Goal: Communication & Community: Answer question/provide support

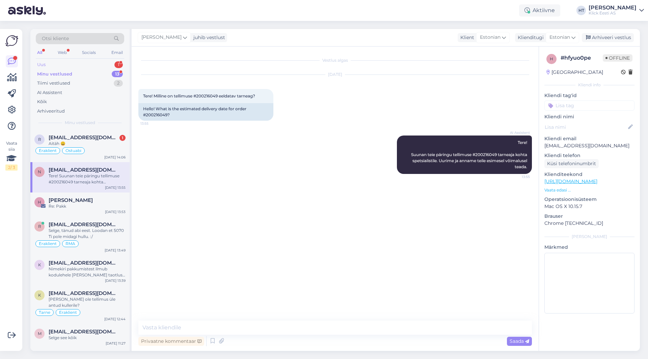
click at [96, 64] on div "Uus 1" at bounding box center [80, 64] width 88 height 9
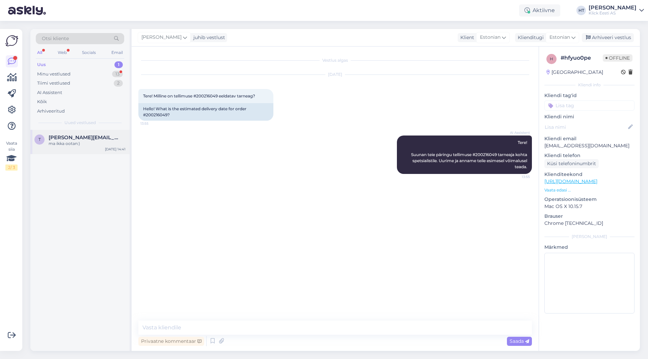
click at [110, 137] on span "[PERSON_NAME][EMAIL_ADDRESS][DOMAIN_NAME]" at bounding box center [84, 138] width 70 height 6
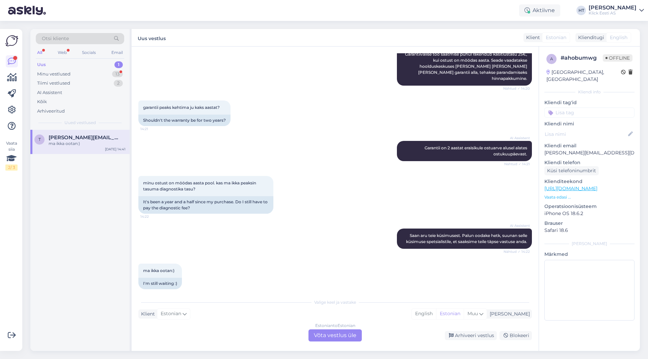
scroll to position [177, 0]
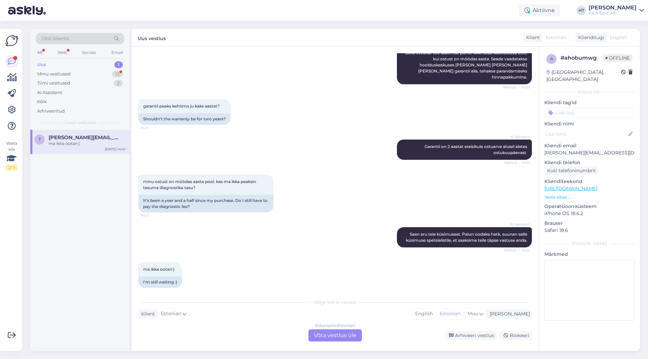
click at [333, 335] on div "Estonian to Estonian Võta vestlus üle" at bounding box center [334, 336] width 53 height 12
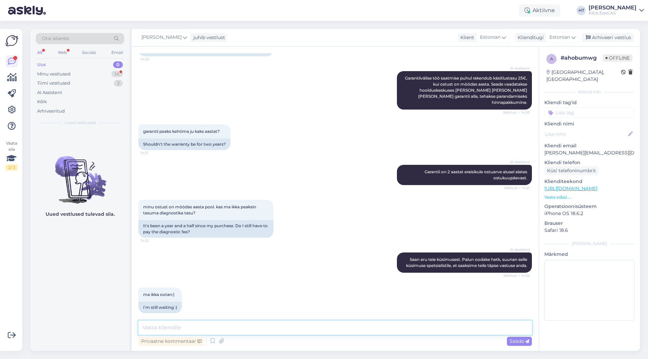
click at [333, 328] on textarea at bounding box center [334, 328] width 393 height 14
type textarea "Kui tuvastatakse mittegarantiiline [PERSON_NAME] remondist loobutake, siis peab…"
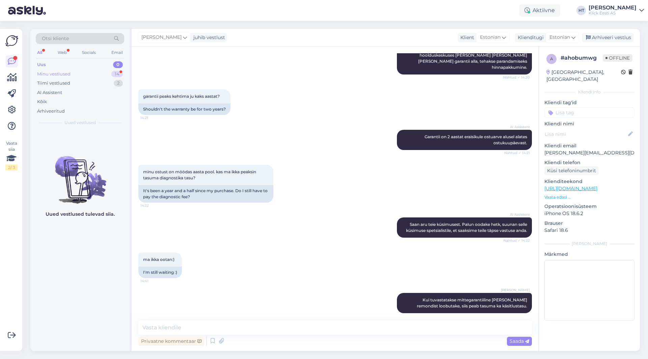
click at [107, 73] on div "Minu vestlused 14" at bounding box center [80, 73] width 88 height 9
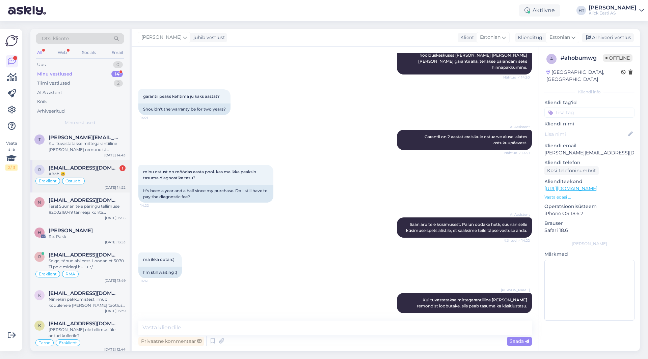
click at [106, 175] on div "Aitäh 😀" at bounding box center [87, 174] width 77 height 6
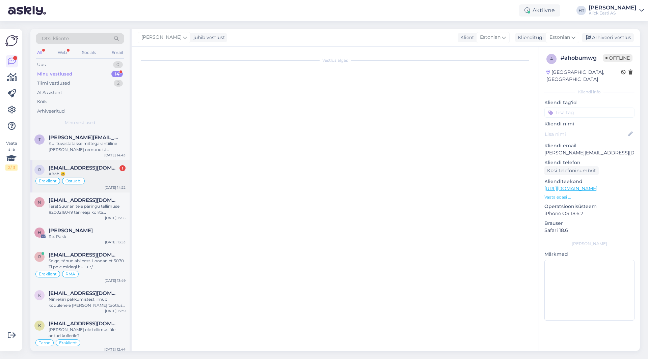
scroll to position [1429, 0]
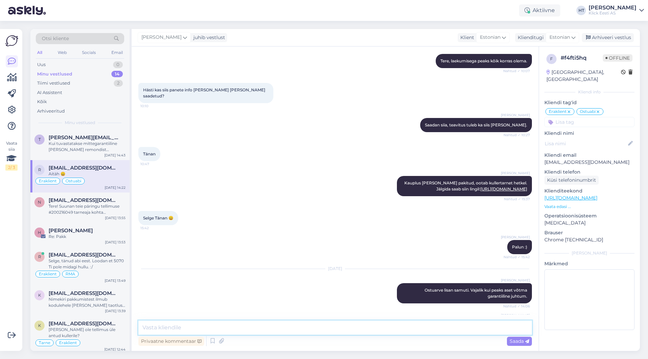
click at [233, 329] on textarea at bounding box center [334, 328] width 393 height 14
type textarea "Palun :)"
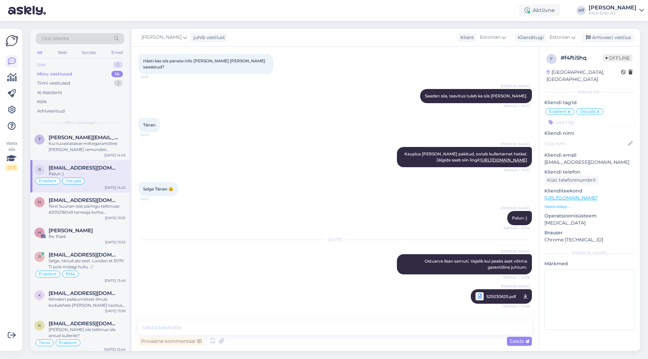
click at [113, 65] on div "0" at bounding box center [118, 64] width 10 height 7
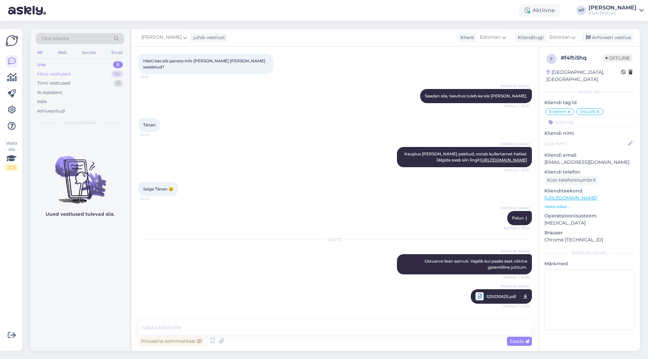
click at [110, 75] on div "Minu vestlused 14" at bounding box center [80, 73] width 88 height 9
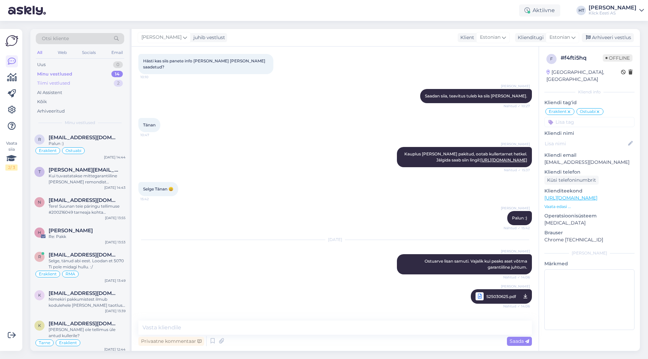
click at [109, 83] on div "Tiimi vestlused 2" at bounding box center [80, 83] width 88 height 9
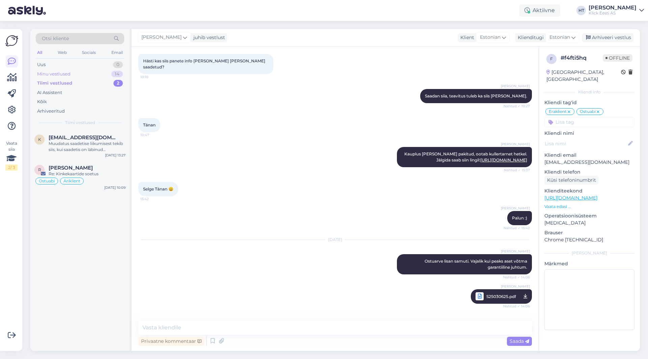
click at [94, 72] on div "Minu vestlused 14" at bounding box center [80, 73] width 88 height 9
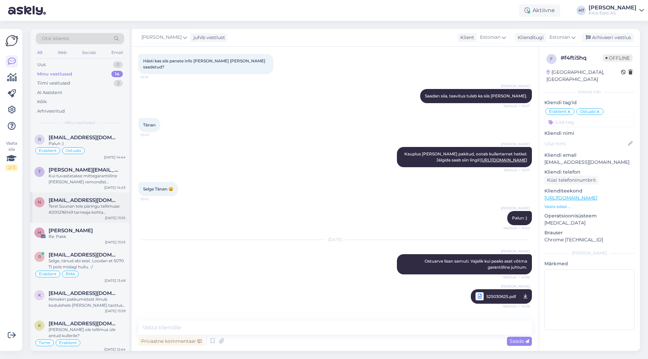
click at [101, 214] on div "Tere! Suunan teie päringu tellimuse #200216049 tarneaja kohta spetsialistile. U…" at bounding box center [87, 209] width 77 height 12
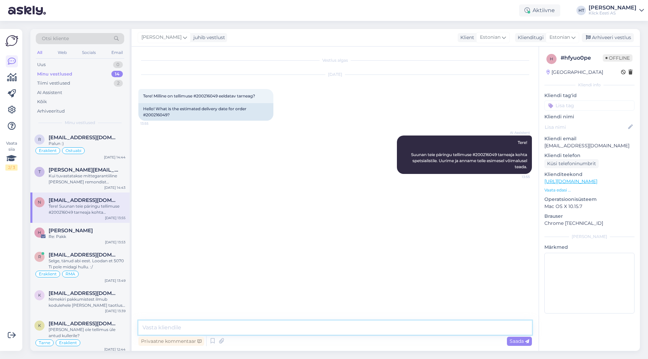
click at [261, 326] on textarea at bounding box center [334, 328] width 393 height 14
type textarea "Tarne algab 19.09, kuid piiratud koguste tõttu ei ole täpne tarneaeg täpselt te…"
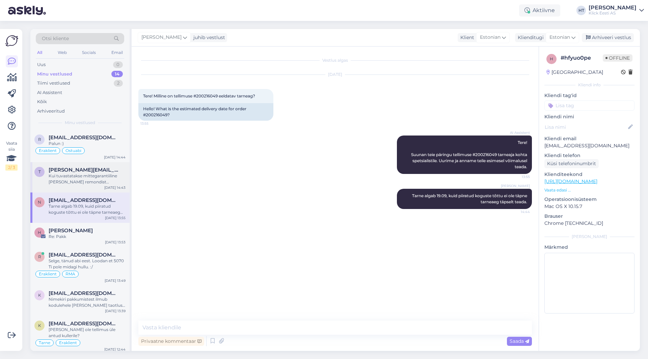
click at [110, 178] on div "Kui tuvastatakse mittegarantiiline [PERSON_NAME] remondist loobutake, siis peab…" at bounding box center [87, 179] width 77 height 12
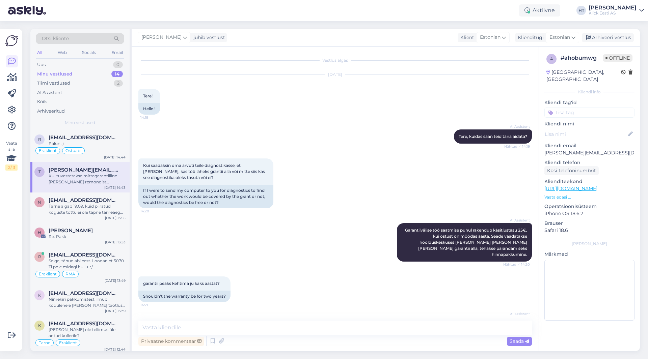
scroll to position [187, 0]
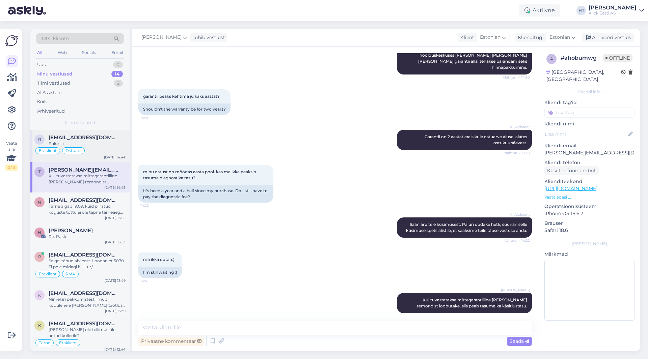
click at [100, 144] on div "Palun :)" at bounding box center [87, 144] width 77 height 6
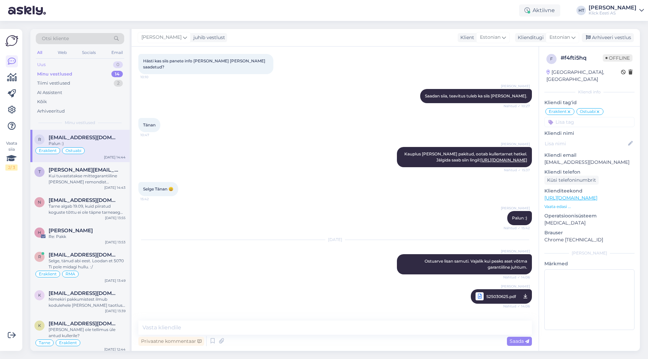
click at [114, 67] on div "0" at bounding box center [118, 64] width 10 height 7
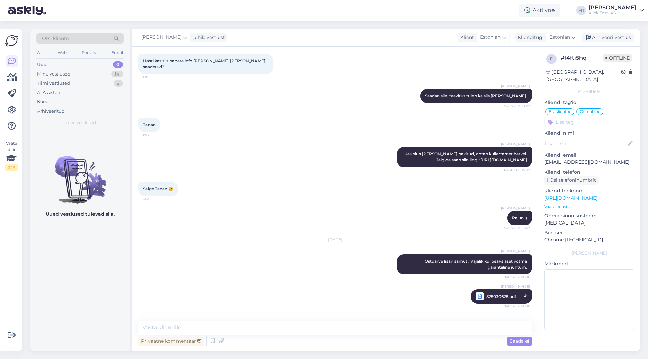
click at [257, 140] on div "[PERSON_NAME] [PERSON_NAME] [PERSON_NAME] pakitud, ootab kullertarnet hetkel. J…" at bounding box center [334, 157] width 393 height 35
click at [92, 72] on div "Minu vestlused 14" at bounding box center [80, 73] width 88 height 9
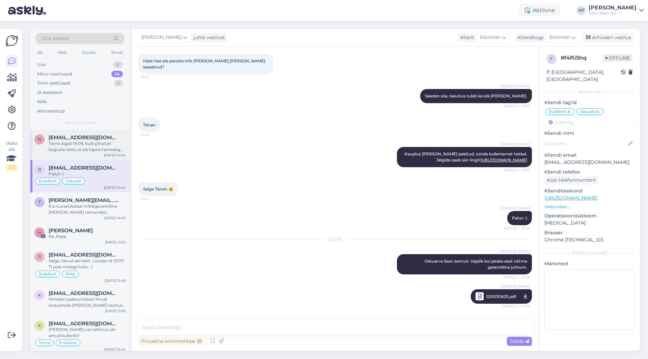
click at [101, 140] on span "[EMAIL_ADDRESS][DOMAIN_NAME]" at bounding box center [84, 138] width 70 height 6
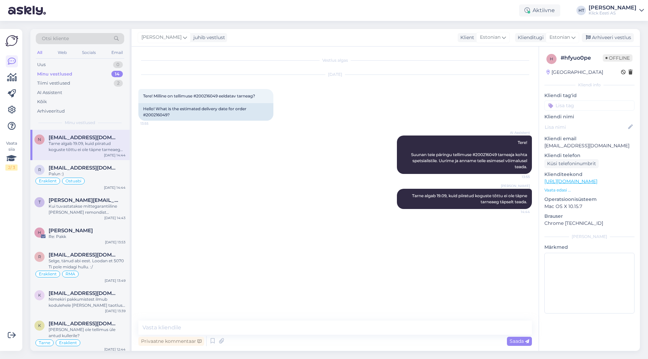
scroll to position [0, 0]
click at [98, 65] on div "Uus 1" at bounding box center [80, 64] width 88 height 9
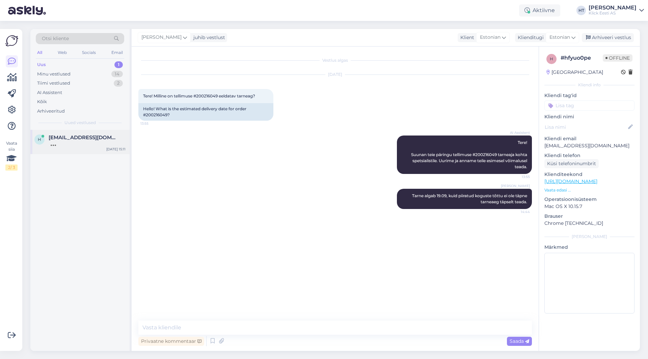
click at [82, 151] on div "h [EMAIL_ADDRESS][DOMAIN_NAME] [DATE] 15:11" at bounding box center [79, 142] width 99 height 24
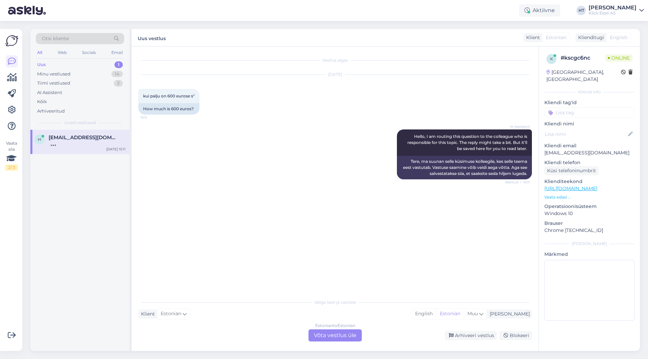
click at [198, 156] on div "AI Assistent Hello, I am routing this question to the colleague who is responsi…" at bounding box center [334, 154] width 393 height 65
click at [562, 149] on p "[EMAIL_ADDRESS][DOMAIN_NAME]" at bounding box center [589, 152] width 90 height 7
copy p "[EMAIL_ADDRESS][DOMAIN_NAME]"
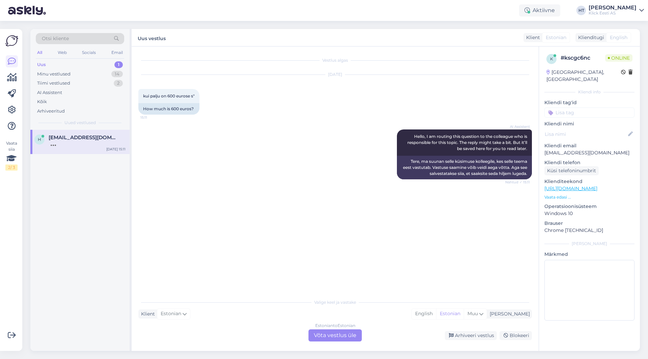
click at [228, 142] on div "AI Assistent Hello, I am routing this question to the colleague who is responsi…" at bounding box center [334, 154] width 393 height 65
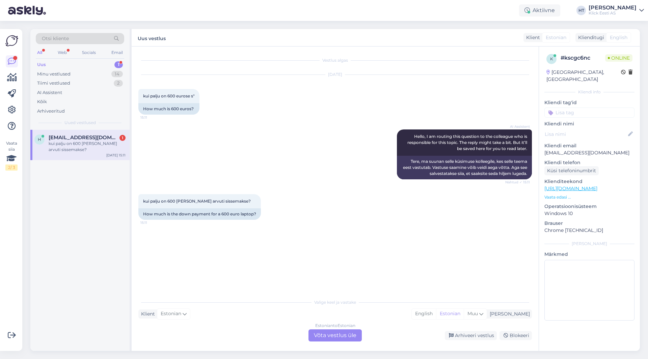
click at [69, 37] on div "Otsi kliente" at bounding box center [80, 38] width 88 height 11
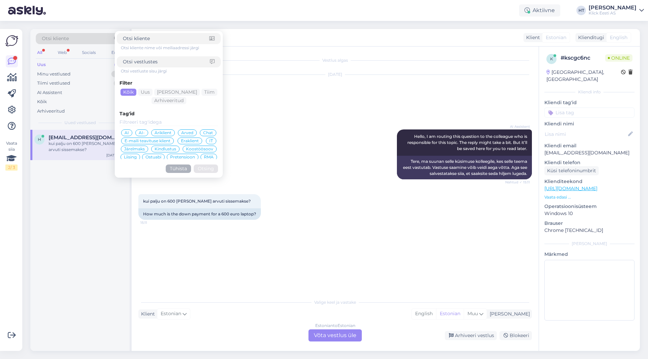
click at [162, 61] on input at bounding box center [166, 61] width 87 height 7
paste input "[EMAIL_ADDRESS][DOMAIN_NAME]"
type input "[EMAIL_ADDRESS][DOMAIN_NAME]"
click button "Otsing" at bounding box center [206, 169] width 24 height 8
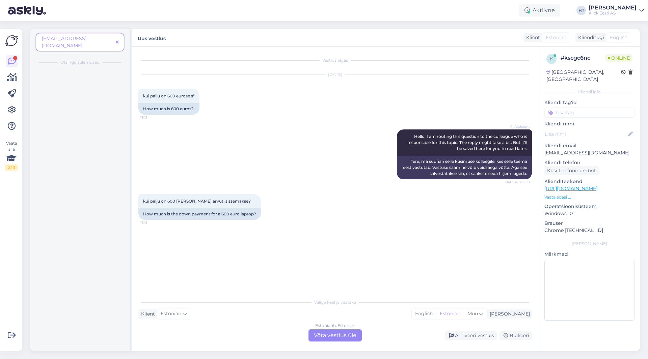
click at [117, 40] on icon at bounding box center [117, 42] width 3 height 5
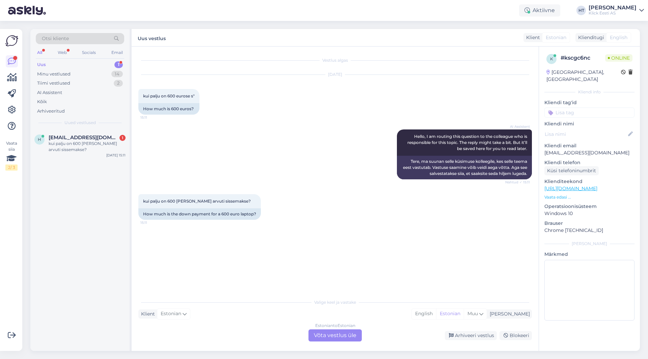
click at [98, 42] on div "Otsi kliente" at bounding box center [80, 38] width 88 height 11
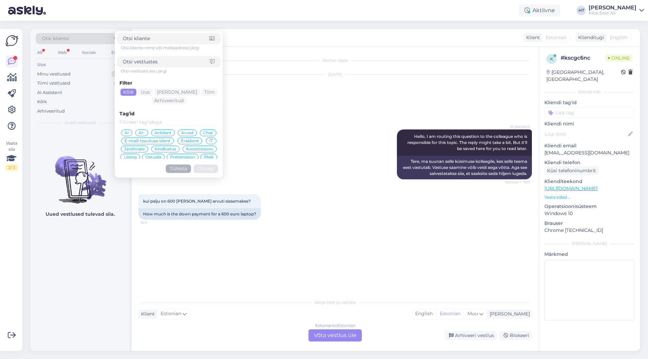
click at [151, 42] on div at bounding box center [169, 38] width 104 height 11
click at [153, 41] on input at bounding box center [166, 38] width 86 height 7
paste input "[EMAIL_ADDRESS][DOMAIN_NAME]"
type input "[EMAIL_ADDRESS][DOMAIN_NAME]"
click button "Otsing" at bounding box center [206, 169] width 24 height 8
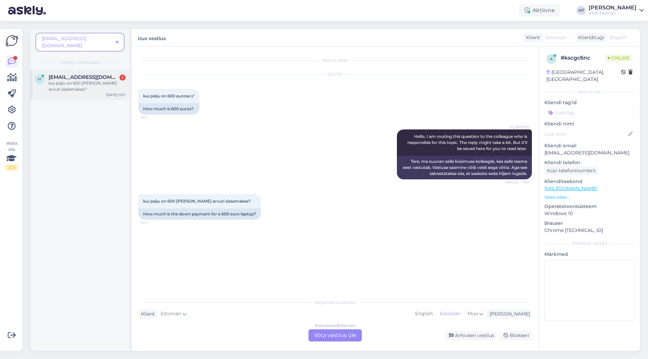
click at [102, 80] on div "kui palju on 600 [PERSON_NAME] arvuti sissemakse?" at bounding box center [87, 86] width 77 height 12
click at [115, 39] on span at bounding box center [117, 42] width 8 height 7
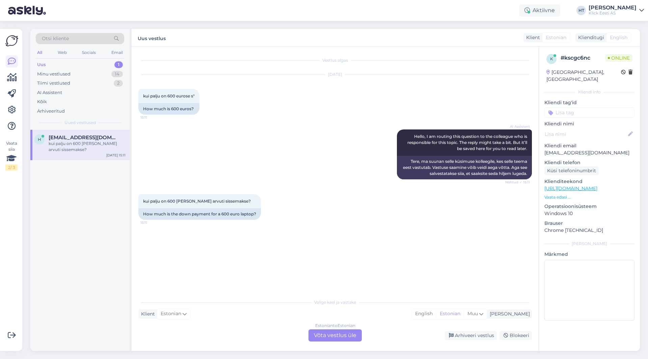
click at [98, 134] on div "h [EMAIL_ADDRESS][DOMAIN_NAME] kui palju on 600 [PERSON_NAME] arvuti sissemakse…" at bounding box center [79, 145] width 99 height 30
click at [333, 336] on div "Estonian to Estonian Võta vestlus üle" at bounding box center [334, 336] width 53 height 12
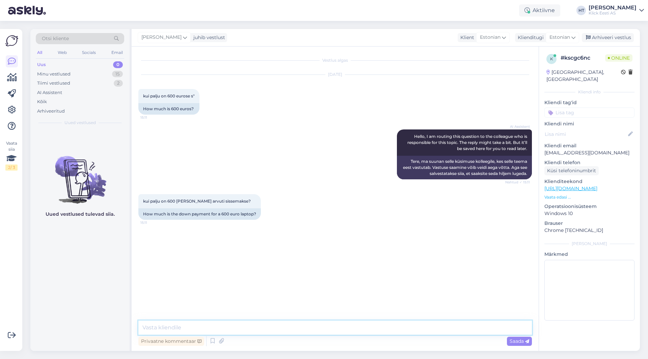
click at [332, 330] on textarea at bounding box center [334, 328] width 393 height 14
type textarea "Sissemakse saab teada pakkuja portaalis [PERSON_NAME] taotluse tegemist."
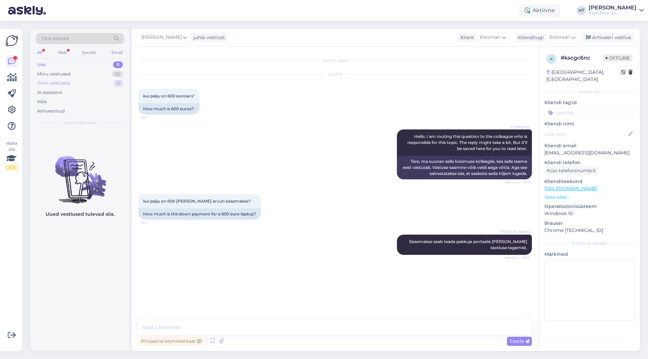
click at [115, 82] on div "2" at bounding box center [118, 83] width 9 height 7
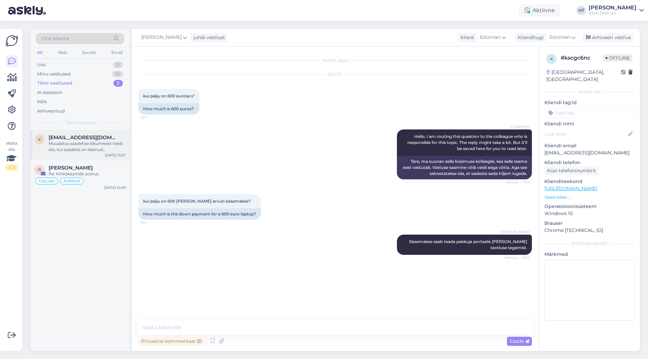
click at [116, 135] on div "[EMAIL_ADDRESS][DOMAIN_NAME]" at bounding box center [87, 138] width 77 height 6
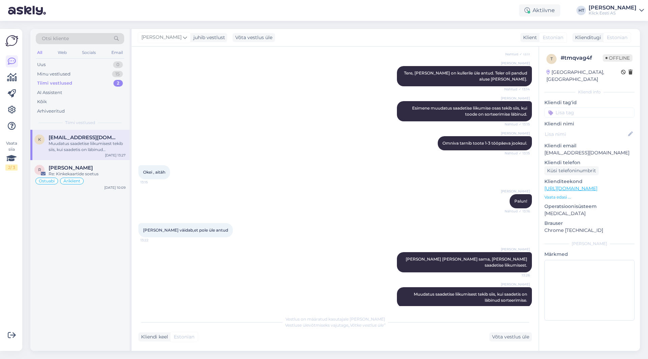
scroll to position [150, 0]
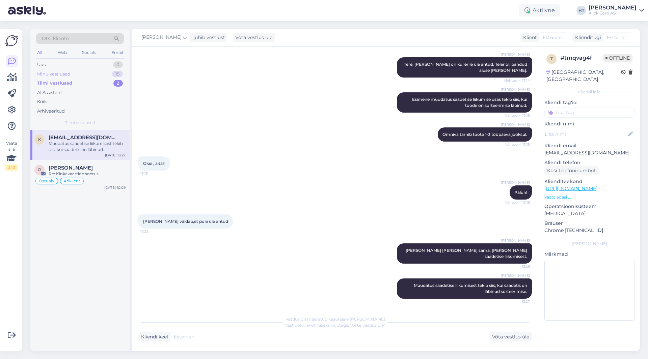
click at [102, 76] on div "Minu vestlused 15" at bounding box center [80, 73] width 88 height 9
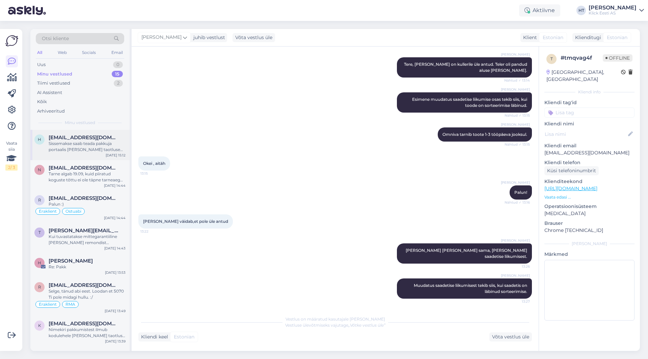
click at [101, 155] on div "h [EMAIL_ADDRESS][DOMAIN_NAME] Sissemakse saab teada pakkuja portaalis [PERSON_…" at bounding box center [79, 145] width 99 height 30
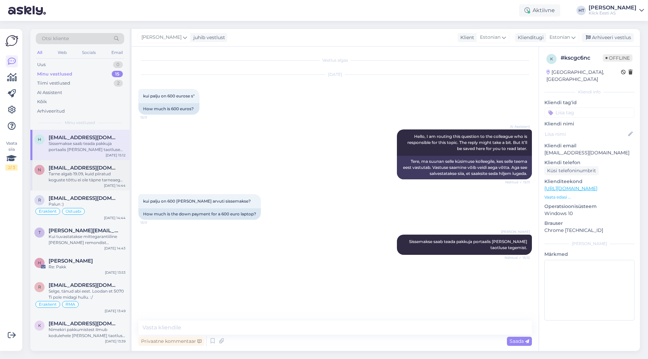
click at [105, 171] on div "Tarne algab 19.09, kuid piiratud koguste tõttu ei ole täpne tarneaeg täpselt te…" at bounding box center [87, 177] width 77 height 12
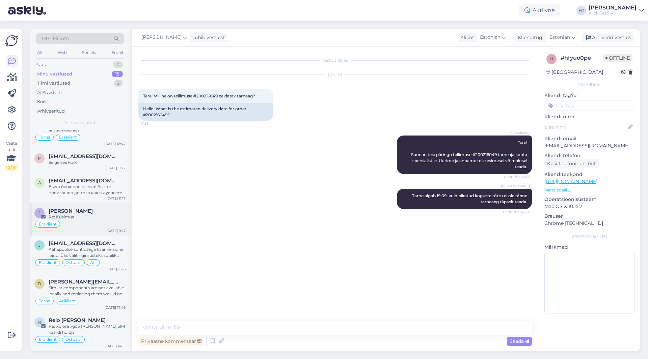
scroll to position [202, 0]
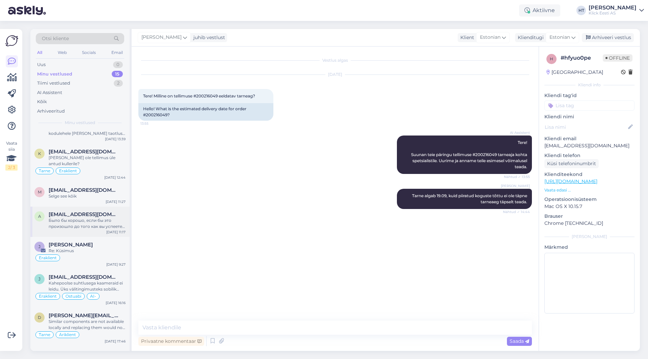
click at [88, 217] on span "[EMAIL_ADDRESS][DOMAIN_NAME]" at bounding box center [84, 214] width 70 height 6
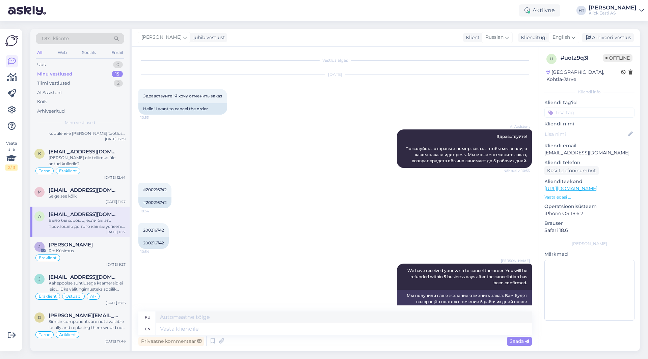
scroll to position [341, 0]
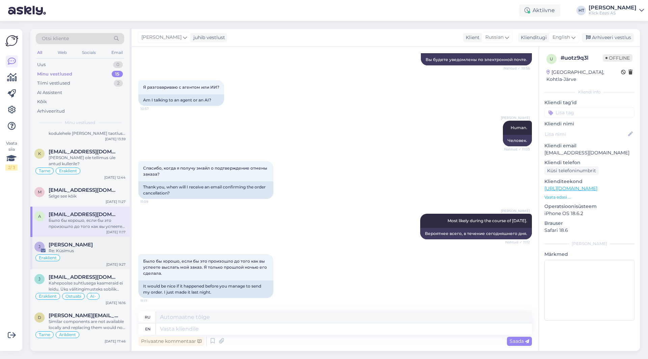
click at [107, 238] on div "[PERSON_NAME] Re: [PERSON_NAME] [DATE] 9:27" at bounding box center [79, 253] width 99 height 32
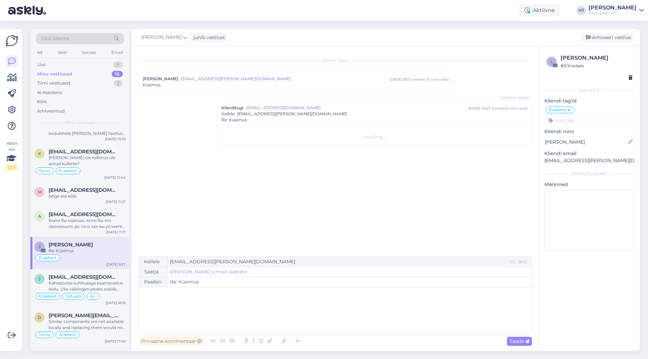
scroll to position [0, 0]
click at [106, 221] on div "Было бы хорошо, если бы это произошло до того как вы успеете выслать мой заказ.…" at bounding box center [87, 224] width 77 height 12
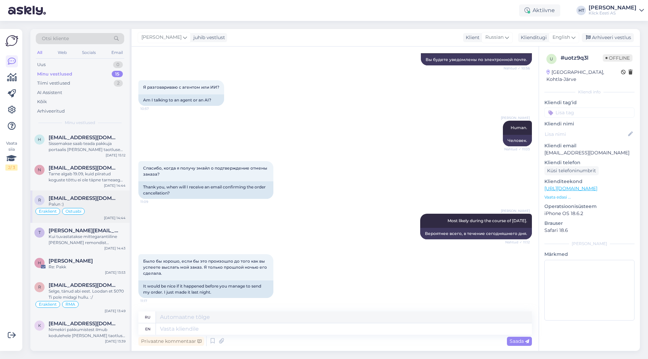
click at [103, 201] on span "[EMAIL_ADDRESS][DOMAIN_NAME]" at bounding box center [84, 198] width 70 height 6
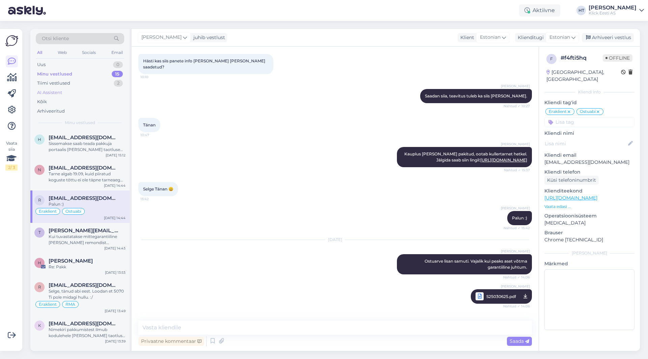
click at [86, 93] on div "AI Assistent" at bounding box center [80, 92] width 88 height 9
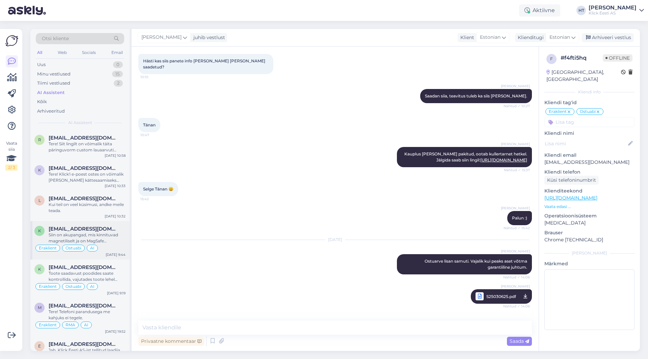
scroll to position [135, 0]
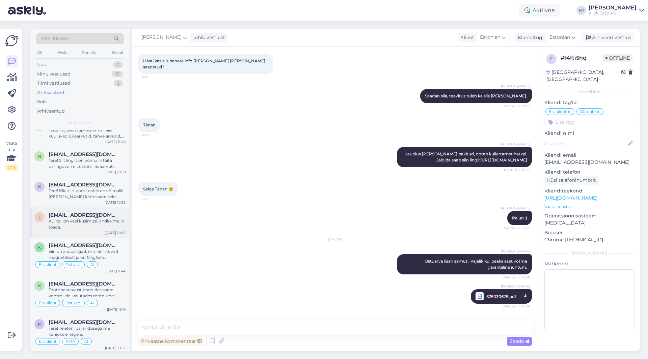
click at [96, 230] on div "Kui teil on veel küsimusi, andke meile teada." at bounding box center [87, 224] width 77 height 12
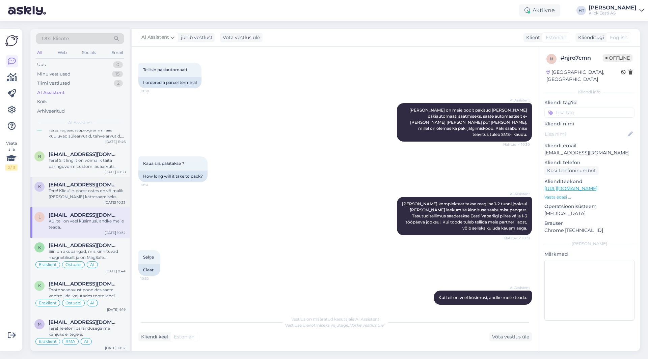
click at [103, 187] on span "[EMAIL_ADDRESS][DOMAIN_NAME]" at bounding box center [84, 185] width 70 height 6
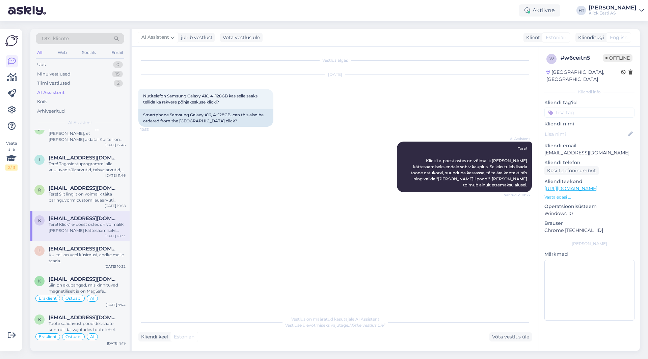
scroll to position [0, 0]
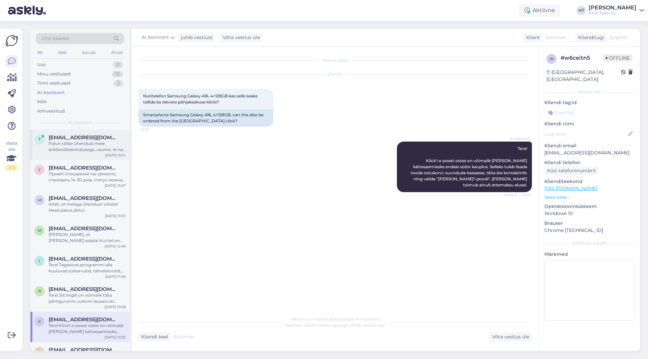
click at [86, 141] on div "Palun võtke ühendust meie äriklienditeenindusega, usume, et nad saavad teile pa…" at bounding box center [87, 147] width 77 height 12
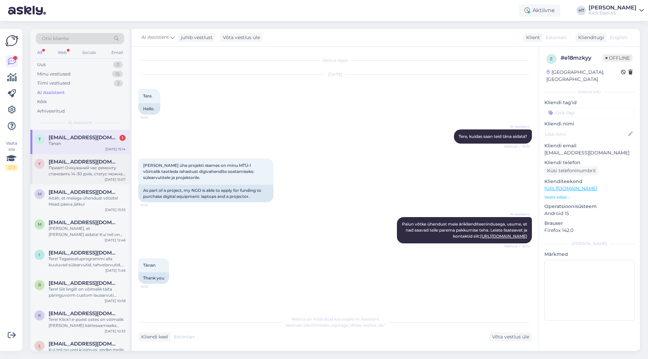
click at [107, 164] on span "[EMAIL_ADDRESS][DOMAIN_NAME]" at bounding box center [84, 162] width 70 height 6
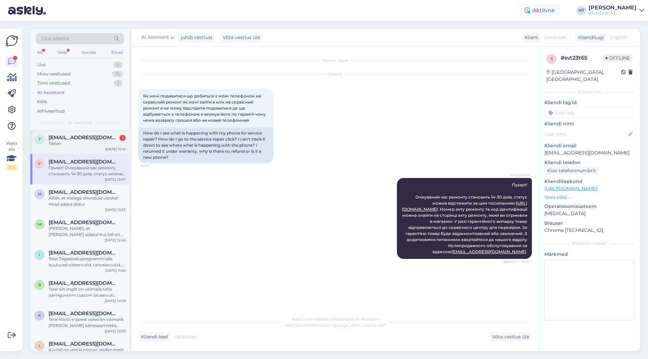
click at [102, 146] on div "Tänan" at bounding box center [87, 144] width 77 height 6
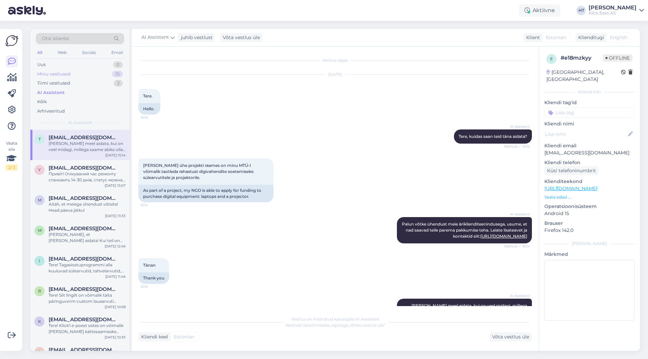
scroll to position [20, 0]
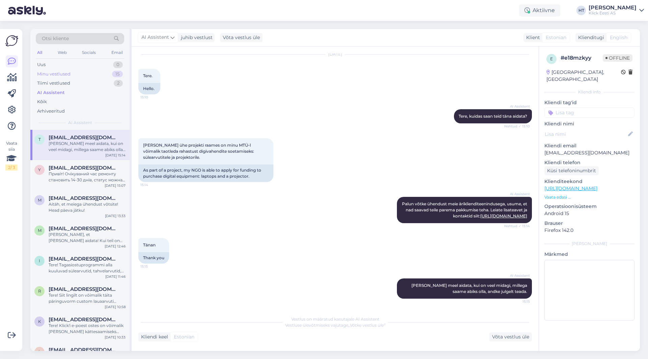
click at [97, 73] on div "Minu vestlused 15" at bounding box center [80, 73] width 88 height 9
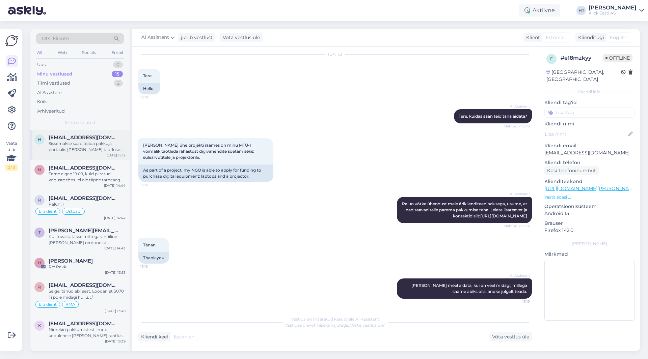
click at [103, 146] on div "Sissemakse saab teada pakkuja portaalis [PERSON_NAME] taotluse tegemist." at bounding box center [87, 147] width 77 height 12
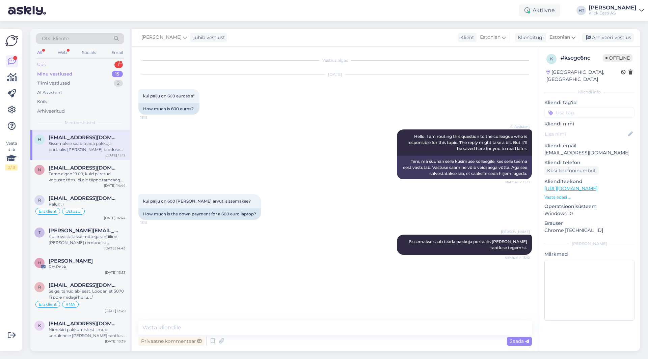
click at [77, 62] on div "Uus 1" at bounding box center [80, 64] width 88 height 9
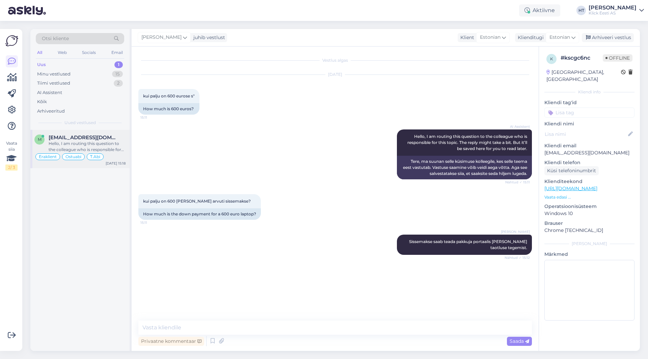
click at [112, 136] on div "[EMAIL_ADDRESS][DOMAIN_NAME]" at bounding box center [87, 138] width 77 height 6
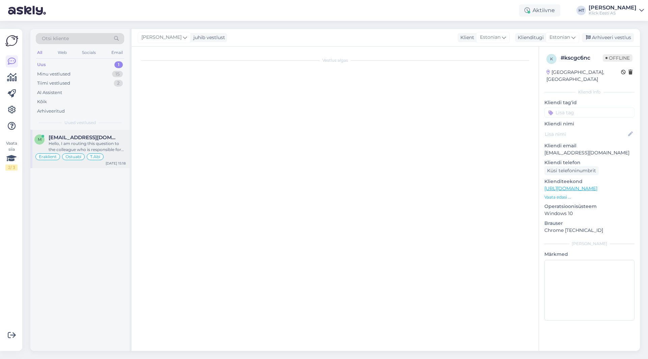
scroll to position [4482, 0]
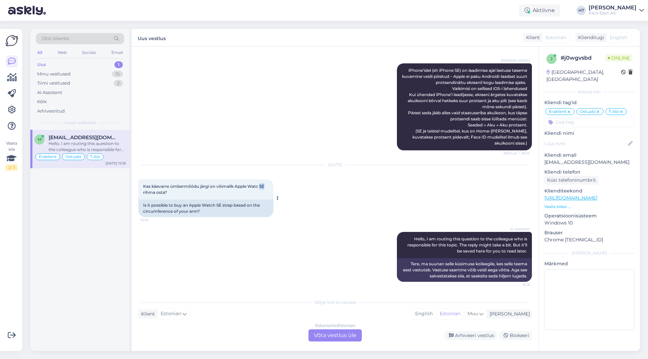
drag, startPoint x: 260, startPoint y: 186, endPoint x: 265, endPoint y: 187, distance: 5.4
click at [265, 187] on span "Kas käevarre ümbermõõdu järgi on võimalik Apple Watc SE rihma osta?" at bounding box center [204, 189] width 122 height 11
click at [344, 164] on div "[DATE]" at bounding box center [334, 165] width 393 height 6
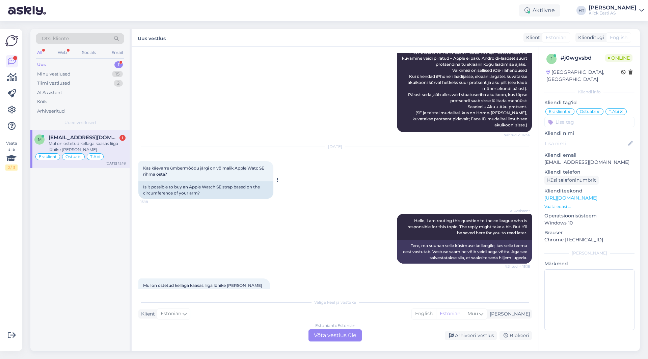
scroll to position [4522, 0]
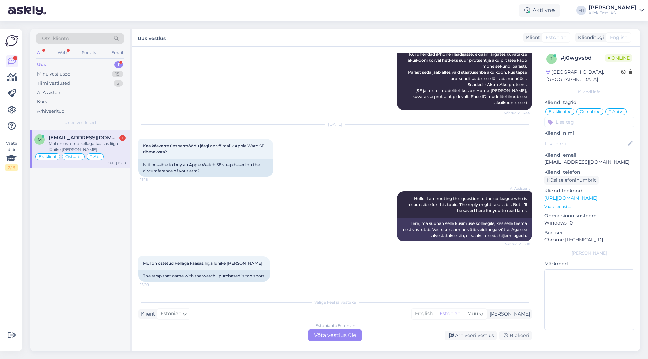
click at [118, 64] on div "1" at bounding box center [118, 64] width 8 height 7
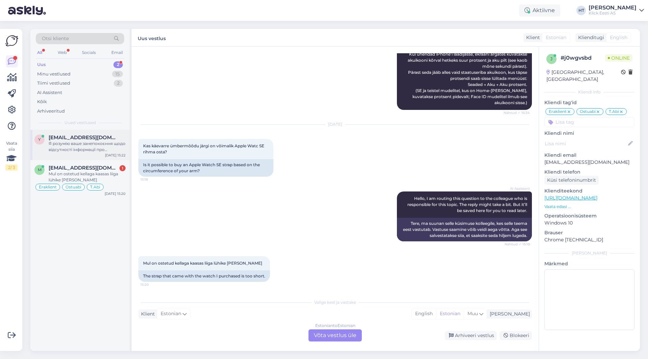
click at [107, 147] on div "Я розумію ваше занепокоєння щодо відсутності інформації про повернення коштів а…" at bounding box center [87, 147] width 77 height 12
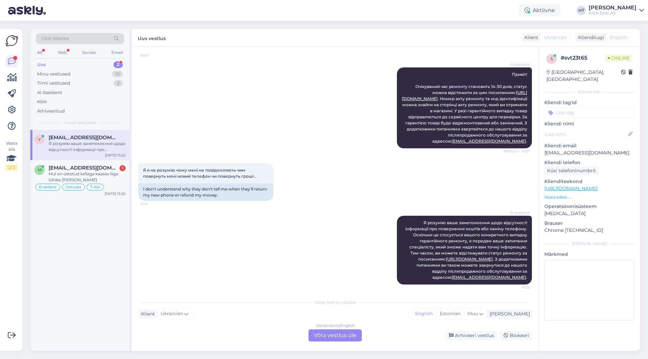
scroll to position [113, 0]
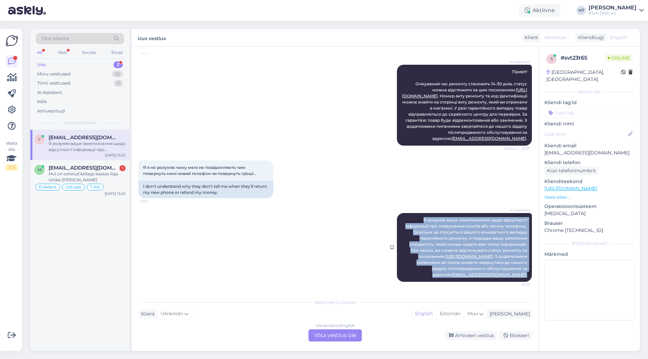
drag, startPoint x: 419, startPoint y: 220, endPoint x: 523, endPoint y: 274, distance: 117.4
click at [523, 274] on div "AI Assistent Я розумію ваше занепокоєння щодо відсутності інформації про поверн…" at bounding box center [464, 247] width 135 height 69
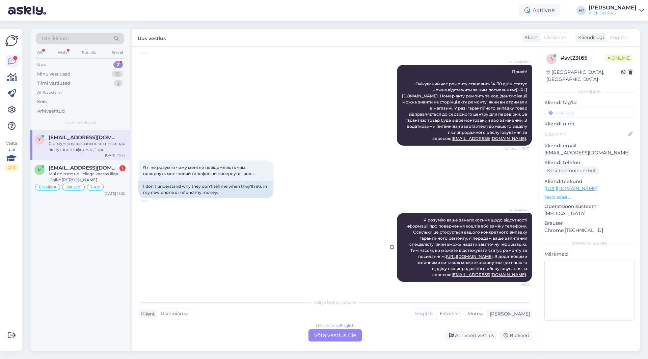
click at [391, 229] on div at bounding box center [394, 247] width 6 height 69
drag, startPoint x: 545, startPoint y: 145, endPoint x: 575, endPoint y: 147, distance: 29.8
click at [575, 149] on p "[EMAIL_ADDRESS][DOMAIN_NAME]" at bounding box center [589, 152] width 90 height 7
copy p "Yaremkovana"
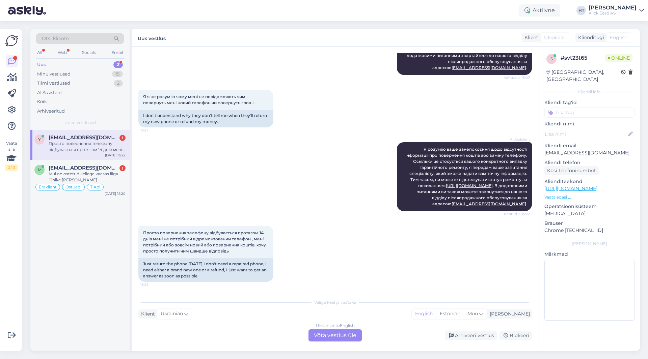
click at [281, 185] on div "AI Assistent Я розумію ваше занепокоєння щодо відсутності інформації про поверн…" at bounding box center [334, 177] width 393 height 84
drag, startPoint x: 314, startPoint y: 302, endPoint x: 354, endPoint y: 304, distance: 39.5
click at [353, 304] on div "Valige keel ja vastake" at bounding box center [334, 303] width 393 height 6
click at [357, 304] on div "Valige keel ja vastake" at bounding box center [334, 303] width 393 height 6
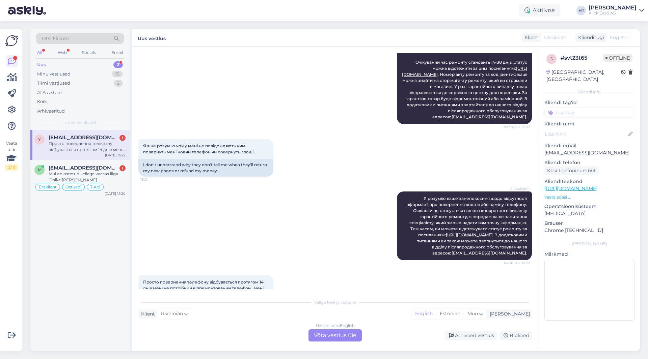
scroll to position [101, 0]
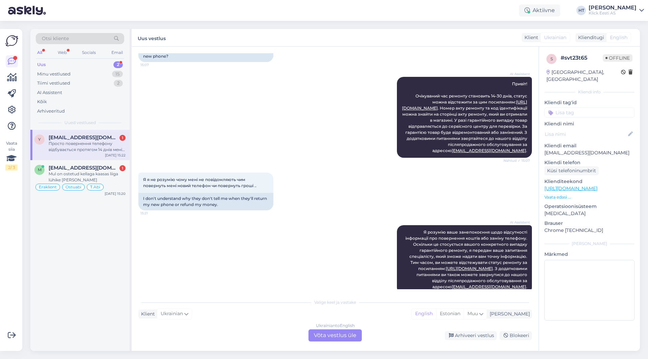
click at [251, 261] on div "AI Assistent Я розумію ваше занепокоєння щодо відсутності інформації про поверн…" at bounding box center [334, 260] width 393 height 84
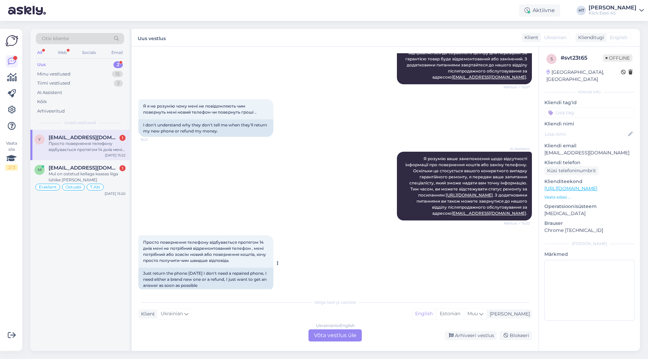
scroll to position [184, 0]
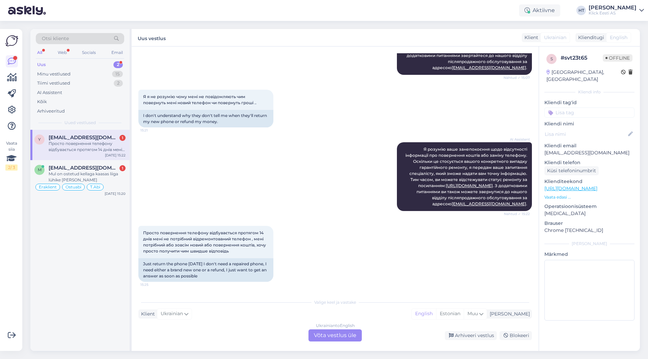
click at [332, 336] on div "Ukrainian to English Võta vestlus üle" at bounding box center [334, 336] width 53 height 12
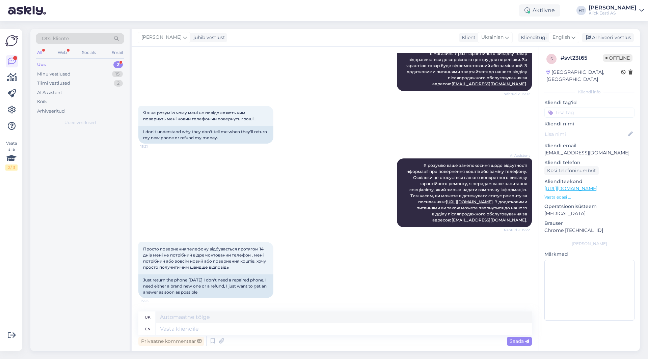
scroll to position [168, 0]
click at [325, 331] on textarea at bounding box center [344, 328] width 376 height 11
type textarea "Your"
type textarea "Ваш"
type textarea "Y"
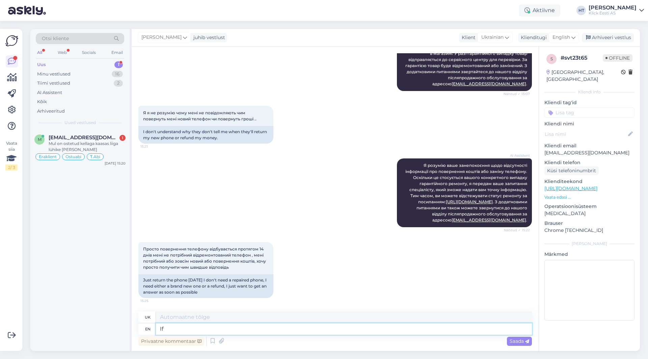
type textarea "If i"
type textarea "Якщо"
type textarea "If it's"
type textarea "Якщо це"
type textarea "I"
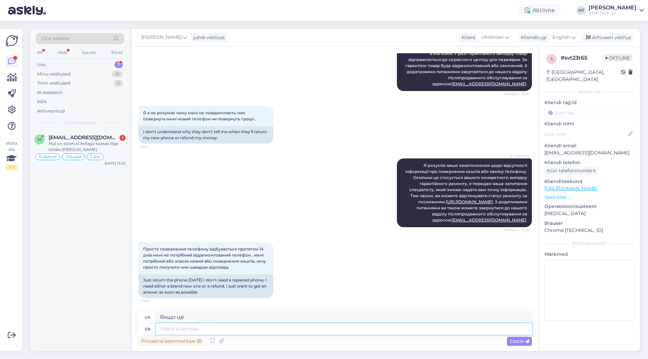
type textarea "Якщо"
type textarea "Can"
type textarea "Може"
type textarea "Can you"
type textarea "Чи можеш ти"
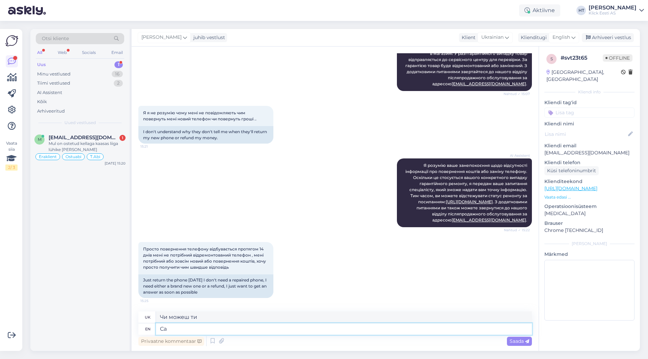
type textarea "C"
type textarea "Може"
type textarea "Can you"
type textarea "Чи можеш ти"
type textarea "Can you provide y"
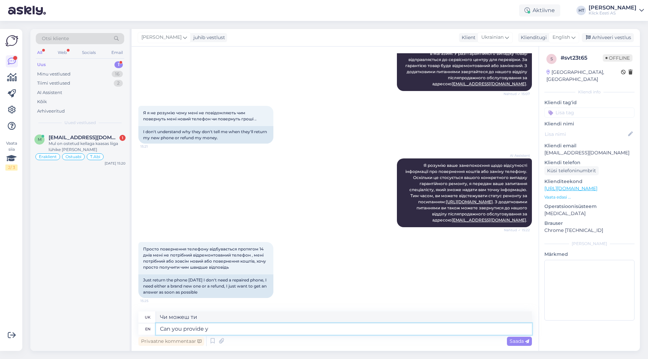
type textarea "Чи можете ви надати"
type textarea "Can you provide your"
type textarea "Чи можете ви надати свою"
type textarea "Can you provide your service"
type textarea "Чи можете ви надати свою послугу"
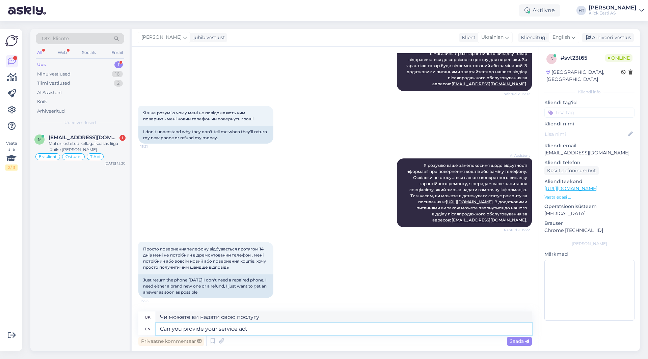
type textarea "Can you provide your service act n"
type textarea "Чи можете ви надати свій акт надання послуг?"
type textarea "Can you provide your service act number?"
type textarea "Чи можете ви надати номер вашого акту про надання послуг?"
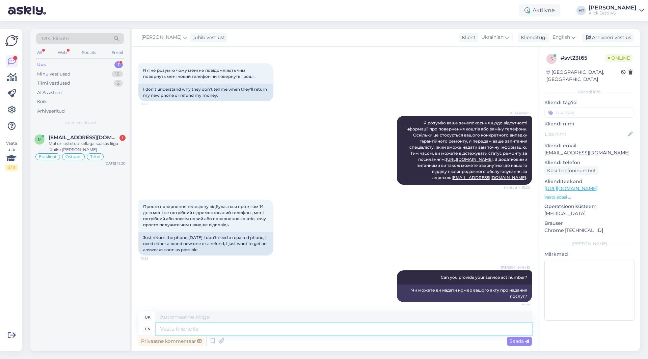
scroll to position [215, 0]
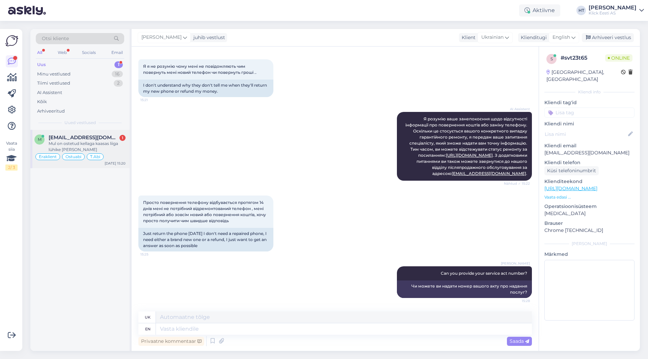
click at [109, 136] on div "[EMAIL_ADDRESS][DOMAIN_NAME] 1" at bounding box center [87, 138] width 77 height 6
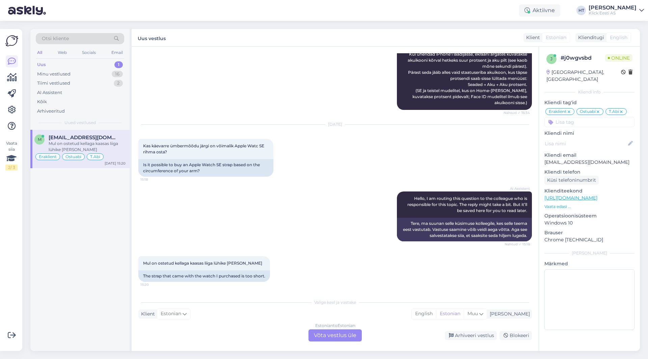
click at [332, 340] on div "Estonian to Estonian Võta vestlus üle" at bounding box center [334, 336] width 53 height 12
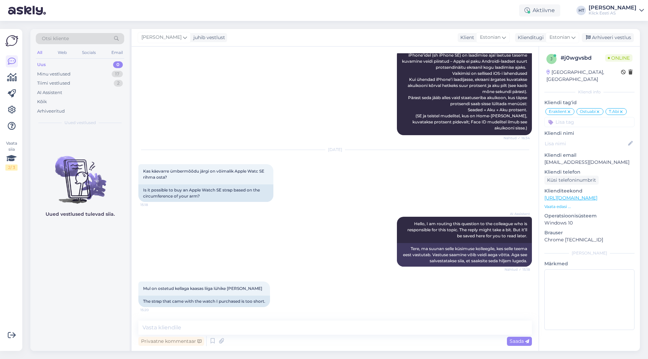
scroll to position [4468, 0]
click at [325, 333] on textarea at bounding box center [334, 328] width 393 height 14
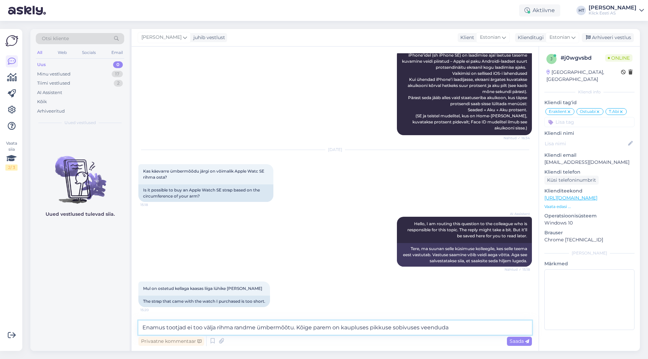
type textarea "Enamus tootjad ei too välja rihma randme ümbermõõtu. Kõige parem on kaupluses p…"
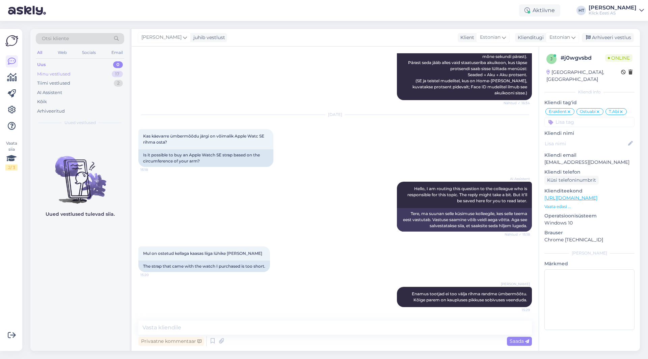
click at [80, 75] on div "Minu vestlused 17" at bounding box center [80, 73] width 88 height 9
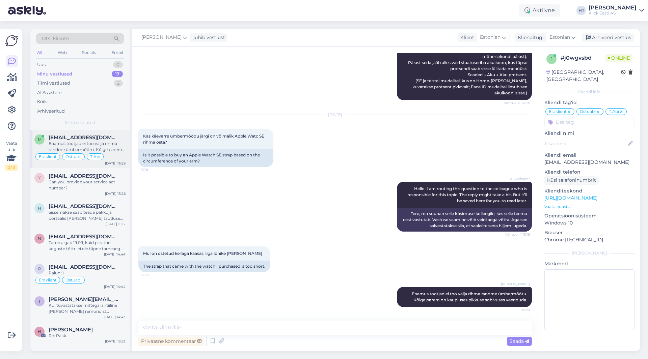
click at [86, 168] on div "m [EMAIL_ADDRESS][DOMAIN_NAME] Enamus tootjad ei too välja rihma randme ümbermõ…" at bounding box center [79, 149] width 99 height 38
click at [93, 181] on div "Can you provide your service act number?" at bounding box center [87, 185] width 77 height 12
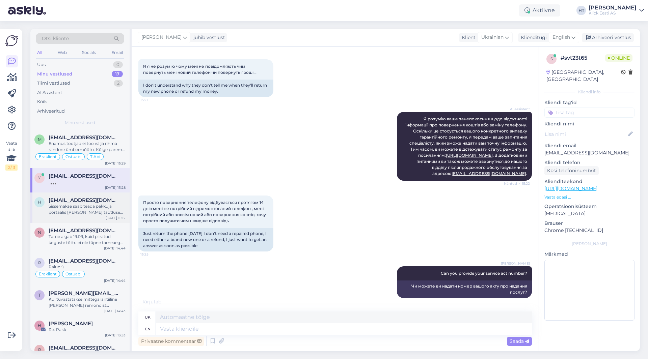
click at [98, 211] on div "Sissemakse saab teada pakkuja portaalis [PERSON_NAME] taotluse tegemist." at bounding box center [87, 209] width 77 height 12
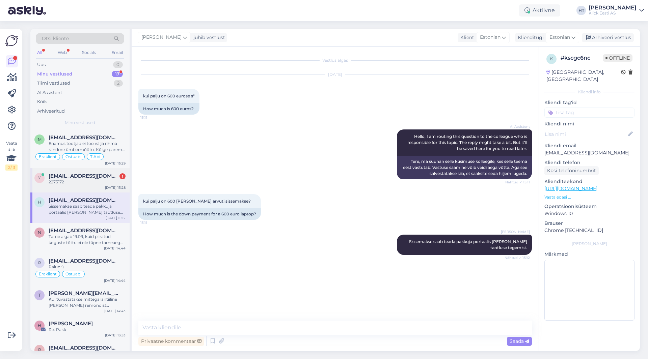
click at [120, 171] on div "Y [EMAIL_ADDRESS][DOMAIN_NAME] 1 2275172 [DATE] 15:28" at bounding box center [79, 180] width 99 height 24
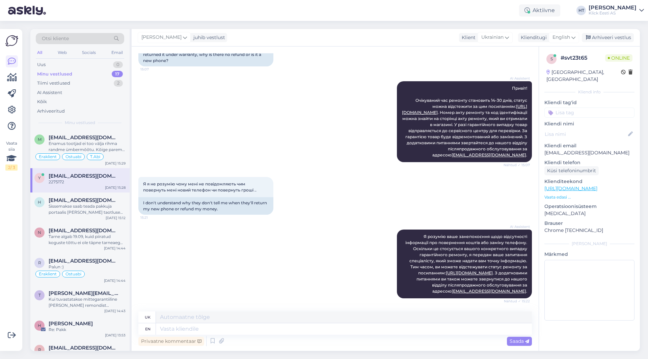
scroll to position [255, 0]
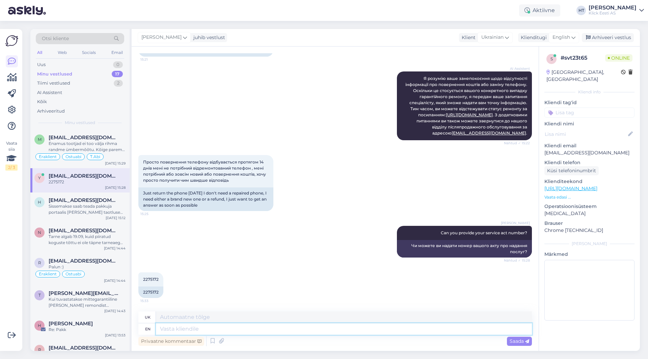
click at [245, 328] on textarea at bounding box center [344, 328] width 376 height 11
type textarea "It's"
type textarea "Це"
type textarea "It's bought"
type textarea "Воно куплене."
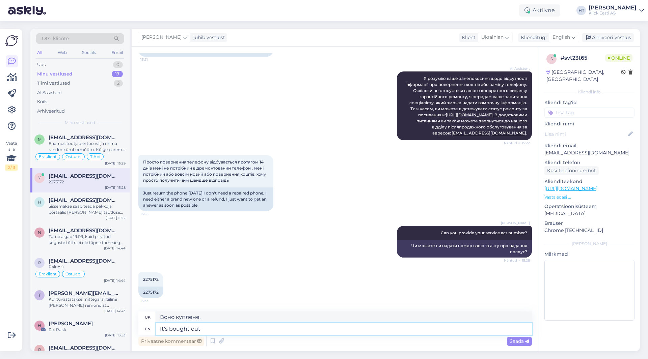
type textarea "It's bought out d"
type textarea "Його викуплено."
type textarea "It's bought out directly"
type textarea "Його викуплено безпосередньо"
type textarea "It's bought out directly from a"
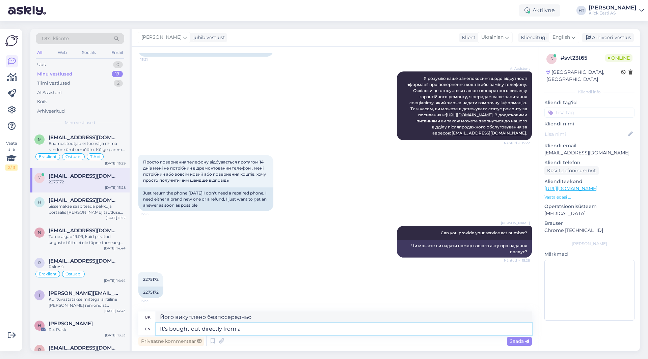
type textarea "Його купують безпосередньо у"
type textarea "It's bought out directly from a store, s"
type textarea "Його купують безпосередньо в магазині,"
type textarea "It's bought out directly from a store, so"
type textarea "Його купують безпосередньо в магазині, тому"
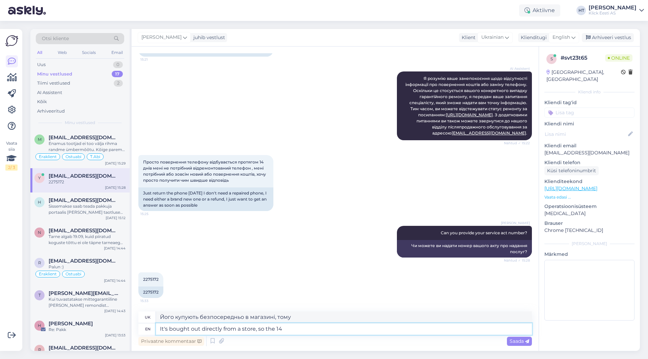
type textarea "It's bought out directly from a store, so the 14"
type textarea "Його купують безпосередньо в магазині, тому 14"
type textarea "It's bought out directly from a store, so the 14 day"
type textarea "Його купують безпосередньо в магазині, тому 14 днів"
type textarea "It's bought out directly from a store, so the 14 day right o"
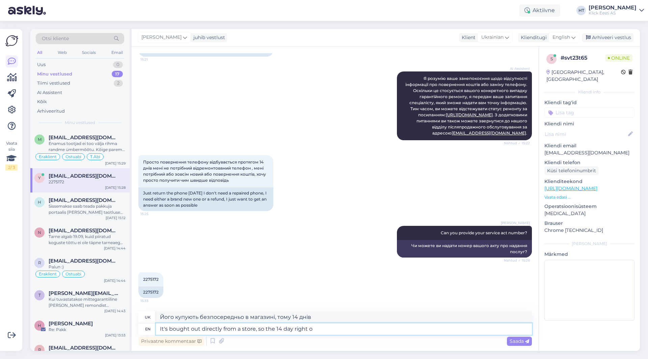
type textarea "Його купують безпосередньо в магазині, тому 14 днів точно..."
type textarea "It's bought out directly from a store, so the 14 day right of"
type textarea "Його купують безпосередньо в магазині, тому 14-денне право"
type textarea "It's bought out directly from a store, so the 14 day right of return d"
type textarea "Він куплений безпосередньо в магазині, тому має 14-денне право на повернення"
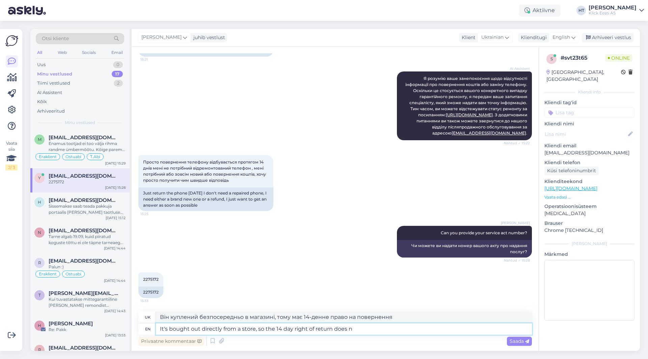
type textarea "It's bought out directly from a store, so the 14 day right of return does no"
type textarea "Його купують безпосередньо в магазині, тому 14-денне право на повернення не діє."
type textarea "It's bought out directly from a store, so the 14 day right of return does not a"
type textarea "Він купується безпосередньо в магазині, тому 14-денне право на повернення не ді…"
type textarea "It's bought out directly from a store, so the 14 day right of return does not a…"
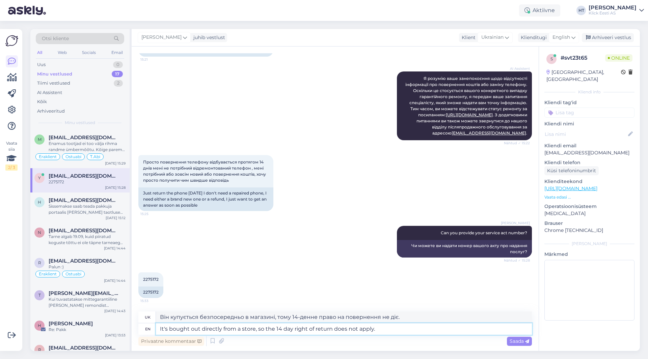
type textarea "Він куплений безпосередньо в магазині, тому 14-денне право повернення не застос…"
drag, startPoint x: 167, startPoint y: 330, endPoint x: 159, endPoint y: 330, distance: 8.4
click at [159, 330] on textarea "It's bought out directly from a store, so the 14 day right of return does not a…" at bounding box center [344, 328] width 376 height 11
type textarea "The bought out directly from a store, so the 14 day right of return does not ap…"
type textarea "Куплено безпосередньо в магазині, тому 14-денне право повернення не застосовуєт…"
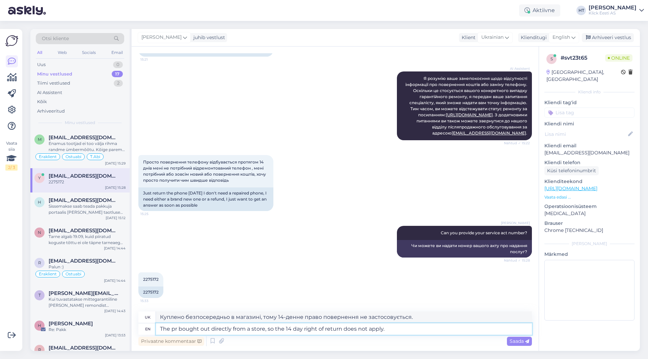
type textarea "The pro bought out directly from a store, so the 14 day right of return does no…"
type textarea "Товар куплено безпосередньо в магазині, тому 14-денне право на повернення не за…"
type textarea "The prod bought out directly from a store, so the 14 day right of return does n…"
type textarea "Товар був придбаний безпосередньо в магазині, тому 14-денне право на повернення…"
type textarea "The produ bought out directly from a store, so the 14 day right of return does …"
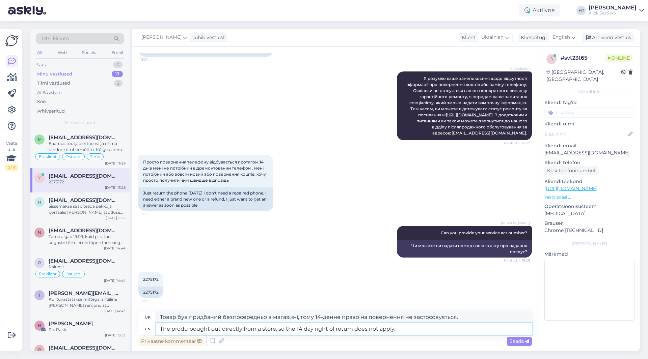
type textarea "Товар куплений безпосередньо в магазині, тому 14-денне право повернення не заст…"
type textarea "The produc bought out directly from a store, so the 14 day right of return does…"
type textarea "Товар придбано безпосередньо в магазині, тому 14-денне право на повернення не з…"
type textarea "The product bought out directly from a store, so the 14 day right of return doe…"
type textarea "Товар придбано безпосередньо в магазині, тому 14-денне право повернення не заст…"
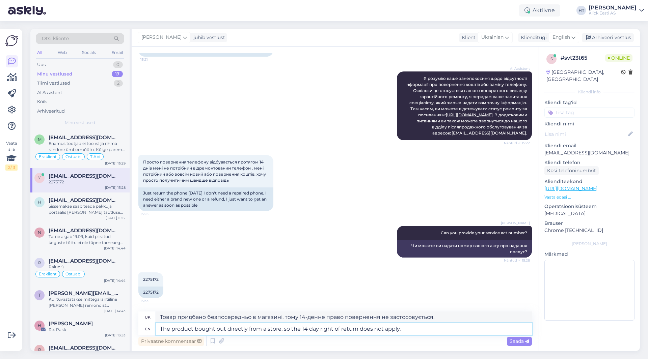
type textarea "The product bought out directly from a store, so the 14 day right of return doe…"
type textarea "Товар придбано безпосередньо в магазині, тому 14-денне право на повернення не з…"
type textarea "The product has bought out directly from a store, so the 14 day right of return…"
type textarea "Товар придбано безпосередньо в магазині, тому 14-денне право повернення не заст…"
type textarea "The product has bought out directly from a store, so the 14 day right of return…"
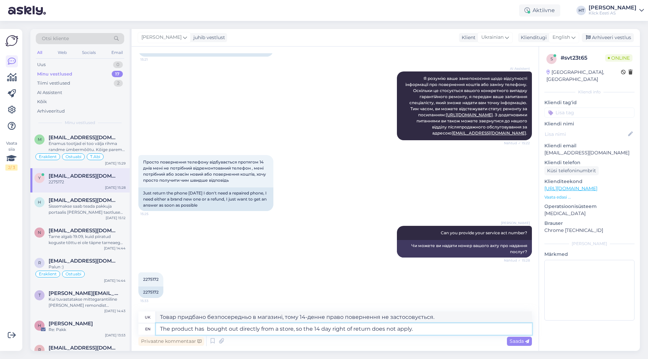
type textarea "Товар був придбаний безпосередньо в магазині, тому 14-денне право на повернення…"
type textarea "The product has b bought out directly from a store, so the 14 day right of retu…"
type textarea "Товар придбано безпосередньо в магазині, тому 14-денне право повернення не заст…"
type textarea "The product has be bought out directly from a store, so the 14 day right of ret…"
type textarea "Товар було придбано безпосередньо в магазині, тому 14-денне право повернення не…"
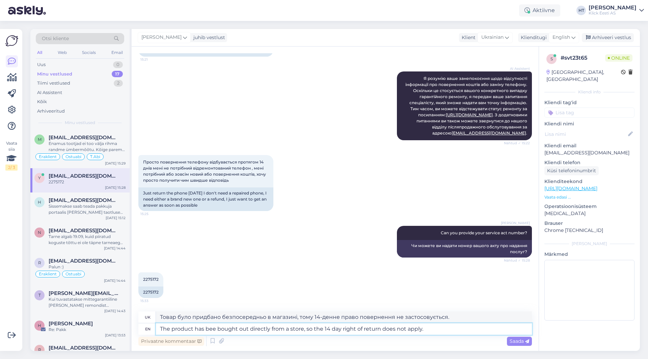
type textarea "The product has been bought out directly from a store, so the 14 day right of r…"
type textarea "Товар було придбано безпосередньо в магазині, тому 14-денне право повернення не…"
click at [438, 330] on textarea "The product has been bought out directly from a store, so the 14 day right of r…" at bounding box center [344, 328] width 376 height 11
type textarea "The product has been bought out directly from a store, so the 14 day right of r…"
type textarea "Товар було придбано безпосередньо в магазині, тому 14-денне право повернення не…"
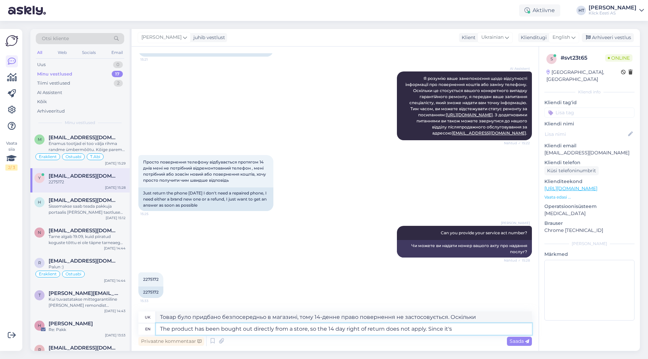
type textarea "The product has been bought out directly from a store, so the 14 day right of r…"
type textarea "Товар було придбано безпосередньо в магазині, тому 14-денне право повернення не…"
type textarea "The product has been bought out directly from a store, so the 14 day right of r…"
type textarea "Товар було придбано безпосередньо в магазині, тому 14-денне право повернення не…"
type textarea "The product has been bought out directly from a store, so the 14 day right of r…"
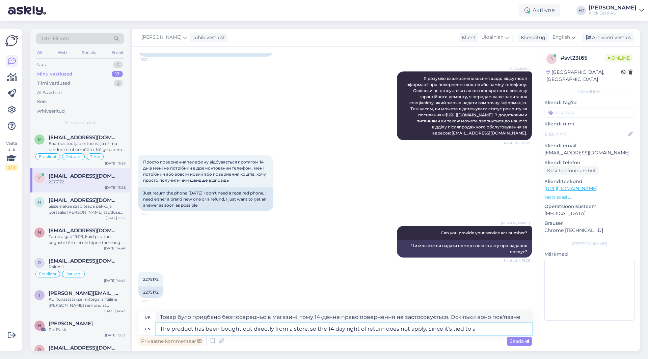
type textarea "Товар було придбано безпосередньо в магазині, тому 14-денне право повернення не…"
type textarea "The product has been bought out directly from a store, so the 14 day right of r…"
type textarea "Товар було придбано безпосередньо в магазині, тому 14-денне право повернення не…"
type textarea "The product has been bought out directly from a store, so the 14 day right of r…"
type textarea "Товар було придбано безпосередньо в магазині, тому 14-денне право повернення не…"
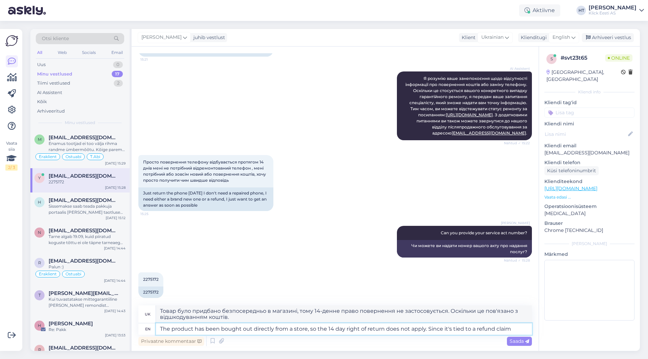
type textarea "The product has been bought out directly from a store, so the 14 day right of r…"
type textarea "Товар було придбано безпосередньо в магазині, тому 14-денне право на повернення…"
type textarea "The product has been bought out directly from a store, so the 14 day right of r…"
type textarea "Товар було придбано безпосередньо в магазині, тому 14-денне право на повернення…"
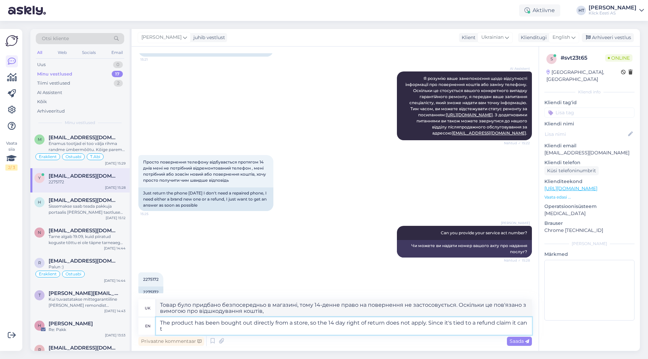
type textarea "The product has been bought out directly from a store, so the 14 day right of r…"
type textarea "Товар було придбано безпосередньо в магазині, тому 14-денне право на повернення…"
type textarea "The product has been bought out directly from a store, so the 14 day right of r…"
type textarea "Товар було придбано безпосередньо в магазині, тому 14-денне право на повернення…"
type textarea "The product has been bought out directly from a store, so the 14 day right of r…"
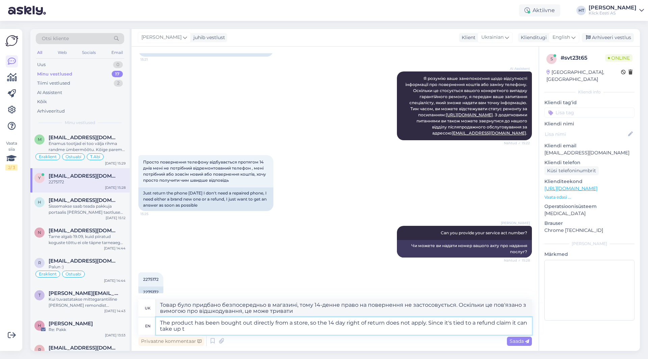
type textarea "Товар було придбано безпосередньо в магазині, тому 14-денне право на повернення…"
type textarea "The product has been bought out directly from a store, so the 14 day right of r…"
type textarea "Товар було придбано безпосередньо в магазині, тому 14-денне право на повернення…"
type textarea "The product has been bought out directly from a store, so the 14 day right of r…"
type textarea "Товар було придбано безпосередньо в магазині, тому 14-денне право на повернення…"
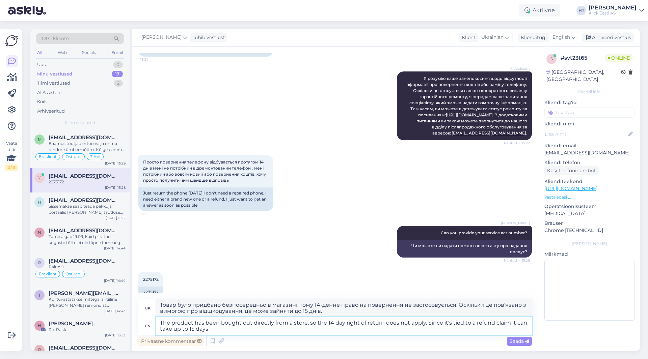
type textarea "The product has been bought out directly from a store, so the 14 day right of r…"
type textarea "Товар було придбано безпосередньо в магазині, тому 14-денне право на повернення…"
type textarea "The product has been bought out directly from a store, so the 14 day right of r…"
type textarea "Товар було придбано безпосередньо в магазині, тому 14-денне право на повернення…"
type textarea "The product has been bought out directly from a store, so the 14 day right of r…"
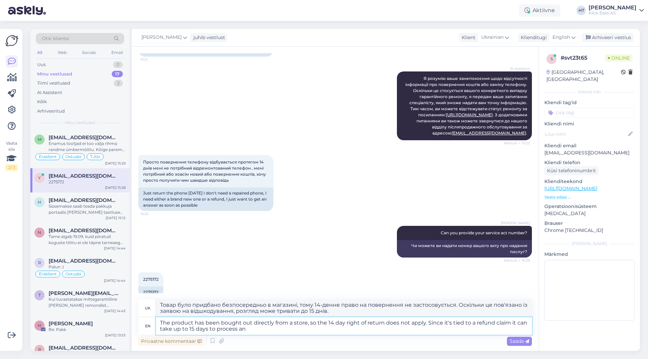
type textarea "Товар було придбано безпосередньо в магазині, тому 14-денне право на повернення…"
type textarea "The product has been bought out directly from a store, so the 14 day right of r…"
type textarea "Товар було придбано безпосередньо в магазині, тому 14-денне право на повернення…"
type textarea "The product has been bought out directly from a store, so the 14 day right of r…"
type textarea "Товар було придбано безпосередньо в магазині, тому 14-денне право на повернення…"
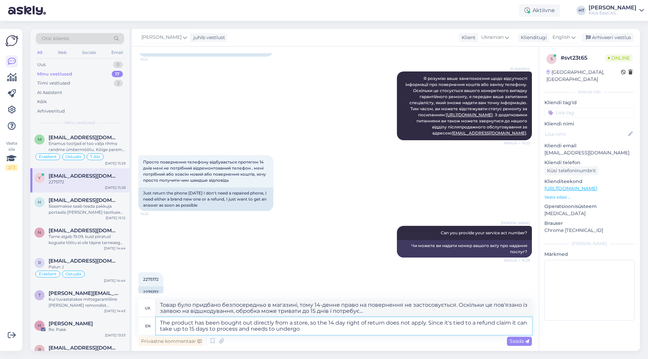
type textarea "The product has been bought out directly from a store, so the 14 day right of r…"
type textarea "Товар було придбано безпосередньо в магазині, тому 14-денне право на повернення…"
type textarea "The product has been bought out directly from a store, so the 14 day right of r…"
type textarea "Товар було придбано безпосередньо в магазині, тому 14-денне право на повернення…"
type textarea "The product has been bought out directly from a store, so the 14 day right of r…"
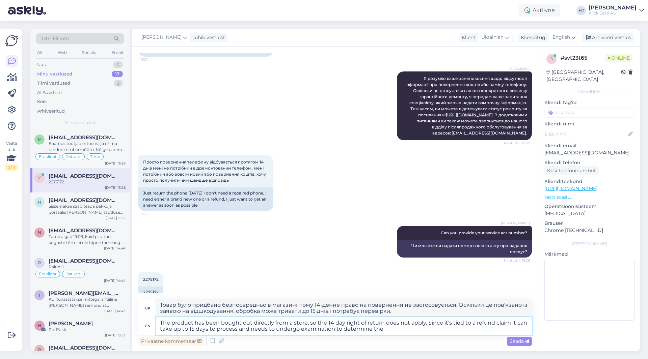
type textarea "Товар було придбано безпосередньо в магазині, тому 14-денне право на повернення…"
type textarea "The product has been bought out directly from a store, so the 14 day right of r…"
type textarea "Товар було придбано безпосередньо в магазині, тому 14-денне право на повернення…"
type textarea "The product has been bought out directly from a store, so the 14 day right of r…"
type textarea "Товар було придбано безпосередньо в магазині, тому 14-денне право на повернення…"
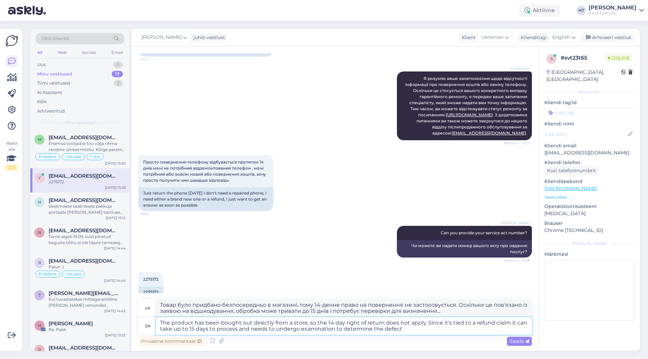
type textarea "The product has been bought out directly from a store, so the 14 day right of r…"
type textarea "Товар було придбано безпосередньо в магазині, тому 14-денне право на повернення…"
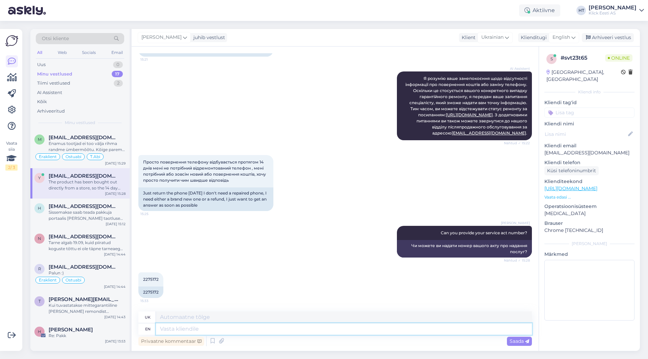
scroll to position [338, 0]
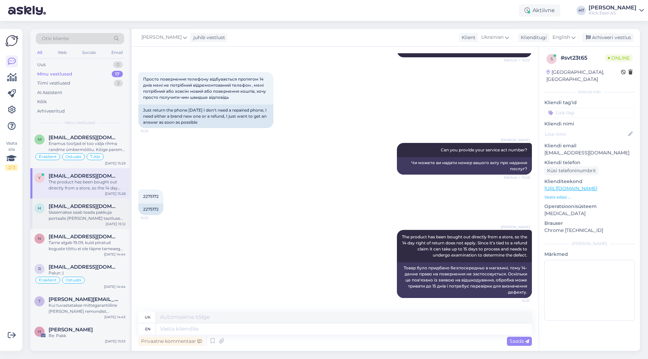
click at [107, 208] on span "[EMAIL_ADDRESS][DOMAIN_NAME]" at bounding box center [84, 206] width 70 height 6
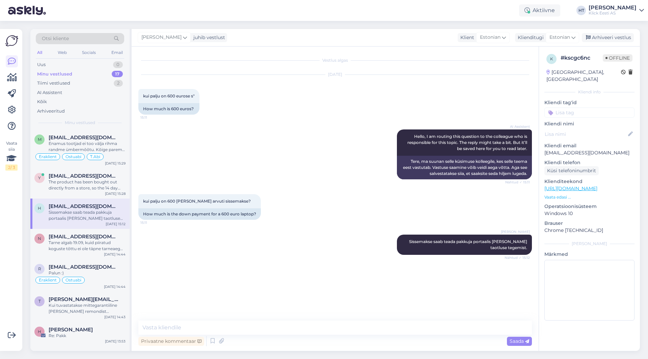
scroll to position [0, 0]
click at [81, 152] on div "Я це розумію так у магазині сказали писати заяву тому що інакшого способу немає…" at bounding box center [87, 147] width 77 height 12
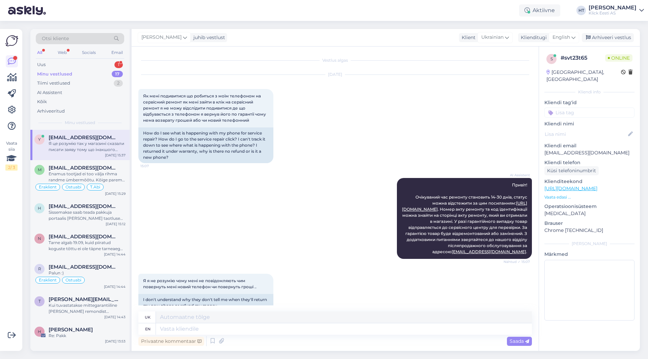
scroll to position [427, 0]
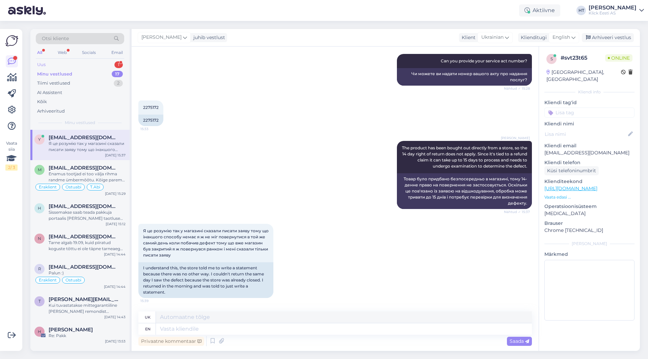
click at [101, 63] on div "Uus 1" at bounding box center [80, 64] width 88 height 9
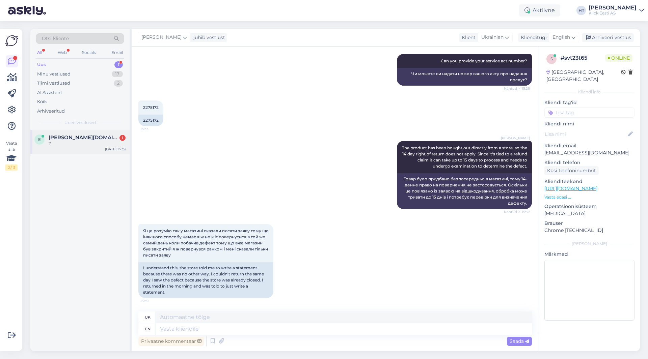
click at [105, 137] on div "[PERSON_NAME][DOMAIN_NAME][EMAIL_ADDRESS][DOMAIN_NAME] 1" at bounding box center [87, 138] width 77 height 6
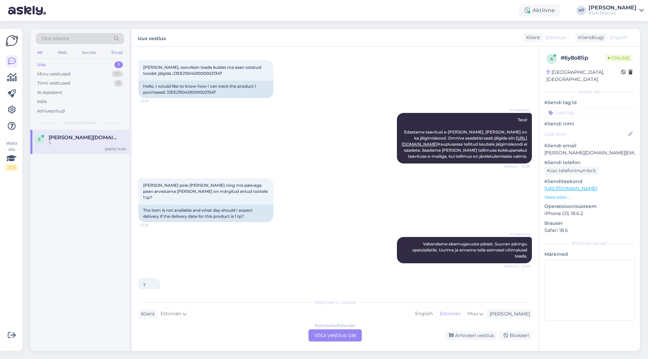
scroll to position [17, 0]
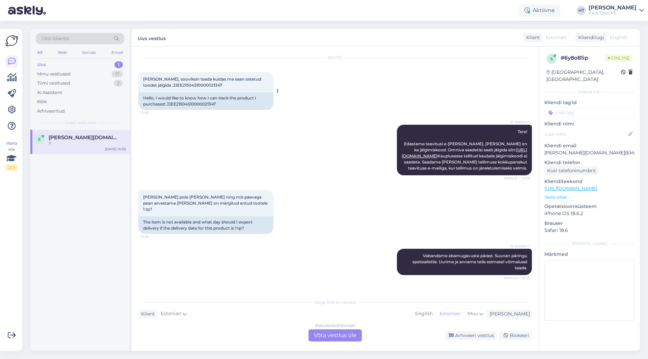
click at [176, 85] on span "[PERSON_NAME], sooviksin teada kuidas ma saan ostetud toodet jälgida :JJEE21504…" at bounding box center [202, 82] width 119 height 11
copy div "JJEE21504S10000021347 15:38"
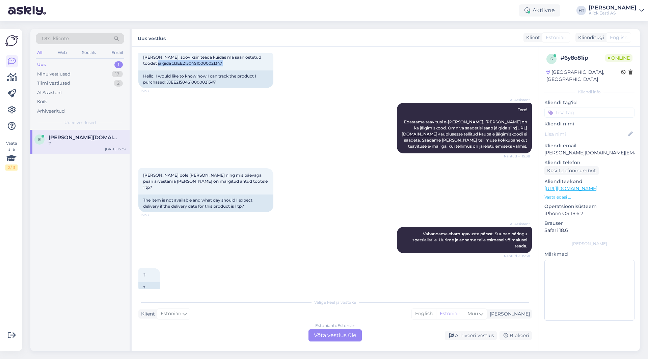
scroll to position [51, 0]
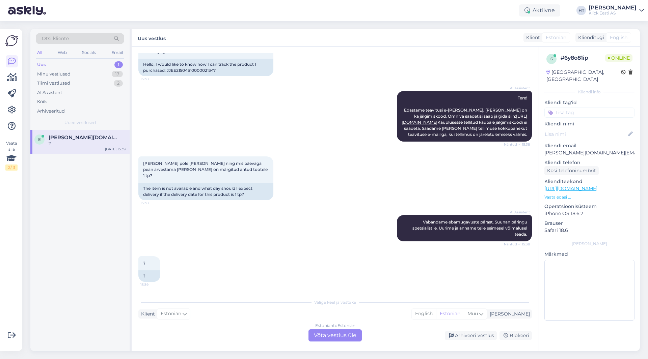
click at [329, 335] on div "Estonian to Estonian Võta vestlus üle" at bounding box center [334, 336] width 53 height 12
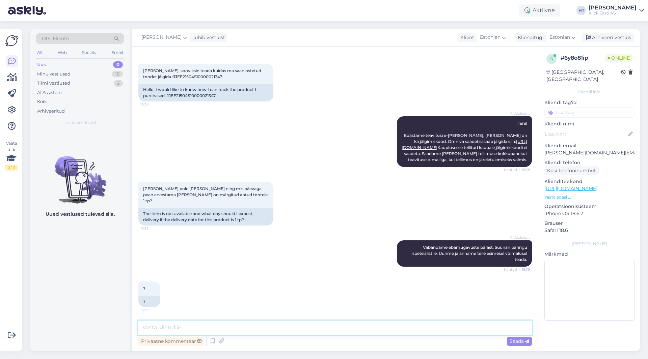
click at [328, 323] on textarea at bounding box center [334, 328] width 393 height 14
paste textarea "[URL][DOMAIN_NAME]"
type textarea "Jälgida saab siin: [URL][DOMAIN_NAME]"
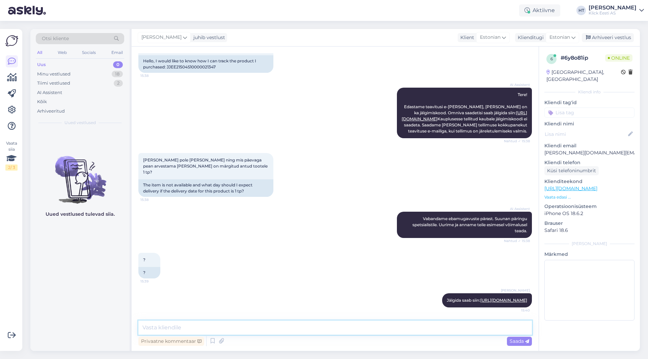
scroll to position [60, 0]
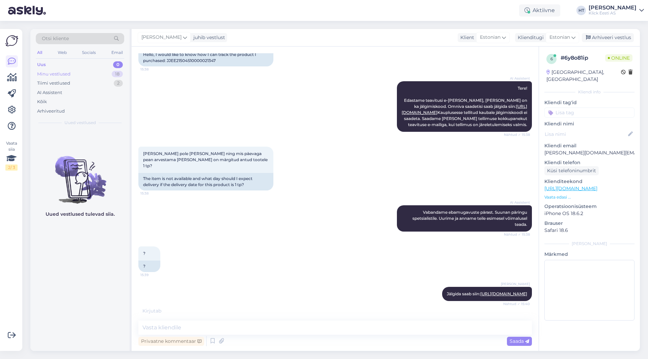
click at [119, 78] on div "Minu vestlused 18" at bounding box center [80, 73] width 88 height 9
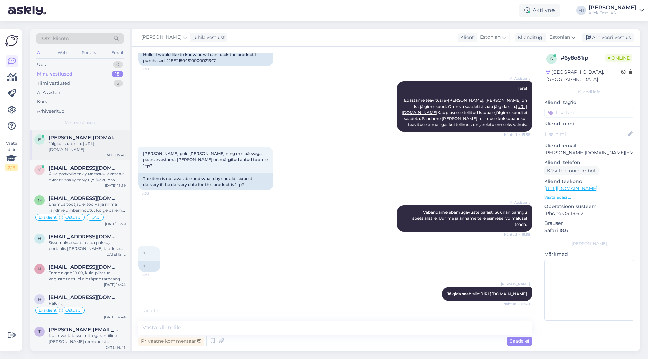
click at [103, 148] on div "Jälgida saab siin: [URL][DOMAIN_NAME]" at bounding box center [87, 147] width 77 height 12
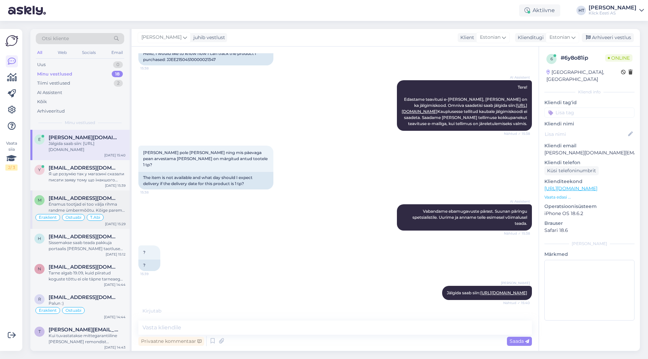
click at [106, 207] on div "Enamus tootjad ei too välja rihma randme ümbermõõtu. Kõige parem on kaupluses p…" at bounding box center [87, 207] width 77 height 12
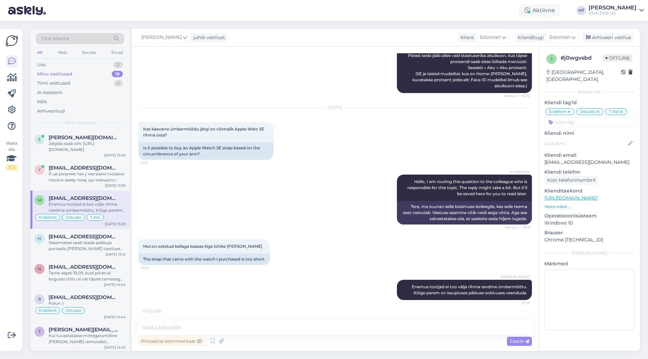
scroll to position [4460, 0]
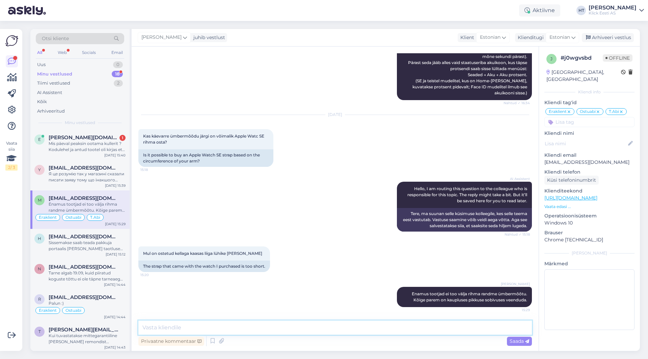
click at [203, 328] on textarea at bounding box center [334, 328] width 393 height 14
click at [88, 152] on div "Mis päeval peaksin ootama kullerit ? Kodulehel ja antud tootel oli kirjas et ki…" at bounding box center [87, 147] width 77 height 12
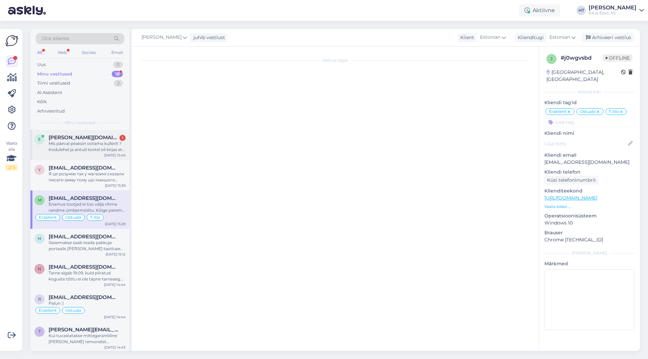
scroll to position [95, 0]
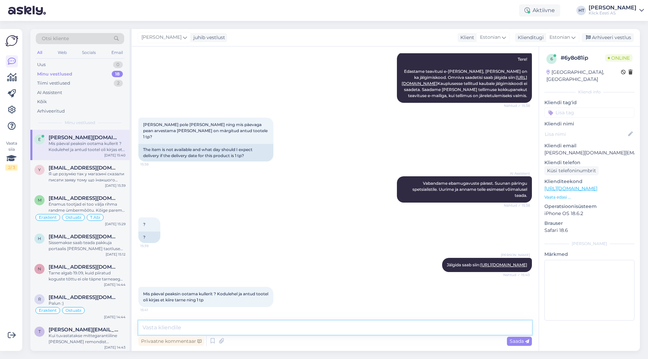
click at [305, 327] on textarea at bounding box center [334, 328] width 393 height 14
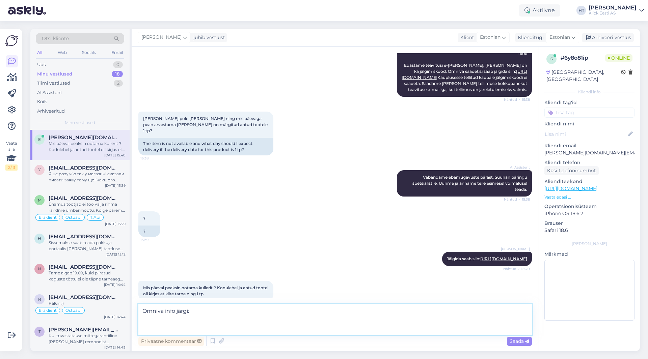
paste textarea "Erakliendile toimetame paki kätte üleandmise päevale järgneva kolme päeva jooks…"
type textarea "Omniva info järgi: Erakliendile toimetame paki kätte üleandmise päevale järgnev…"
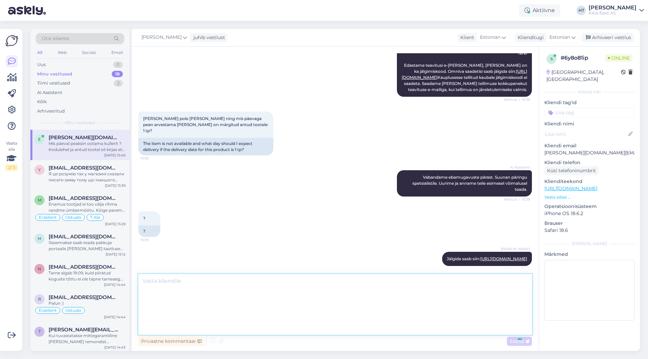
scroll to position [0, 0]
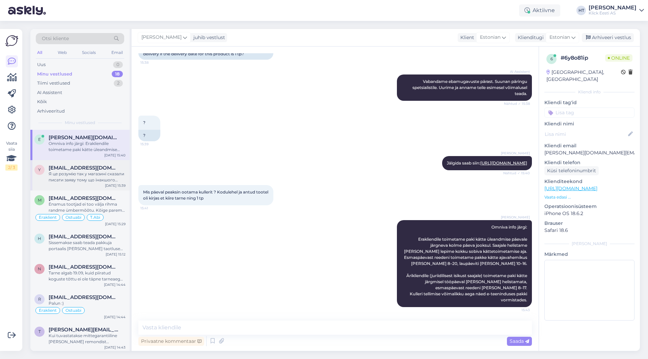
click at [105, 174] on div "Я це розумію так у магазині сказали писати заяву тому що інакшого способу немає…" at bounding box center [87, 177] width 77 height 12
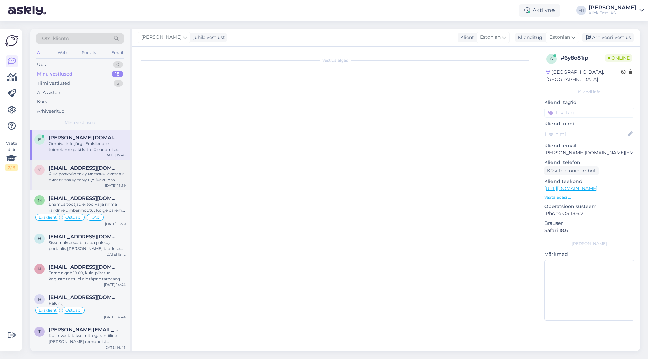
scroll to position [427, 0]
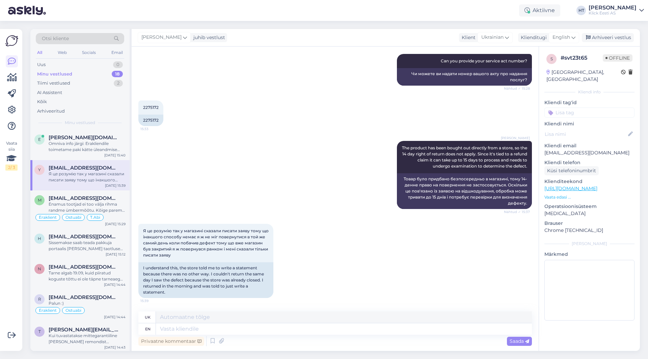
click at [329, 175] on div "[PERSON_NAME] The product has been bought out directly from a store, so the 14 …" at bounding box center [334, 175] width 393 height 83
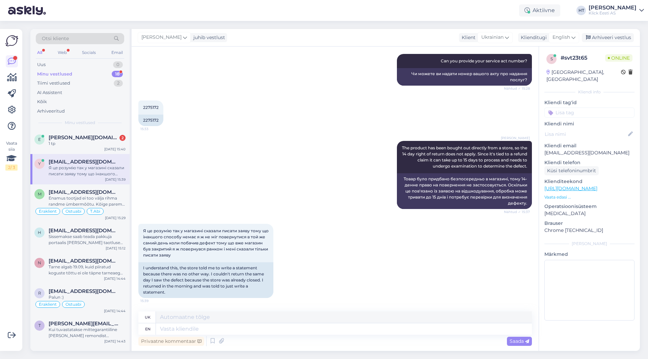
click at [0, 224] on div "Vaata siia 2 / 3 Võimalused Veendu, et Askly loob sulle väärtust. Sulge Ühenda …" at bounding box center [11, 190] width 22 height 322
click at [78, 140] on span "[PERSON_NAME][DOMAIN_NAME][EMAIL_ADDRESS][DOMAIN_NAME]" at bounding box center [84, 138] width 70 height 6
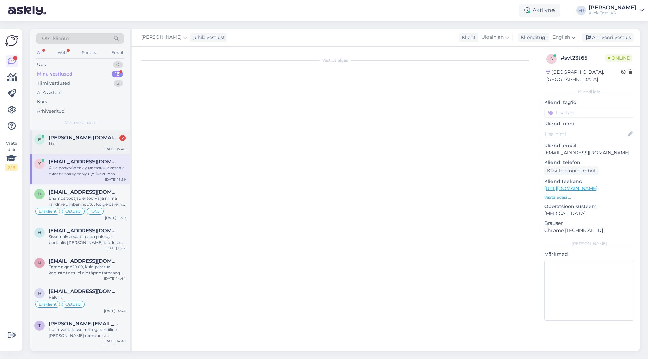
scroll to position [255, 0]
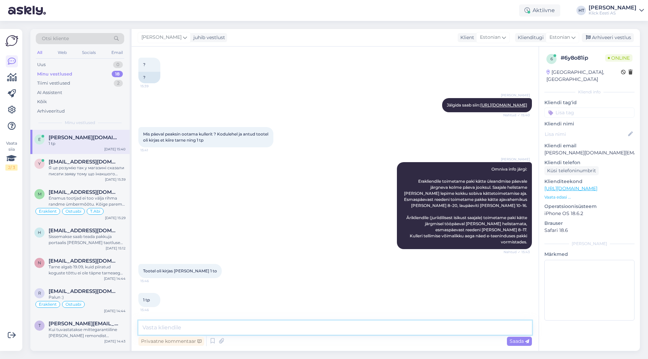
click at [215, 327] on textarea at bounding box center [334, 328] width 393 height 14
type textarea "Tarneajad toome alati välja variatsiooniga, antud toote puhul on tarneaeg 1-4 t…"
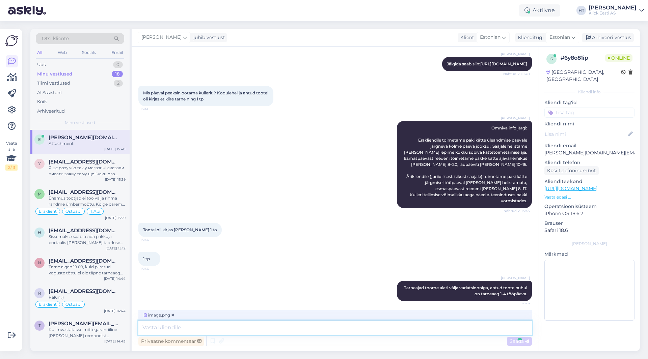
scroll to position [333, 0]
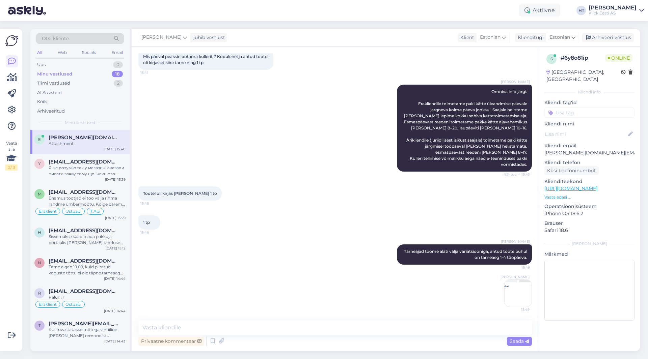
click at [506, 304] on img at bounding box center [517, 293] width 27 height 27
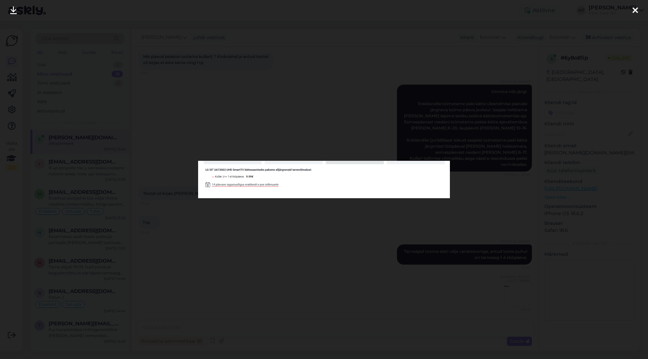
click at [305, 264] on div at bounding box center [324, 179] width 648 height 359
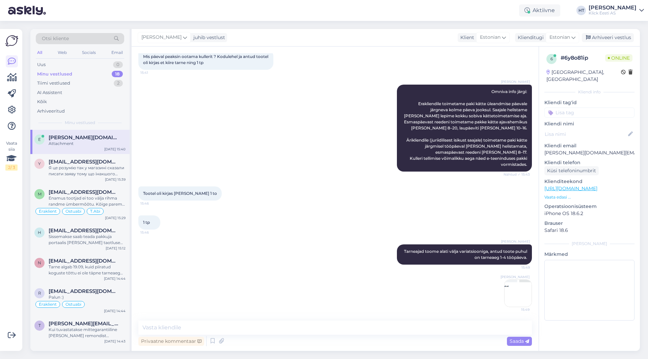
click at [1, 286] on div "Vaata siia 2 / 3 Võimalused Veendu, et Askly loob sulle väärtust. Sulge Ühenda …" at bounding box center [11, 190] width 22 height 322
click at [22, 299] on div "Vaata siia 2 / 3 Võimalused Veendu, et Askly loob sulle väärtust. Sulge Ühenda …" at bounding box center [13, 190] width 26 height 338
click at [25, 290] on div "Vaata siia 2 / 3 Võimalused Veendu, et Askly loob sulle väärtust. Sulge Ühenda …" at bounding box center [13, 190] width 26 height 338
click at [0, 268] on div "Vaata siia 2 / 3 Võimalused Veendu, et Askly loob sulle väärtust. Sulge Ühenda …" at bounding box center [11, 190] width 22 height 322
click at [7, 281] on div "Vaata siia 2 / 3" at bounding box center [11, 189] width 13 height 311
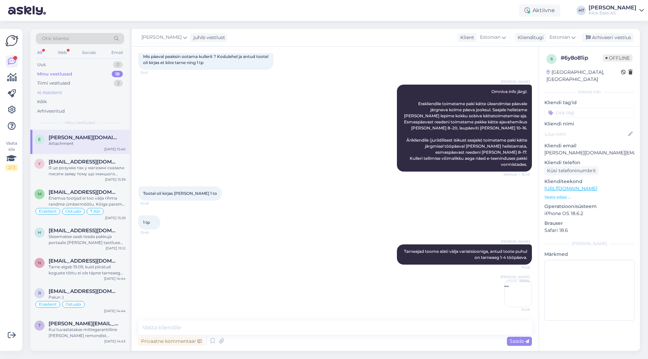
click at [96, 90] on div "AI Assistent" at bounding box center [80, 92] width 88 height 9
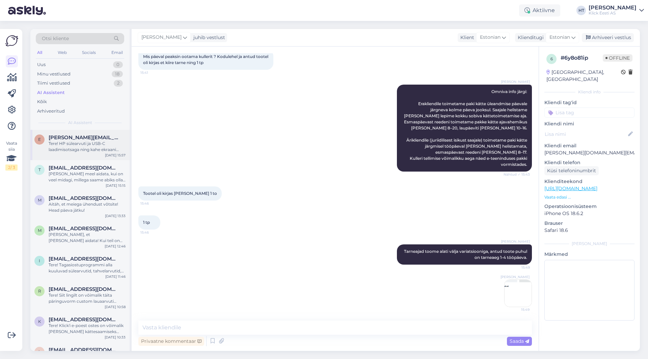
click at [101, 143] on div "Tere! HP sülearvuti ja USB-C laadimisotsaga ning kahe ekraani ühendamise vajadu…" at bounding box center [87, 147] width 77 height 12
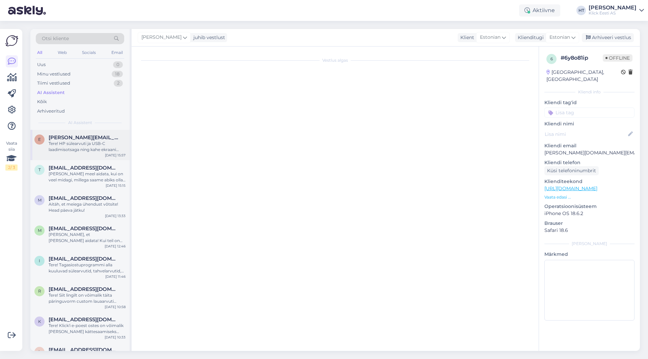
scroll to position [9, 0]
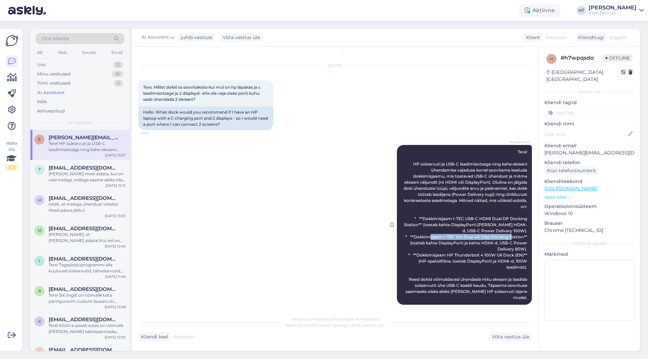
drag, startPoint x: 438, startPoint y: 237, endPoint x: 518, endPoint y: 238, distance: 79.9
click at [518, 238] on span "Tere! HP sülearvuti ja USB-C laadimisotsaga ning kahe ekraani ühendamise vajadu…" at bounding box center [465, 224] width 124 height 151
copy span "I-TEC Uni Dual 4K Disp Docking Station"
click at [373, 197] on div "AI Assistent Tere! HP sülearvuti ja USB-C laadimisotsaga ning kahe ekraani ühen…" at bounding box center [334, 225] width 393 height 175
drag, startPoint x: 411, startPoint y: 255, endPoint x: 517, endPoint y: 256, distance: 106.3
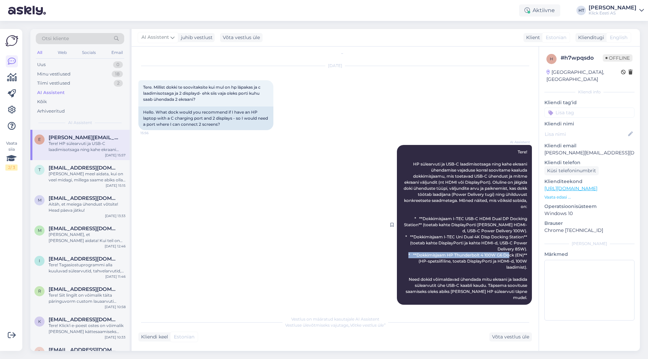
click at [517, 256] on span "Tere! HP sülearvuti ja USB-C laadimisotsaga ning kahe ekraani ühendamise vajadu…" at bounding box center [465, 224] width 124 height 151
copy span "Dokkimisjaam HP Thunderbolt 4 100W G6 Dock (EN"
click at [258, 182] on div "AI Assistent Tere! HP sülearvuti ja USB-C laadimisotsaga ning kahe ekraani ühen…" at bounding box center [334, 225] width 393 height 175
click at [116, 174] on div "[PERSON_NAME] meel aidata, kui on veel midagi, millega saame abiks olla, andke …" at bounding box center [87, 177] width 77 height 12
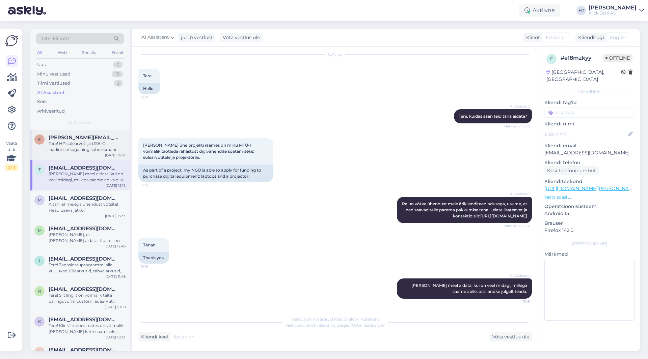
click at [102, 150] on div "Tere! HP sülearvuti ja USB-C laadimisotsaga ning kahe ekraani ühendamise vajadu…" at bounding box center [87, 147] width 77 height 12
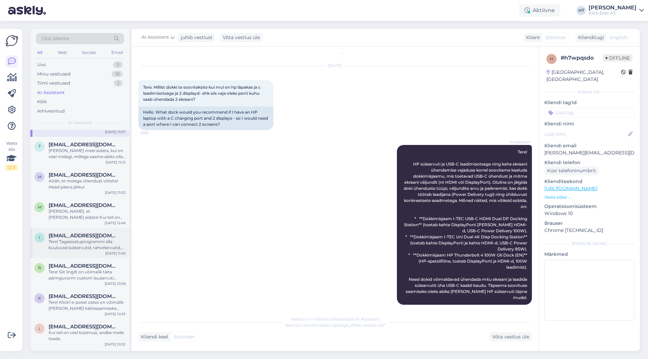
scroll to position [34, 0]
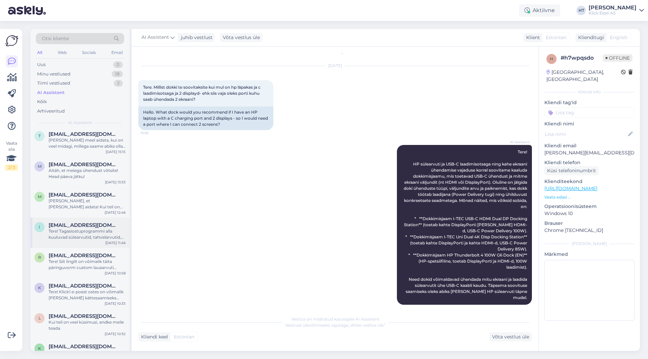
click at [100, 233] on div "Tere! Tagasiostuprogrammi alla kuuluvad sülearvutid, tahvelarvutid, telefonid, …" at bounding box center [87, 234] width 77 height 12
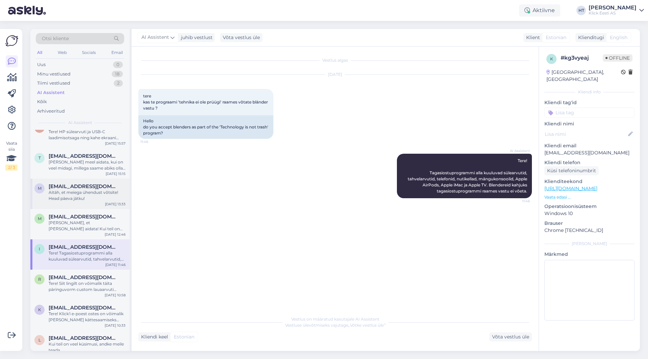
scroll to position [0, 0]
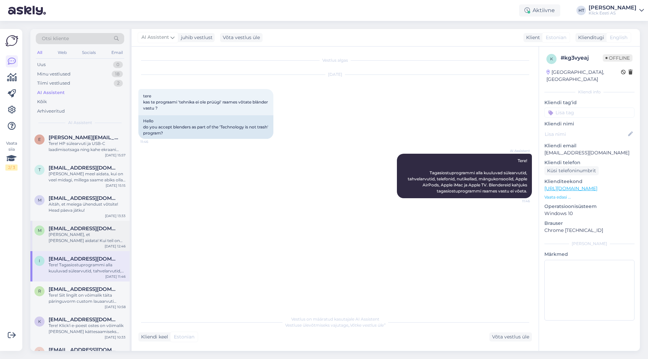
click at [108, 225] on div "m [PERSON_NAME][EMAIL_ADDRESS][PERSON_NAME][DOMAIN_NAME] [PERSON_NAME], et [PER…" at bounding box center [79, 236] width 99 height 30
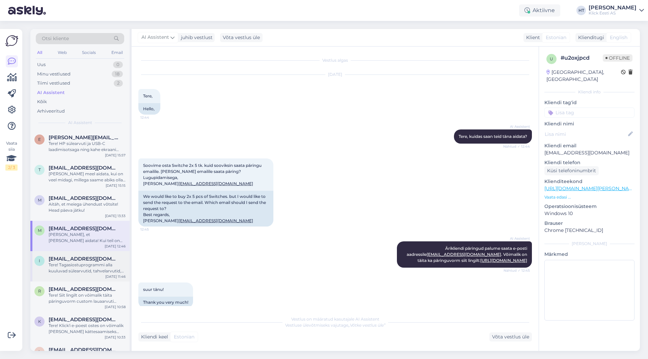
scroll to position [57, 0]
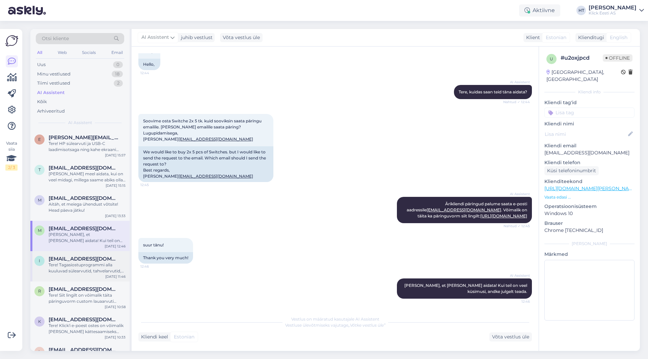
click at [100, 279] on div "i [EMAIL_ADDRESS][DOMAIN_NAME] Tere! Tagasiostuprogrammi alla kuuluvad sülearvu…" at bounding box center [79, 266] width 99 height 30
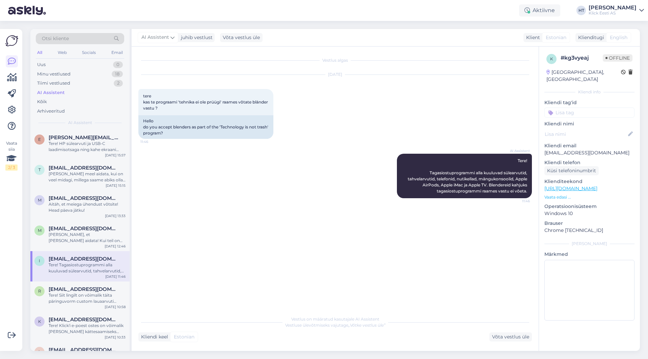
scroll to position [0, 0]
click at [99, 294] on div "Tere! Siit lingilt on võimalik täita päringuvorm custom lauaarvuti tellimiseks:…" at bounding box center [87, 298] width 77 height 12
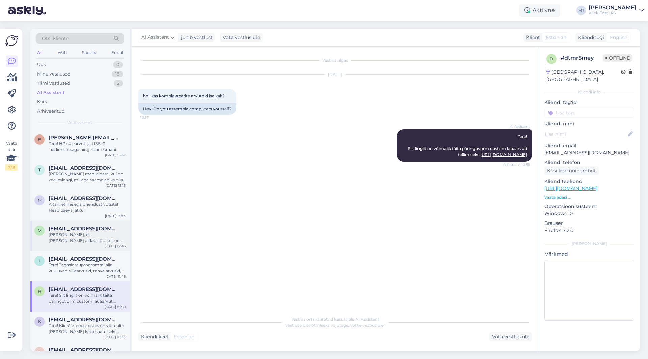
click at [98, 234] on div "[PERSON_NAME], et [PERSON_NAME] aidata! Kui teil on veel küsimusi, andke julgel…" at bounding box center [87, 238] width 77 height 12
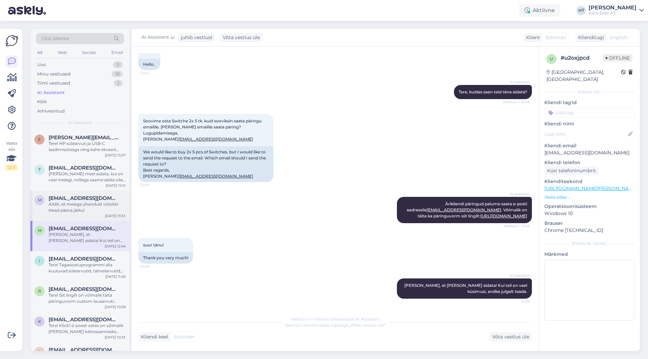
click at [97, 209] on div "Aitäh, et meiega ühendust võtsite! Head päeva jätku!" at bounding box center [87, 207] width 77 height 12
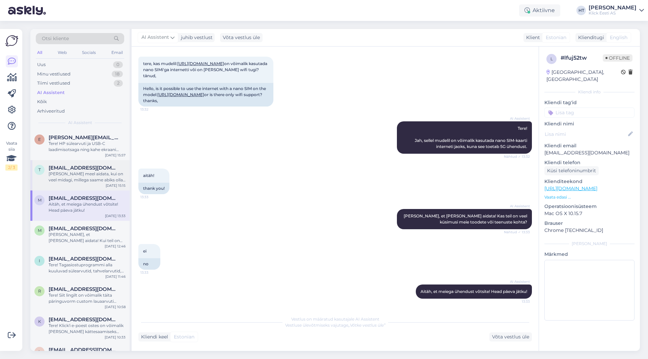
click at [104, 170] on span "[EMAIL_ADDRESS][DOMAIN_NAME]" at bounding box center [84, 168] width 70 height 6
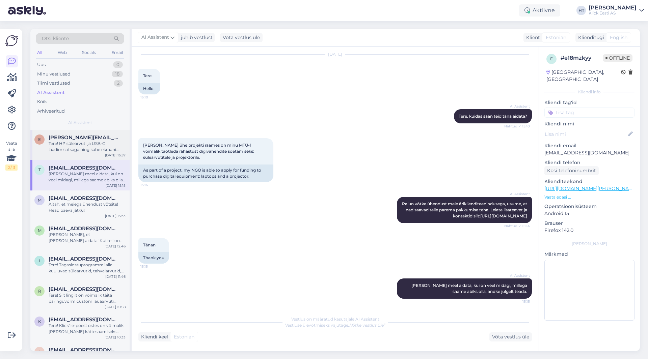
click at [107, 147] on div "Tere! HP sülearvuti ja USB-C laadimisotsaga ning kahe ekraani ühendamise vajadu…" at bounding box center [87, 147] width 77 height 12
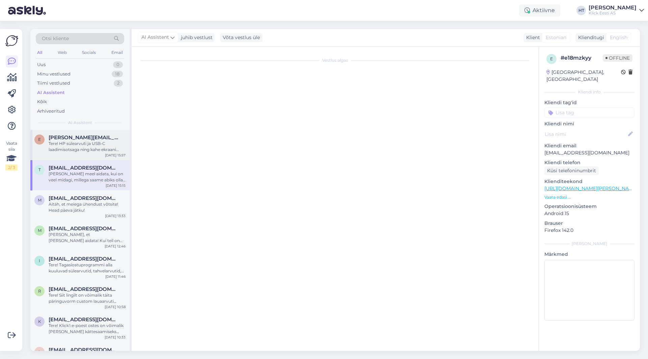
scroll to position [9, 0]
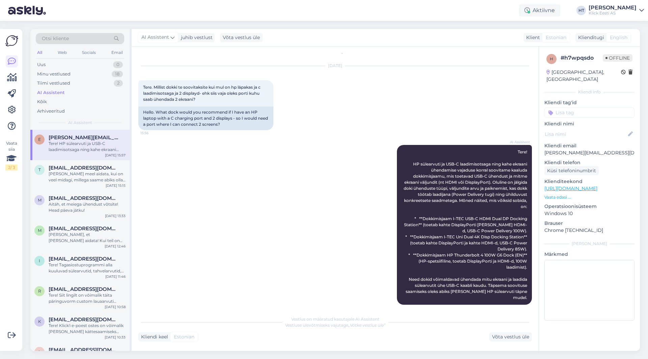
click at [317, 158] on div "AI Assistent Tere! HP sülearvuti ja USB-C laadimisotsaga ning kahe ekraani ühen…" at bounding box center [334, 225] width 393 height 175
click at [115, 75] on div "18" at bounding box center [117, 74] width 11 height 7
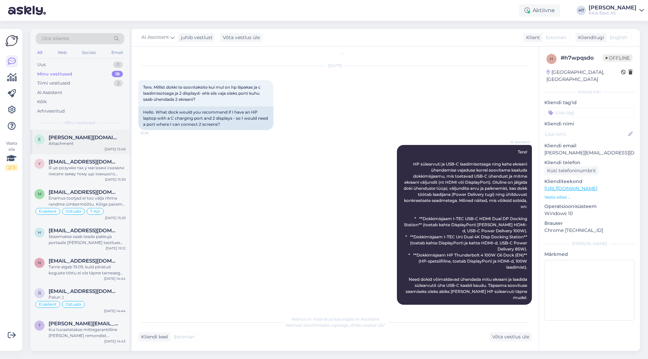
click at [107, 142] on div "Attachment" at bounding box center [87, 144] width 77 height 6
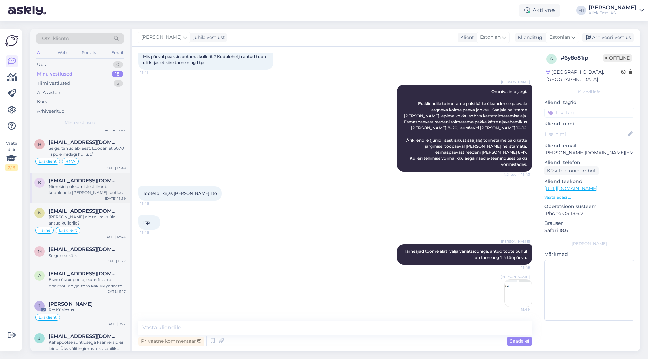
scroll to position [0, 0]
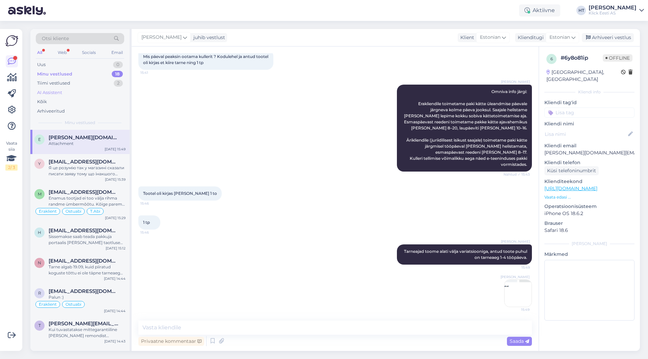
click at [78, 92] on div "AI Assistent" at bounding box center [80, 92] width 88 height 9
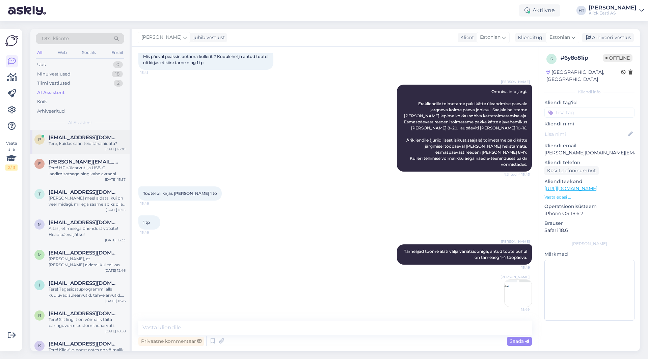
click at [85, 136] on span "[EMAIL_ADDRESS][DOMAIN_NAME]" at bounding box center [84, 138] width 70 height 6
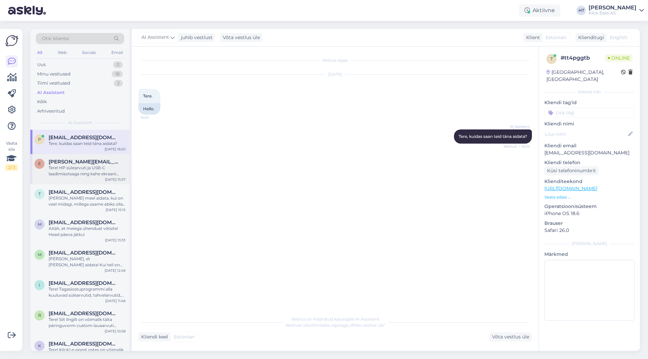
click at [88, 168] on div "Tere! HP sülearvuti ja USB-C laadimisotsaga ning kahe ekraani ühendamise vajadu…" at bounding box center [87, 171] width 77 height 12
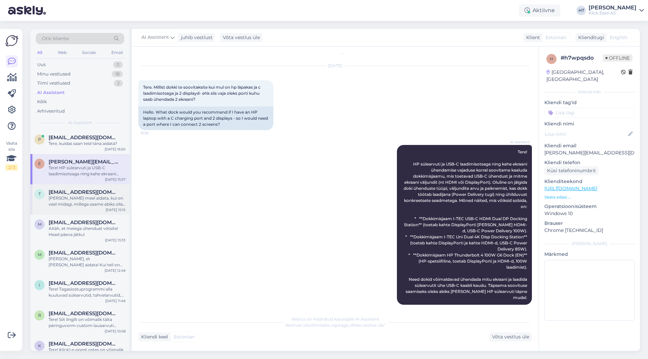
click at [92, 198] on div "[PERSON_NAME] meel aidata, kui on veel midagi, millega saame abiks olla, andke …" at bounding box center [87, 201] width 77 height 12
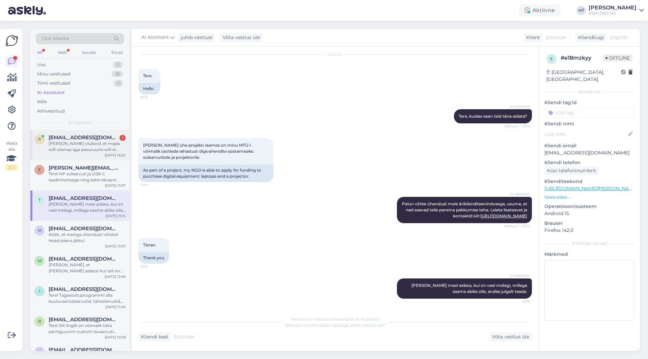
click at [91, 153] on div "P [EMAIL_ADDRESS][DOMAIN_NAME] 1 [PERSON_NAME] olukord, et majas wifi olemas ag…" at bounding box center [79, 145] width 99 height 30
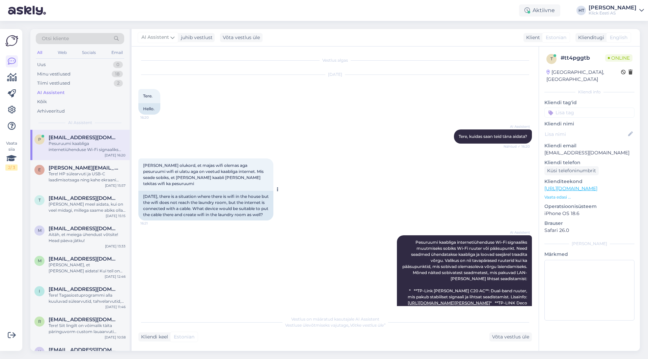
scroll to position [84, 0]
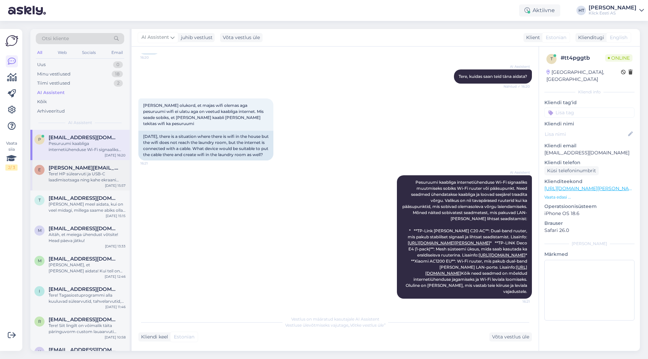
click at [60, 186] on div "e [PERSON_NAME][EMAIL_ADDRESS][DOMAIN_NAME] Tere! HP sülearvuti ja USB-C laadim…" at bounding box center [79, 175] width 99 height 30
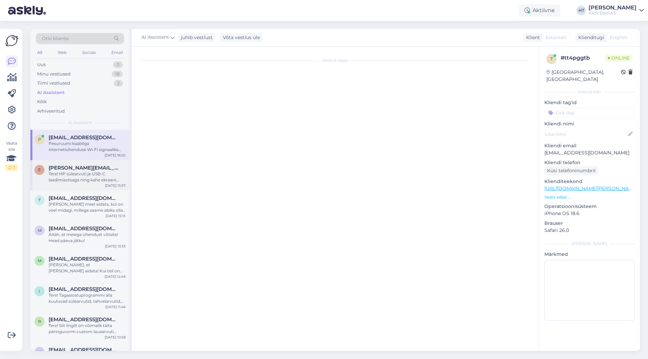
scroll to position [9, 0]
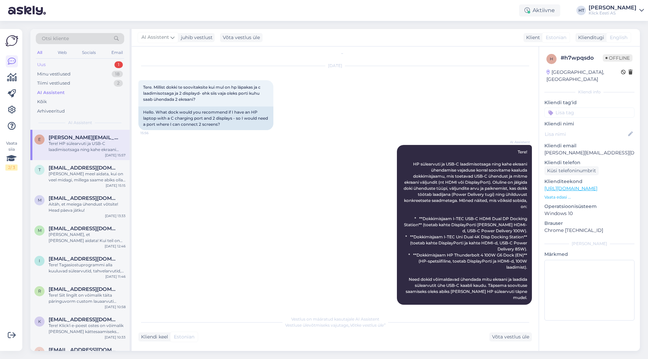
click at [100, 62] on div "Uus 1" at bounding box center [80, 64] width 88 height 9
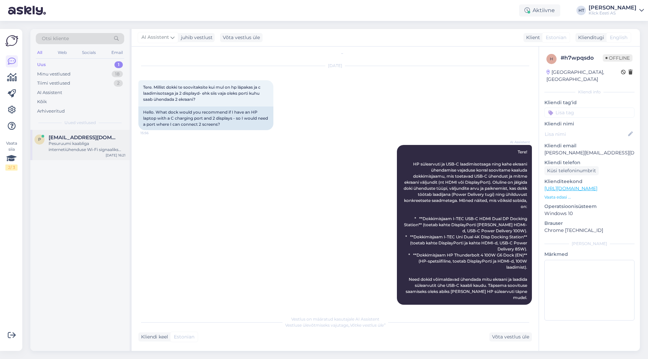
click at [84, 138] on span "[EMAIL_ADDRESS][DOMAIN_NAME]" at bounding box center [84, 138] width 70 height 6
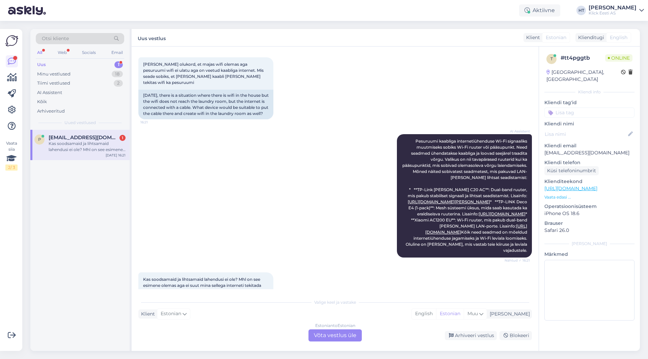
scroll to position [154, 0]
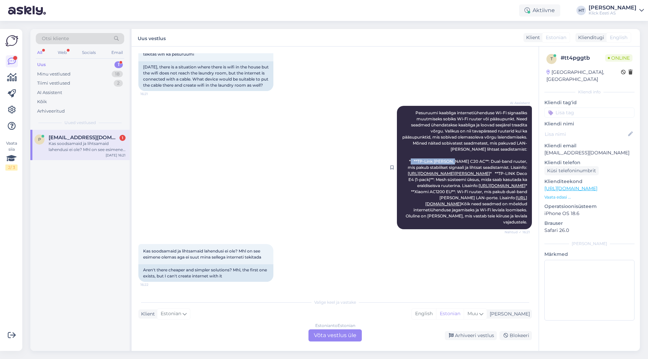
drag, startPoint x: 410, startPoint y: 143, endPoint x: 456, endPoint y: 144, distance: 45.9
click at [456, 144] on span "Pesuruumi kaabliga internetiühenduse Wi-Fi signaaliks muutmiseks sobiks Wi-Fi r…" at bounding box center [466, 167] width 128 height 114
copy span "TP-Link [PERSON_NAME] C20 AC"
click at [94, 211] on div "P [EMAIL_ADDRESS][DOMAIN_NAME] 1 Kas soodsamaid ja lihtsamaid lahendusi ei ole?…" at bounding box center [79, 240] width 99 height 221
click at [277, 138] on div "AI Assistent Pesuruumi kaabliga internetiühenduse Wi-Fi signaaliks muutmiseks s…" at bounding box center [334, 167] width 393 height 138
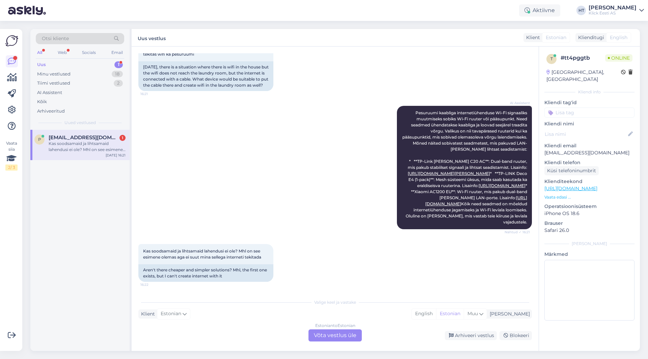
click at [324, 336] on div "Estonian to Estonian Võta vestlus üle" at bounding box center [334, 336] width 53 height 12
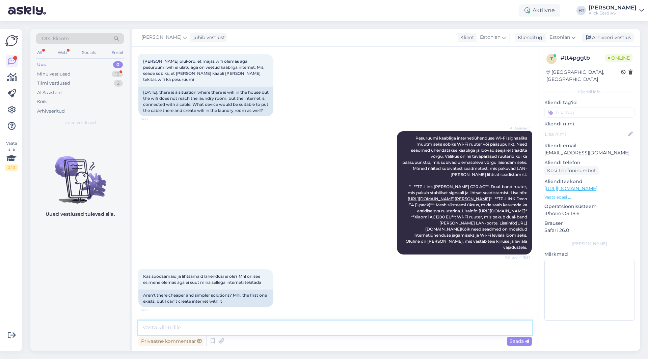
click at [324, 331] on textarea at bounding box center [334, 328] width 393 height 14
click at [233, 179] on div "AI Assistent Pesuruumi kaabliga internetiühenduse Wi-Fi signaaliks muutmiseks s…" at bounding box center [334, 193] width 393 height 138
click at [294, 327] on textarea at bounding box center [334, 328] width 393 height 14
paste textarea "[URL][DOMAIN_NAME]"
type textarea "Võrguseadistused üldiselt lihtsad ei olegi. [PERSON_NAME] C20 seadistamiseks ai…"
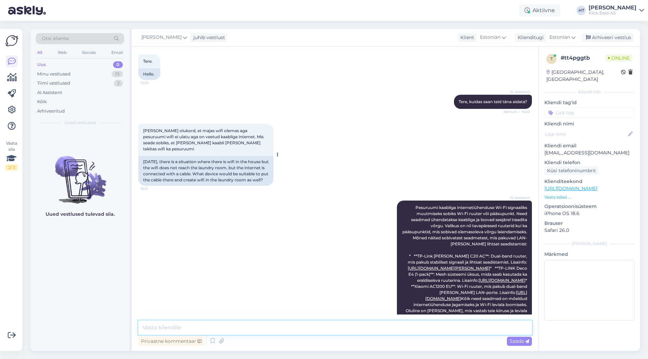
scroll to position [170, 0]
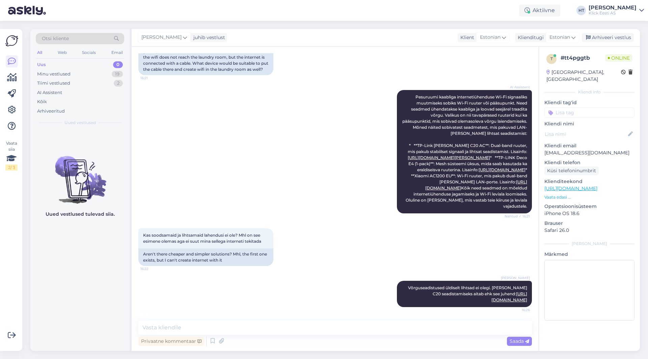
click at [107, 231] on div "Uued vestlused tulevad siia." at bounding box center [79, 240] width 99 height 221
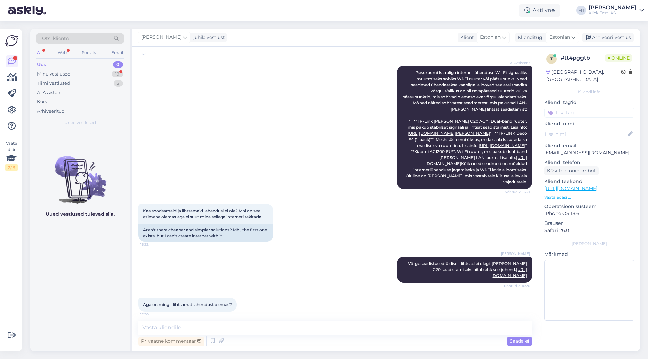
scroll to position [199, 0]
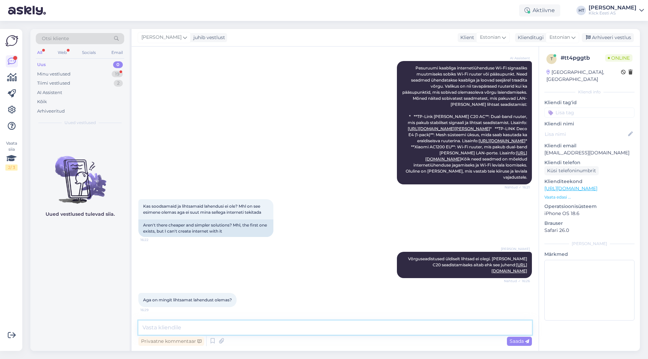
click at [204, 322] on textarea at bounding box center [334, 328] width 393 height 14
type textarea "Kaabliga ühenduse jaoks on ikkagi pääsupunkt vaja seadistada."
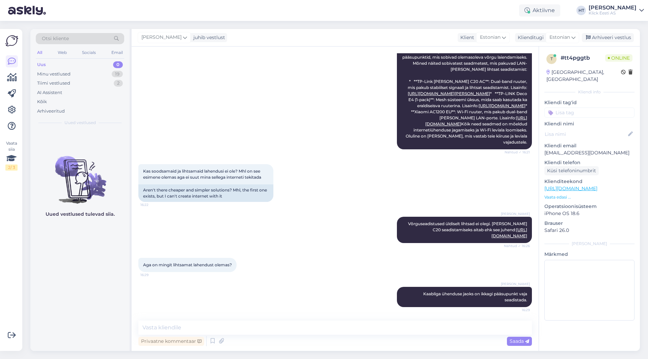
click at [73, 282] on div "Uued vestlused tulevad siia." at bounding box center [79, 240] width 99 height 221
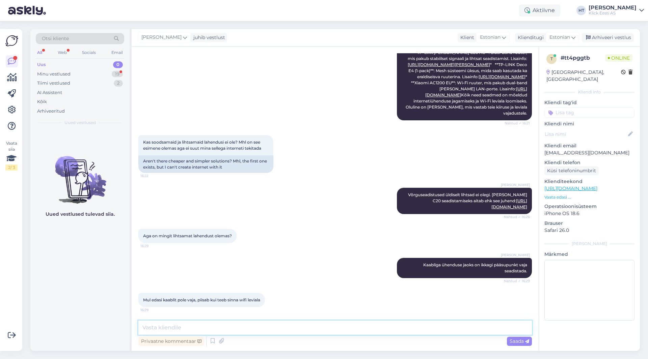
click at [213, 329] on textarea at bounding box center [334, 328] width 393 height 14
type textarea "Mõtlengi, et kaablist wifi tegemiseks läheb pääsupunkti vaja."
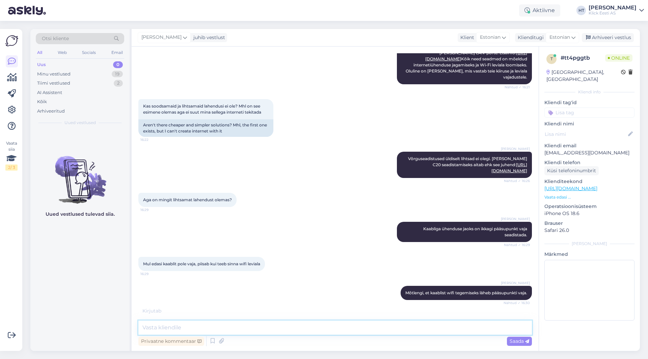
scroll to position [327, 0]
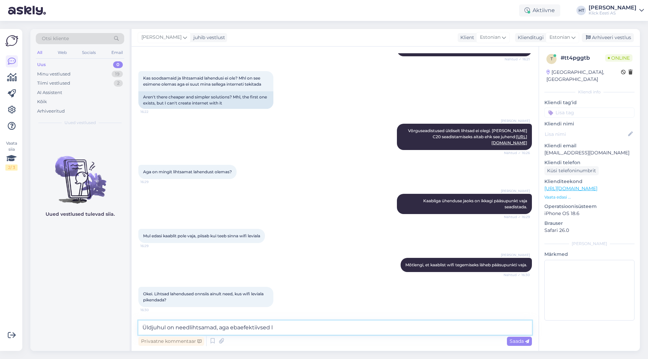
click at [189, 328] on textarea "Üldjuhul on needlihtsamad, aga ebaefektiivsed l" at bounding box center [334, 328] width 393 height 14
click at [336, 328] on textarea "Üldjuhul on need lihtsamad, aga ebaefektiivsed l" at bounding box center [334, 328] width 393 height 14
type textarea "Üldjuhul on need lihtsamad, aga ebaefektiivsed lahendused."
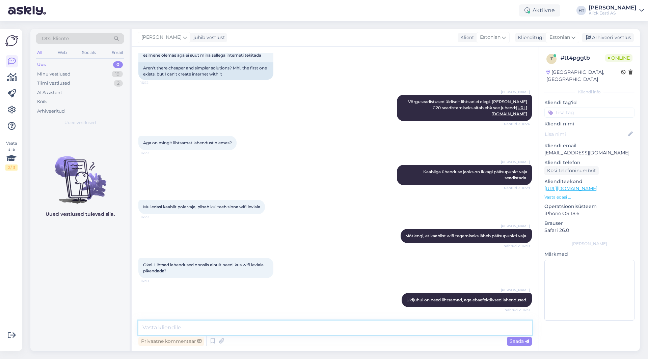
scroll to position [385, 0]
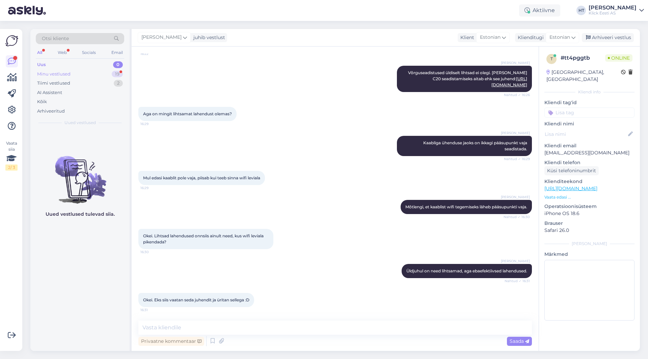
click at [97, 72] on div "Minu vestlused 19" at bounding box center [80, 73] width 88 height 9
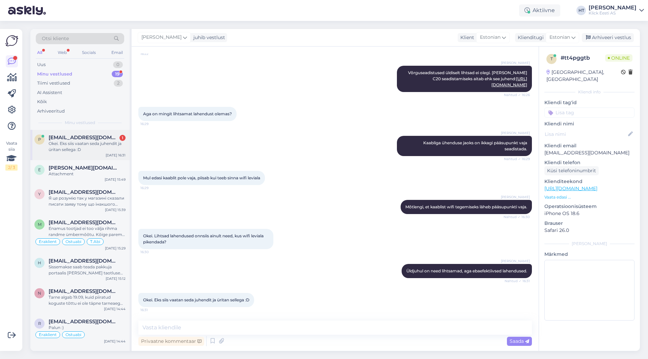
click at [106, 155] on div "P [EMAIL_ADDRESS][DOMAIN_NAME] 1 Okei. Eks siis vaatan seda juhendit ja üritan …" at bounding box center [79, 145] width 99 height 30
click at [107, 178] on div "[DATE] 15:49" at bounding box center [115, 179] width 21 height 5
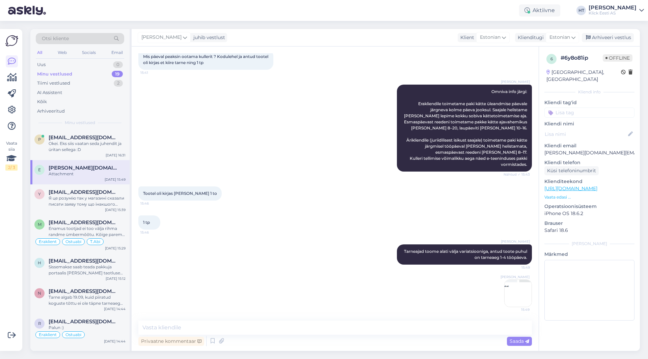
scroll to position [333, 0]
click at [82, 150] on div "Kas see teeb uue või nö [PERSON_NAME] wifi majja või jääb sama mis juba majas o…" at bounding box center [87, 147] width 77 height 12
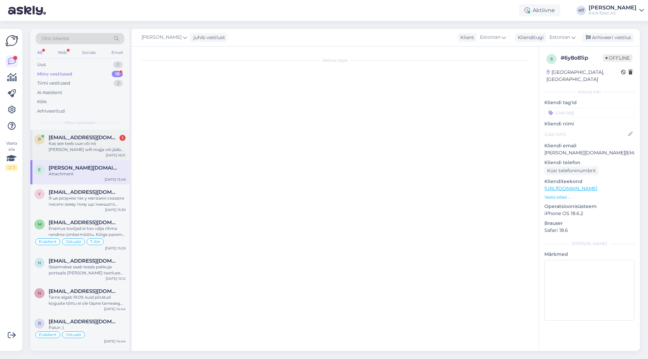
scroll to position [420, 0]
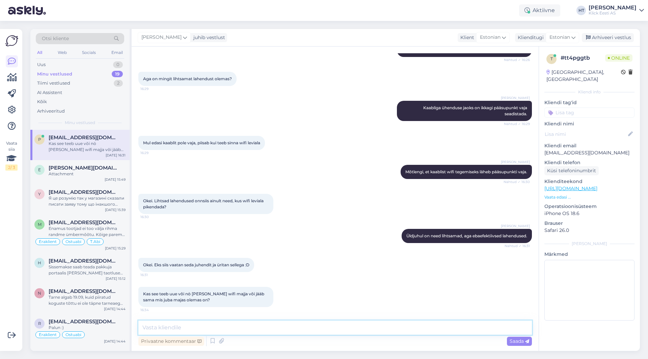
click at [256, 322] on textarea at bounding box center [334, 328] width 393 height 14
click at [216, 327] on textarea "Pääsupunkt jätab sama võru ID, laiendaja ehk ripiiter teeks uue ID" at bounding box center [334, 328] width 393 height 14
click at [348, 326] on textarea "Pääsupunkt jätab sama võrgu ID, laiendaja ehk ripiiter teeks uue ID" at bounding box center [334, 328] width 393 height 14
type textarea "Pääsupunkt jätab sama võrgu ID, laiendaja ehk ripiiter teeks uue ID."
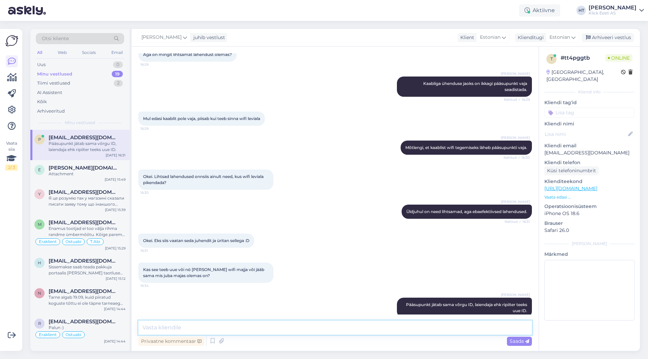
scroll to position [455, 0]
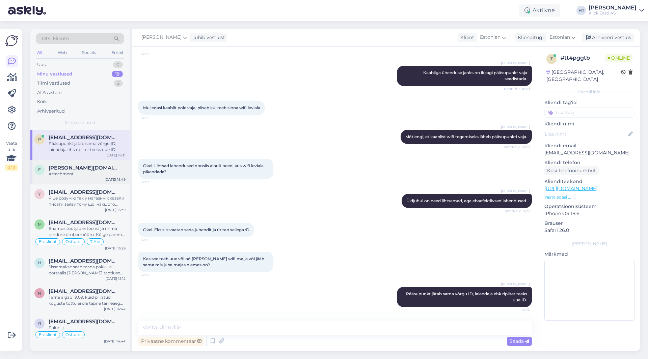
click at [73, 172] on div "Attachment" at bounding box center [87, 174] width 77 height 6
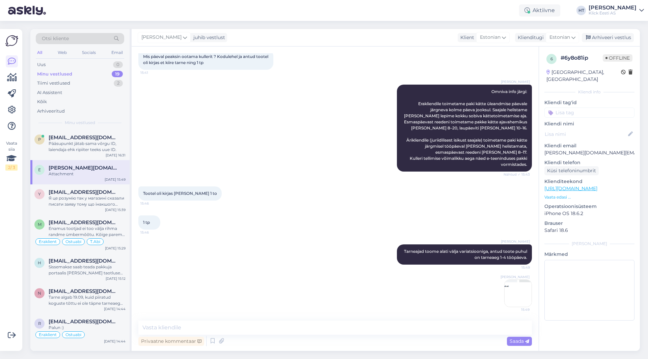
scroll to position [333, 0]
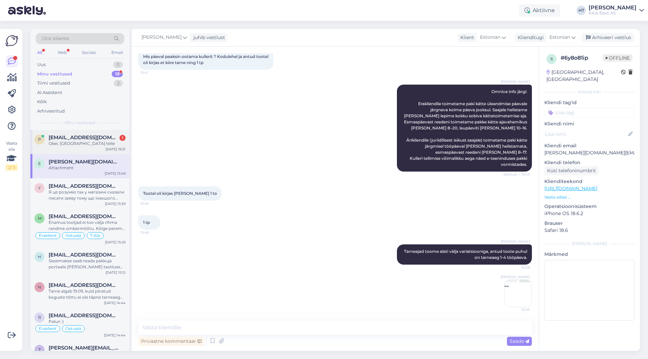
click at [75, 142] on div "Okei. [GEOGRAPHIC_DATA] teile" at bounding box center [87, 144] width 77 height 6
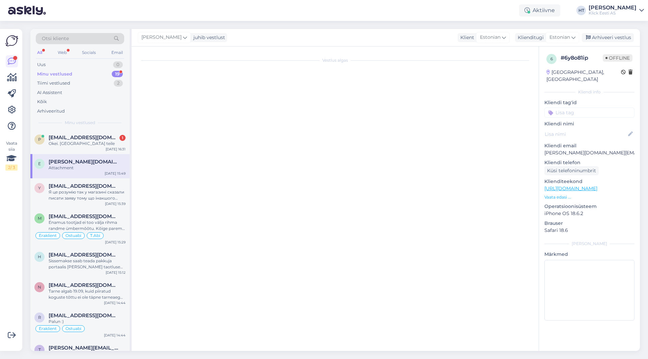
scroll to position [484, 0]
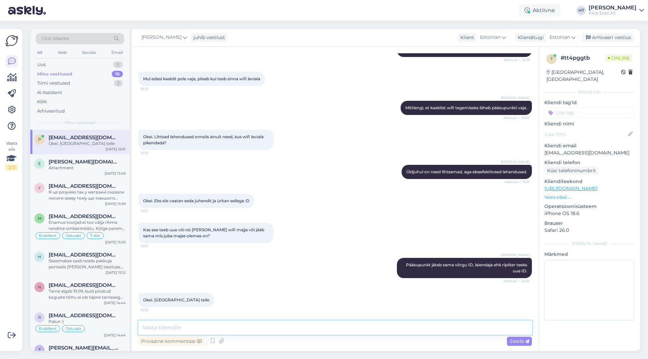
click at [206, 324] on textarea at bounding box center [334, 328] width 393 height 14
type textarea "Palun."
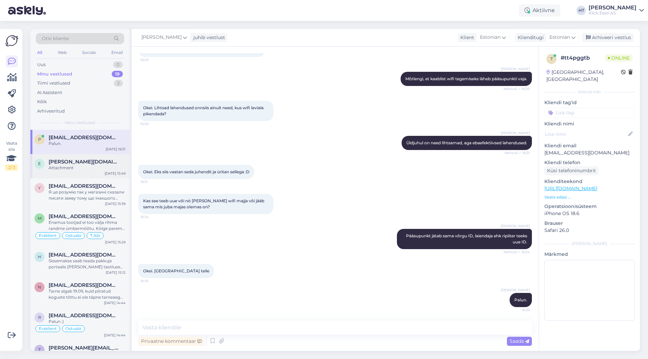
click at [106, 157] on div "E [PERSON_NAME][DOMAIN_NAME][EMAIL_ADDRESS][DOMAIN_NAME] Attachment [DATE] 15:49" at bounding box center [79, 166] width 99 height 24
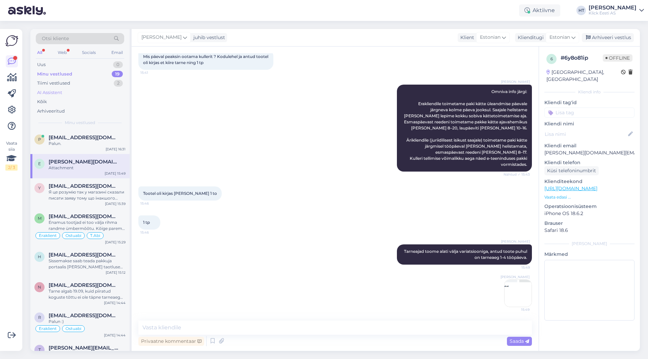
click at [83, 93] on div "AI Assistent" at bounding box center [80, 92] width 88 height 9
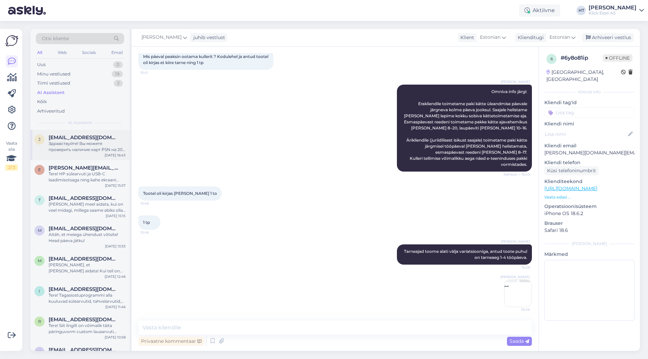
click at [100, 138] on span "[EMAIL_ADDRESS][DOMAIN_NAME]" at bounding box center [84, 138] width 70 height 6
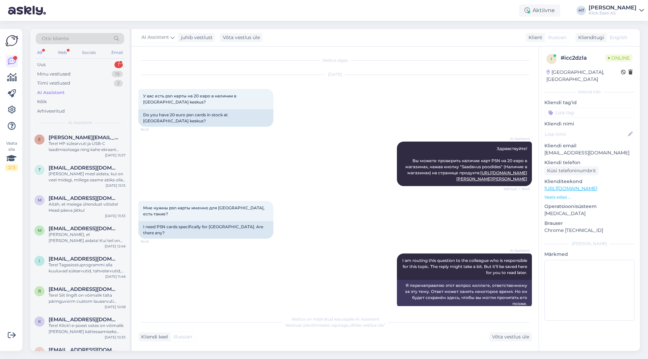
scroll to position [5, 0]
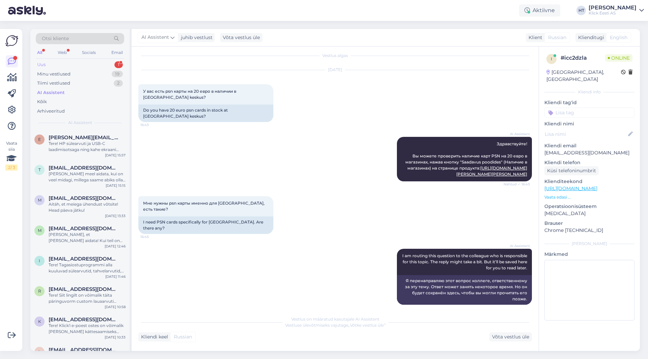
click at [83, 62] on div "Uus 1" at bounding box center [80, 64] width 88 height 9
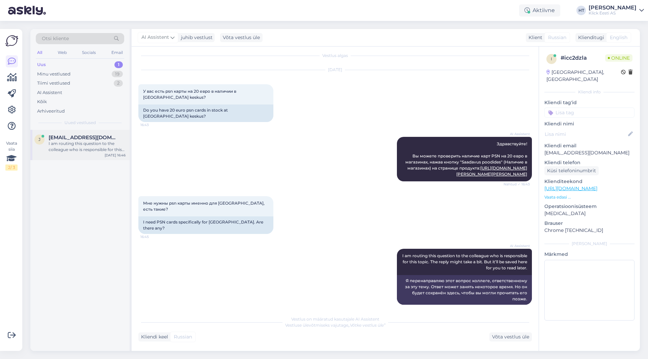
click at [75, 151] on div "I am routing this question to the colleague who is responsible for this topic. …" at bounding box center [87, 147] width 77 height 12
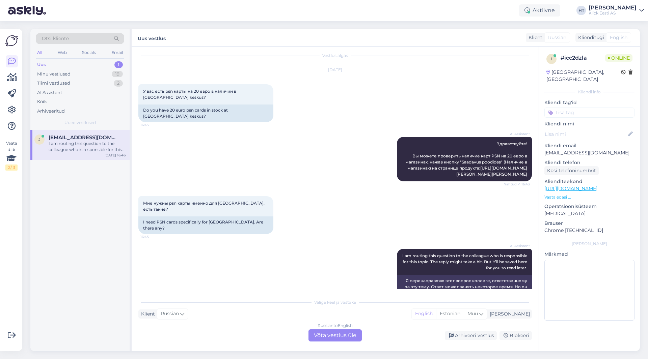
scroll to position [22, 0]
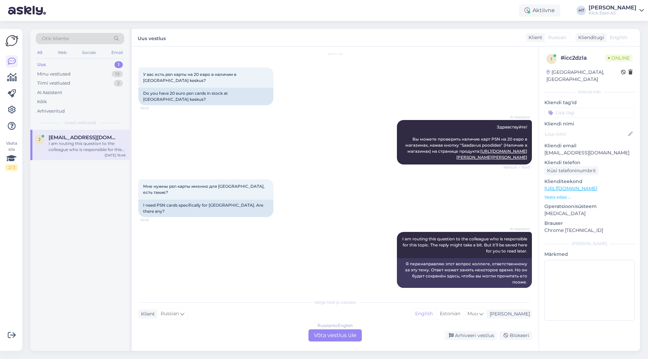
click at [316, 332] on div "Russian to English Võta vestlus üle" at bounding box center [334, 336] width 53 height 12
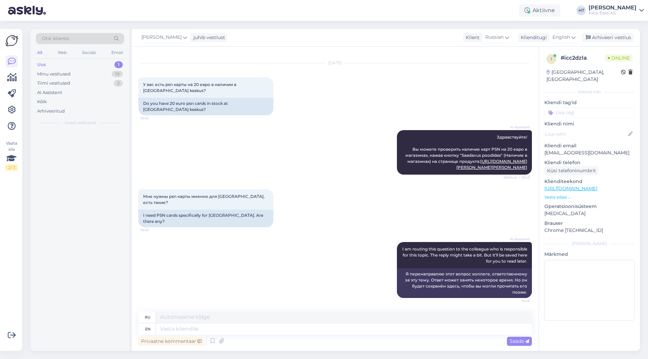
scroll to position [5, 0]
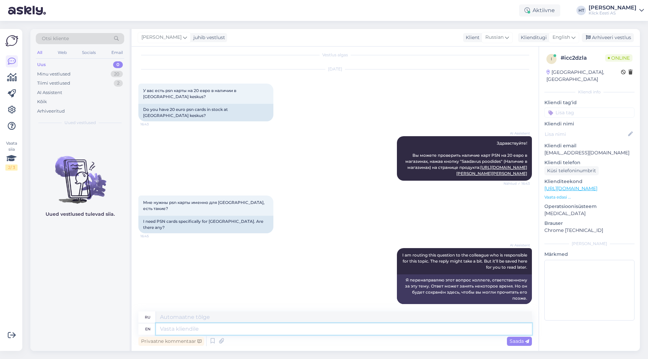
click at [315, 329] on textarea at bounding box center [344, 328] width 376 height 11
type textarea "Those"
type textarea "Те"
type textarea "Those are f"
type textarea "Это те"
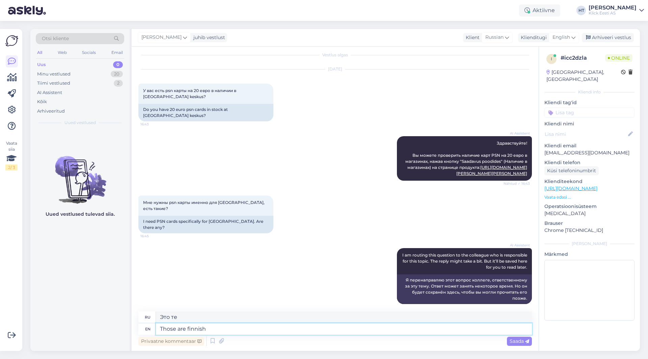
type textarea "Those are finnish P"
type textarea "Это финны."
type textarea "Those are finnish PSN"
type textarea "Это финские PSN."
type textarea "Those are finnish PSN cards."
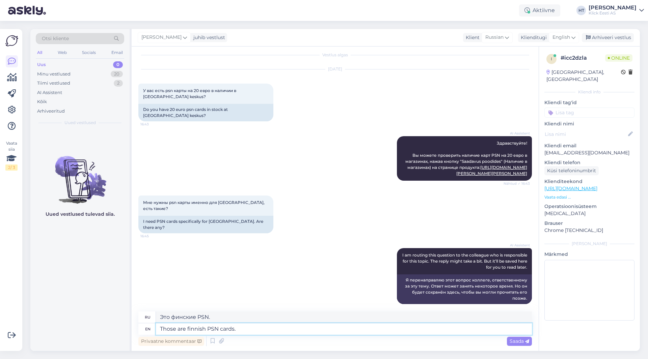
type textarea "Это финские карты PSN."
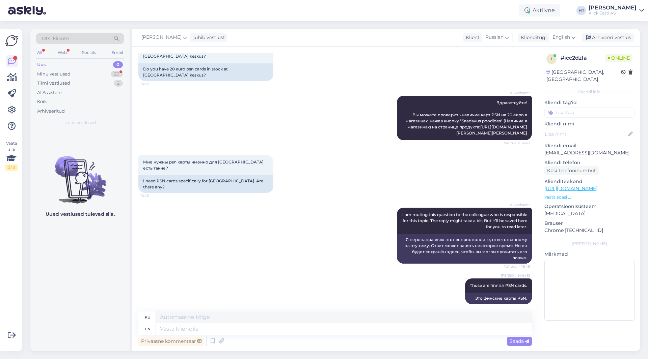
scroll to position [86, 0]
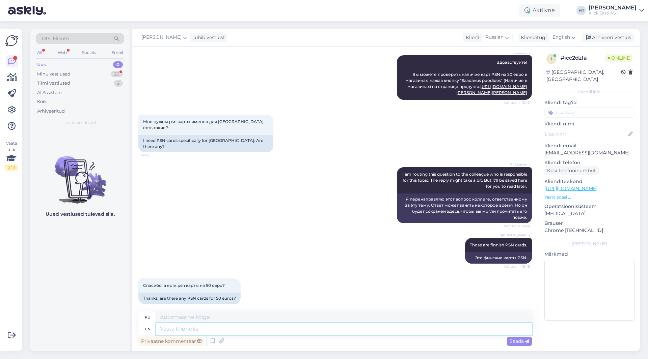
click at [251, 334] on textarea at bounding box center [344, 328] width 376 height 11
type textarea "I'm af"
type textarea "[PERSON_NAME]"
type textarea "I'm afraid w"
type textarea "Боюсь"
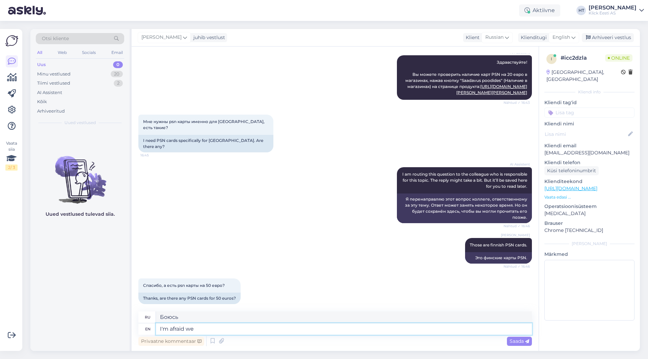
type textarea "I'm afraid we"
type textarea "Я боюсь, что мы"
type textarea "I'm afraid we only ha"
type textarea "Боюсь, мы только"
type textarea "I'm afraid we only have th"
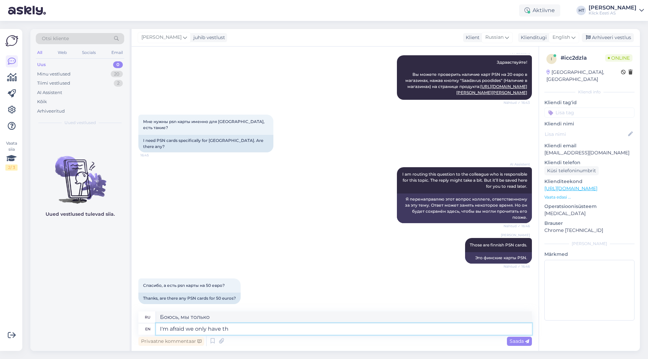
type textarea "Боюсь, у нас есть только"
type textarea "I'm afraid we only have the 20€ ve"
type textarea "Боюсь, у нас есть только 20 евро."
type textarea "I'm afraid we only have the 20€ versions."
type textarea "Боюсь, у нас есть только версии по 20 евро."
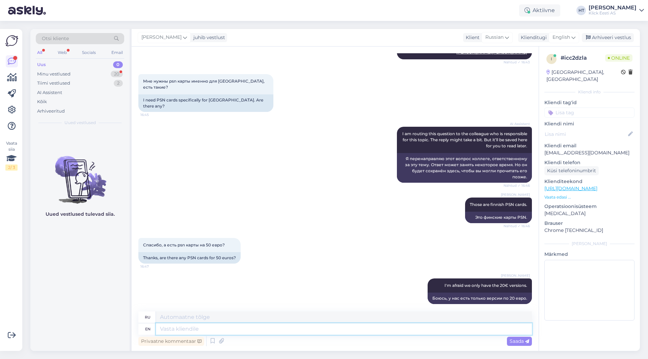
scroll to position [167, 0]
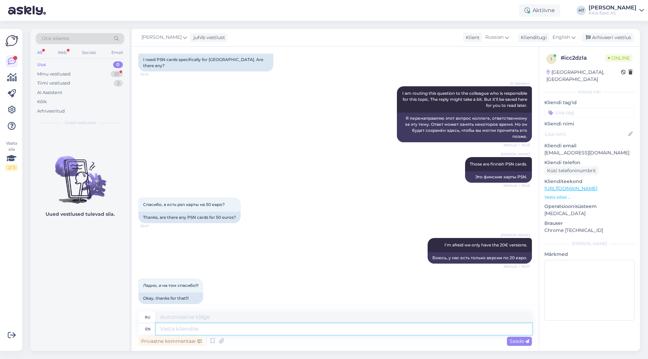
click at [229, 329] on textarea at bounding box center [344, 328] width 376 height 11
click at [173, 283] on span "Ладно, и на том спасибо!!!" at bounding box center [170, 285] width 55 height 5
copy div "Ладно, и на том спасибо!!! 16:48"
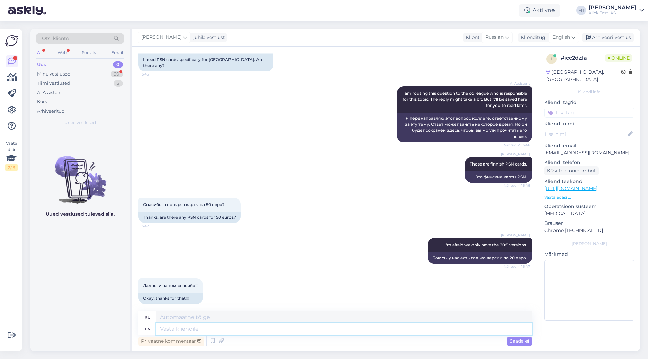
click at [219, 329] on textarea at bounding box center [344, 328] width 376 height 11
type textarea "Yo"
type textarea "Y"
type textarea "You're"
type textarea "Ты"
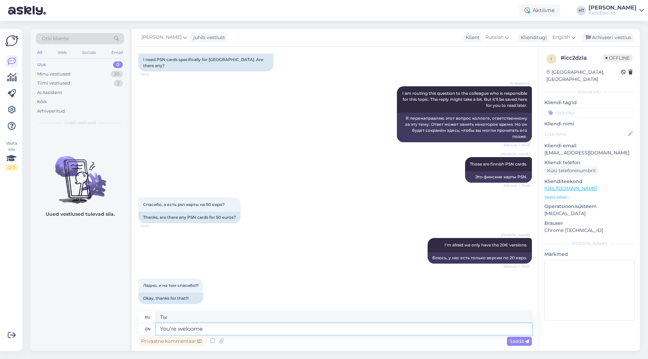
type textarea "You're welcome!"
type textarea "Пожалуйста!"
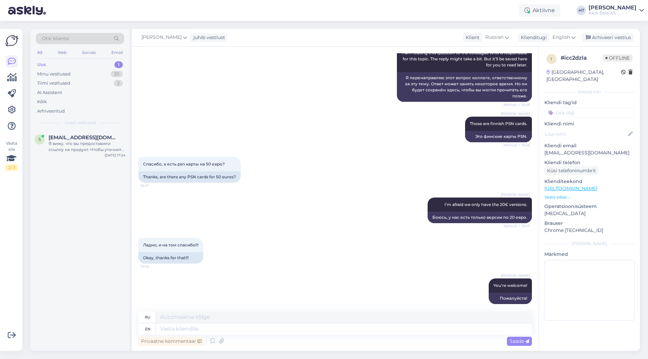
click at [83, 66] on div "Uus 1" at bounding box center [80, 64] width 88 height 9
click at [80, 131] on div "s [EMAIL_ADDRESS][DOMAIN_NAME] Я вижу, что вы предоставили ссылку на продукт. Ч…" at bounding box center [79, 145] width 99 height 30
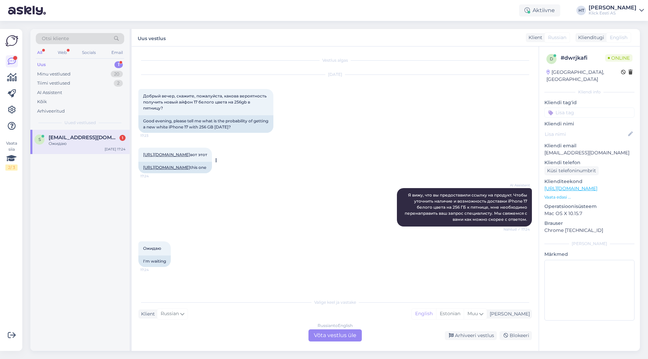
scroll to position [9, 0]
click at [552, 194] on p "Vaata edasi ..." at bounding box center [589, 197] width 90 height 6
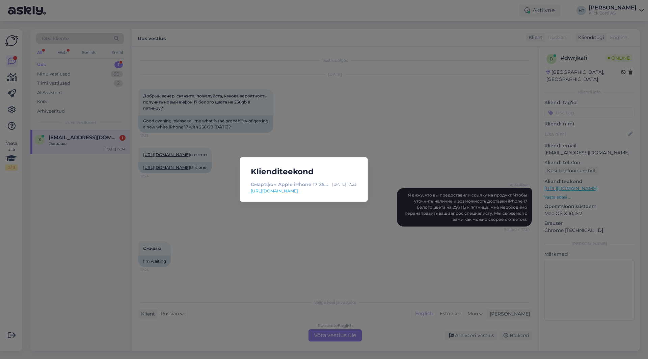
click at [404, 181] on div "Klienditeekond Смартфон Apple iPhone 17 256 ГБ, белый - интернет-магазин Klick …" at bounding box center [324, 179] width 648 height 359
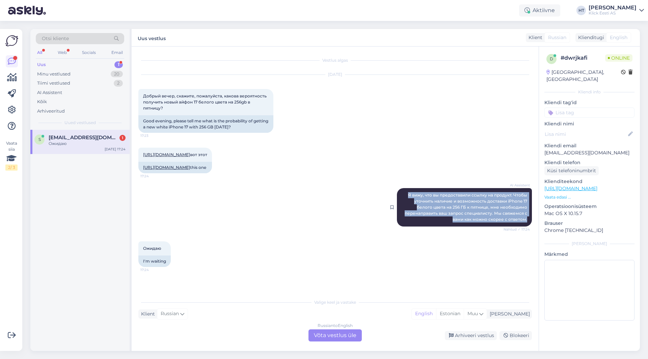
drag, startPoint x: 403, startPoint y: 209, endPoint x: 523, endPoint y: 233, distance: 122.5
click at [523, 227] on div "AI Assistent Я вижу, что вы предоставили ссылку на продукт. Чтобы уточнить нали…" at bounding box center [464, 207] width 135 height 38
copy span "Я вижу, что вы предоставили ссылку на продукт. Чтобы уточнить наличие и возможн…"
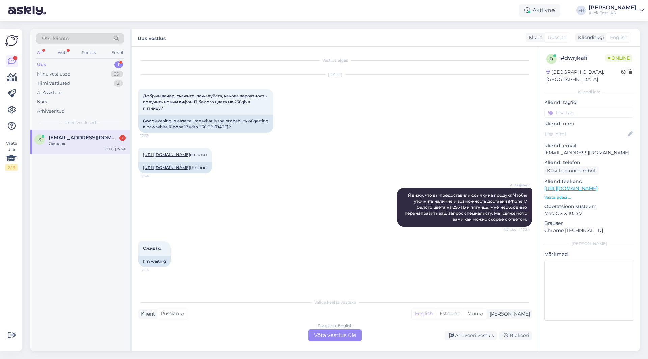
click at [356, 142] on div "[URL][DOMAIN_NAME] вот этот 17:24 [URL][DOMAIN_NAME] this one" at bounding box center [334, 160] width 393 height 40
click at [305, 207] on div "AI Assistent Я вижу, что вы предоставили ссылку на продукт. Чтобы уточнить нали…" at bounding box center [334, 207] width 393 height 53
click at [552, 194] on p "Vaata edasi ..." at bounding box center [589, 197] width 90 height 6
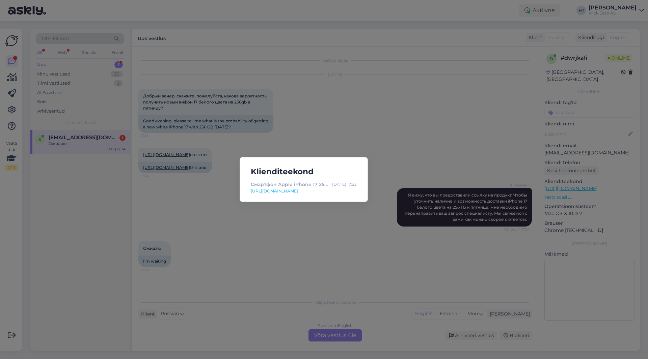
click at [476, 176] on div "Klienditeekond Смартфон Apple iPhone 17 256 ГБ, белый - интернет-магазин Klick …" at bounding box center [324, 179] width 648 height 359
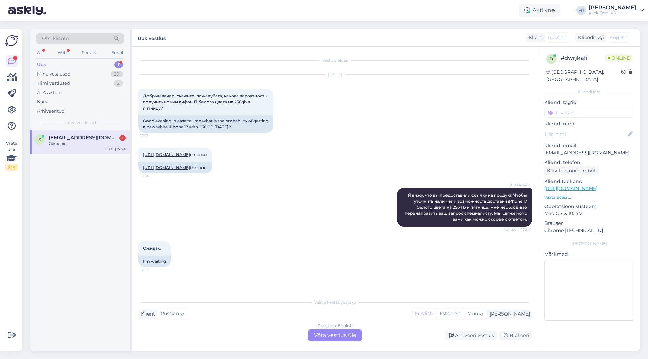
click at [331, 204] on div "AI Assistent Я вижу, что вы предоставили ссылку на продукт. Чтобы уточнить нали…" at bounding box center [334, 207] width 393 height 53
click at [327, 338] on div "Russian to English Võta vestlus üle" at bounding box center [334, 336] width 53 height 12
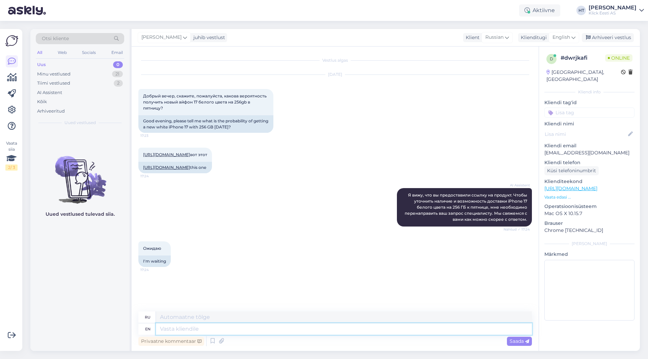
click at [321, 332] on textarea at bounding box center [344, 328] width 376 height 11
type textarea "Since"
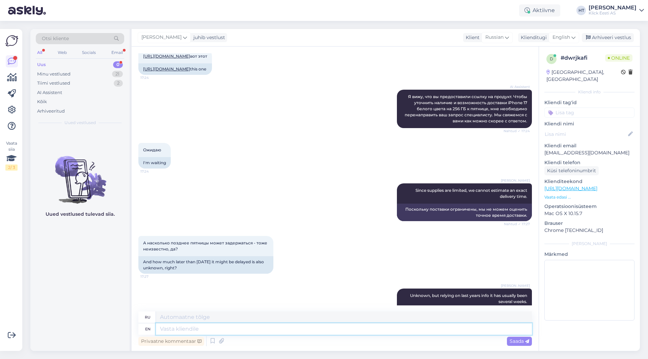
scroll to position [151, 0]
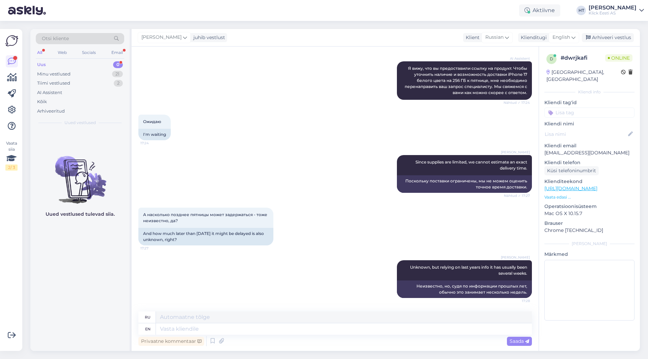
click at [114, 66] on div "0" at bounding box center [118, 64] width 10 height 7
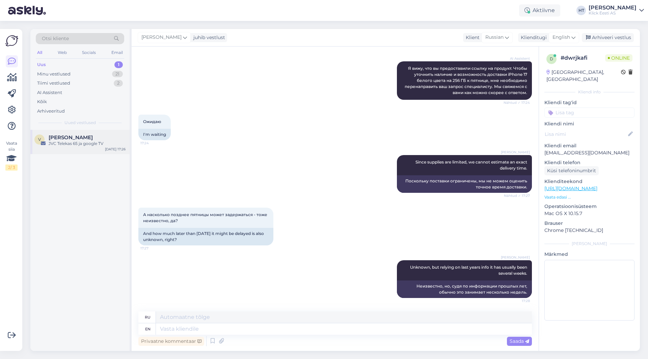
click at [104, 131] on div "v vahur [PERSON_NAME] JVC Telekas 65 ja google TV [DATE] 17:26" at bounding box center [79, 142] width 99 height 24
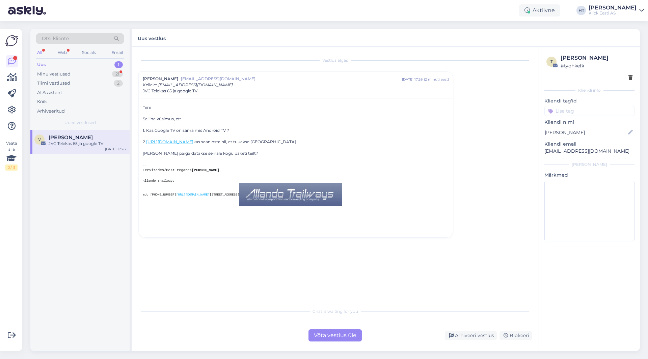
drag, startPoint x: 240, startPoint y: 153, endPoint x: 245, endPoint y: 153, distance: 4.1
click at [245, 153] on p "[PERSON_NAME] paigaldatakse seinale kogu paketi teilt?" at bounding box center [296, 153] width 306 height 6
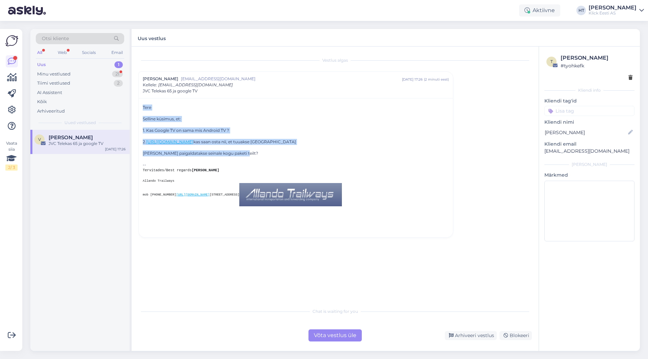
drag, startPoint x: 245, startPoint y: 153, endPoint x: 142, endPoint y: 107, distance: 112.2
click at [142, 107] on div "Tere Selline küsimus, et: 1. Kas Google TV on sama mis Android TV ? 2. [URL][DO…" at bounding box center [296, 167] width 314 height 139
drag, startPoint x: 143, startPoint y: 106, endPoint x: 336, endPoint y: 154, distance: 198.4
click at [336, 154] on div "Tere Selline küsimus, et: 1. Kas Google TV on sama mis Android TV ? 2. [URL][DO…" at bounding box center [296, 166] width 306 height 123
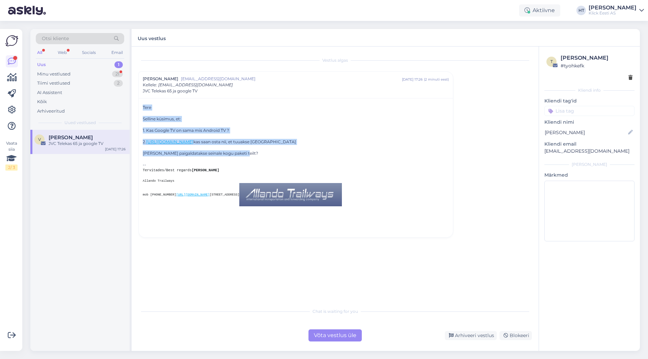
click at [244, 154] on p "[PERSON_NAME] paigaldatakse seinale kogu paketi teilt?" at bounding box center [296, 153] width 306 height 6
drag, startPoint x: 246, startPoint y: 153, endPoint x: 142, endPoint y: 131, distance: 106.3
click at [142, 131] on div "Tere Selline küsimus, et: 1. Kas Google TV on sama mis Android TV ? 2. [URL][DO…" at bounding box center [296, 167] width 314 height 139
drag, startPoint x: 142, startPoint y: 130, endPoint x: 259, endPoint y: 155, distance: 120.1
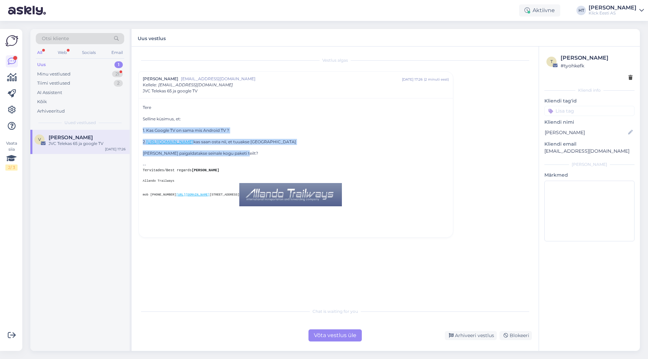
click at [259, 155] on div "Tere Selline küsimus, et: 1. Kas Google TV on sama mis Android TV ? 2. [URL][DO…" at bounding box center [296, 167] width 314 height 139
click at [259, 155] on p "[PERSON_NAME] paigaldatakse seinale kogu paketi teilt?" at bounding box center [296, 153] width 306 height 6
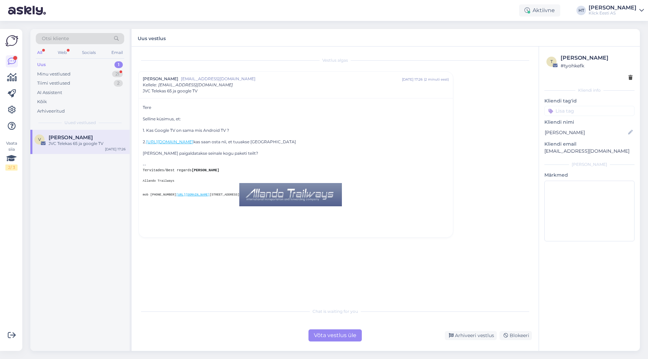
click at [157, 186] on pre "Allando Trailways mob [PHONE_NUMBER] [URL][DOMAIN_NAME] [STREET_ADDRESS]" at bounding box center [296, 193] width 306 height 28
copy pre "Allando Trailways"
click at [286, 189] on pre "Allando Trailways mob [PHONE_NUMBER] [URL][DOMAIN_NAME] [STREET_ADDRESS]" at bounding box center [296, 193] width 306 height 28
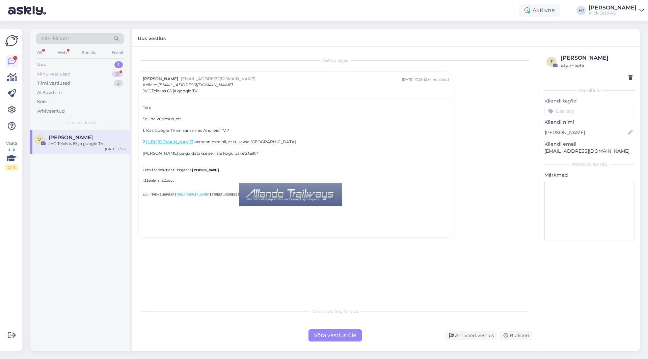
click at [119, 76] on div "21" at bounding box center [117, 74] width 11 height 7
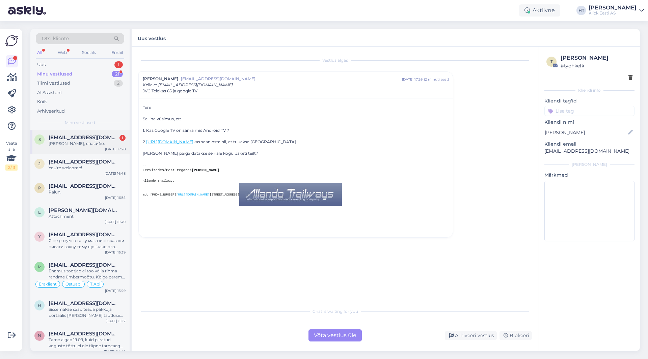
click at [107, 141] on div "[PERSON_NAME], спасибо." at bounding box center [87, 144] width 77 height 6
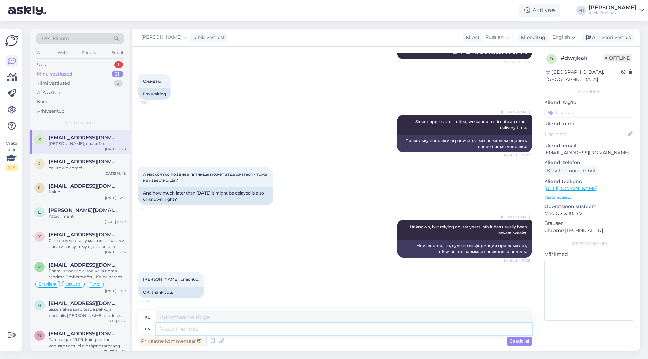
click at [195, 326] on textarea at bounding box center [344, 328] width 376 height 11
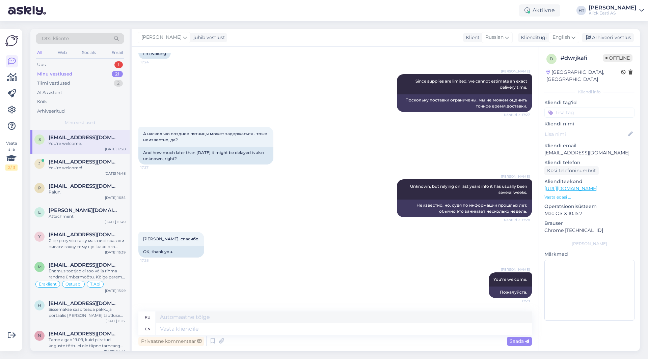
click at [245, 86] on div "[PERSON_NAME] Since supplies are limited, we cannot estimate an exact delivery …" at bounding box center [334, 93] width 393 height 53
click at [113, 75] on div "21" at bounding box center [117, 74] width 11 height 7
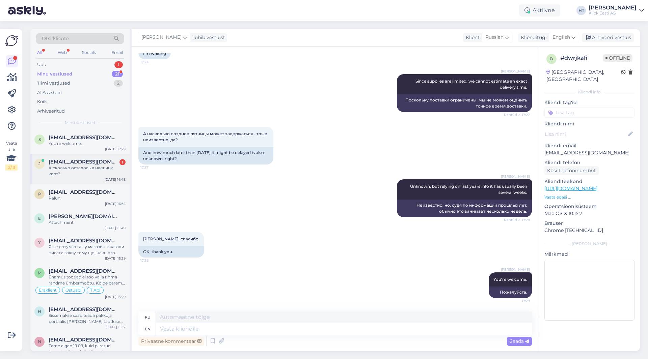
click at [74, 164] on span "[EMAIL_ADDRESS][DOMAIN_NAME]" at bounding box center [84, 162] width 70 height 6
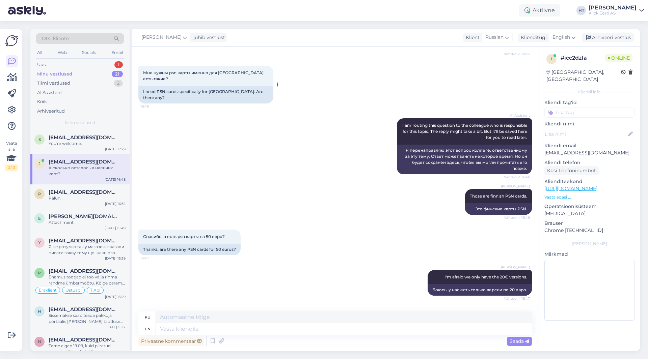
scroll to position [248, 0]
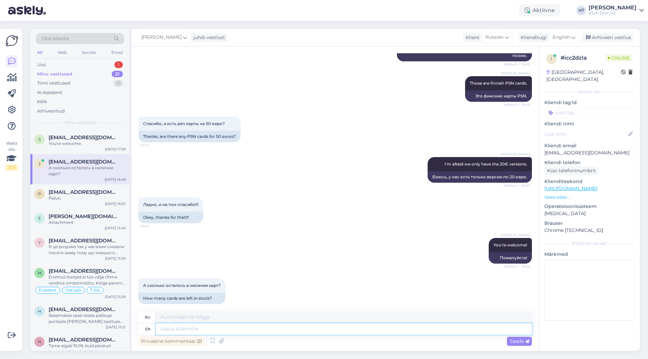
click at [224, 331] on textarea at bounding box center [344, 328] width 376 height 11
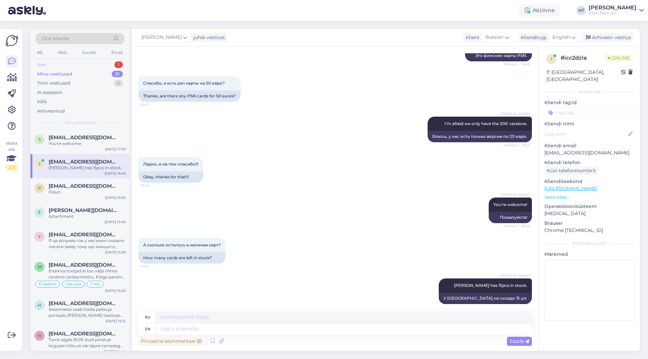
click at [96, 64] on div "Uus 1" at bounding box center [80, 64] width 88 height 9
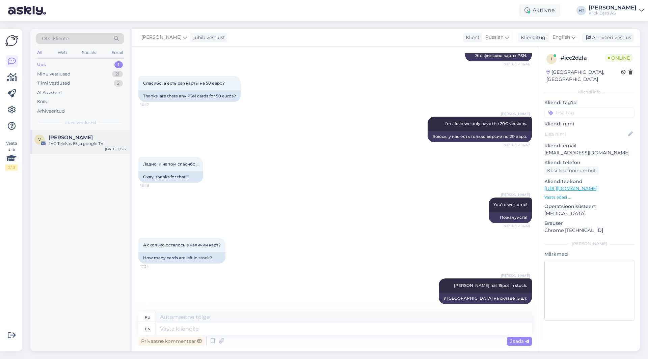
click at [98, 132] on div "v vahur [PERSON_NAME] JVC Telekas 65 ja google TV [DATE] 17:26" at bounding box center [79, 142] width 99 height 24
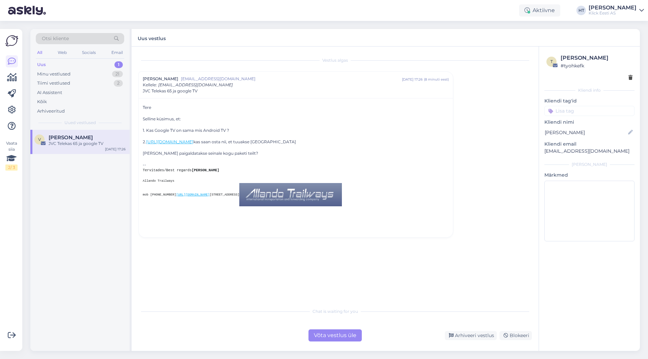
click at [76, 269] on div "v vahur [PERSON_NAME] JVC Telekas 65 ja google TV [DATE] 17:26" at bounding box center [79, 240] width 99 height 221
click at [95, 73] on div "Minu vestlused 21" at bounding box center [80, 73] width 88 height 9
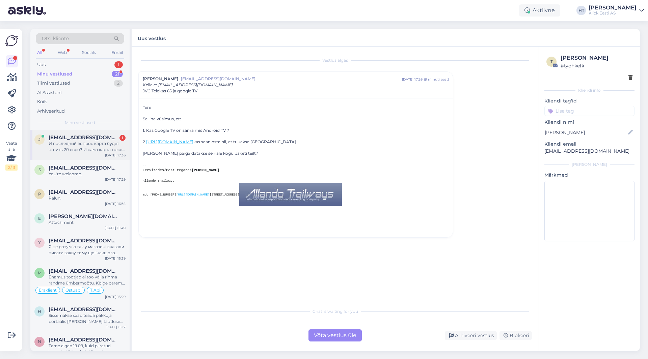
click at [93, 133] on div "[PERSON_NAME] [PERSON_NAME][EMAIL_ADDRESS][DOMAIN_NAME] 1 И последний вопрос ка…" at bounding box center [79, 145] width 99 height 30
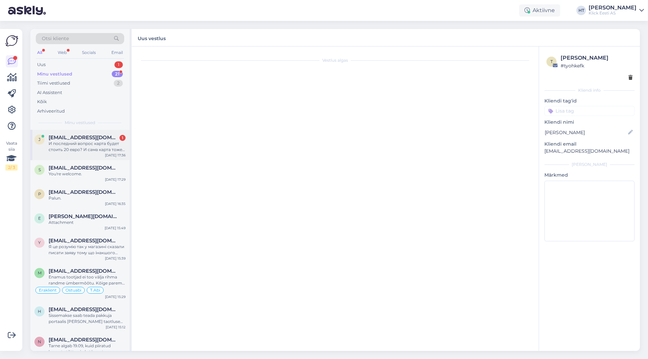
scroll to position [341, 0]
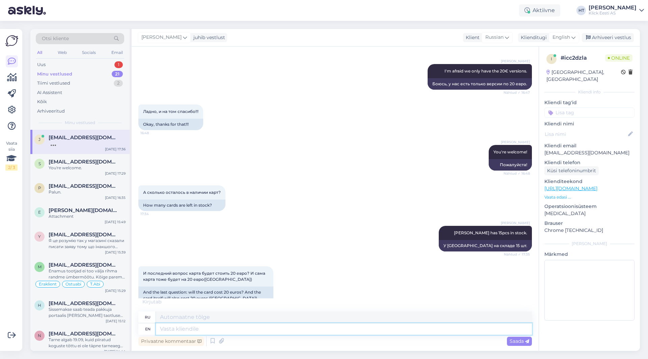
click at [262, 330] on textarea at bounding box center [344, 328] width 376 height 11
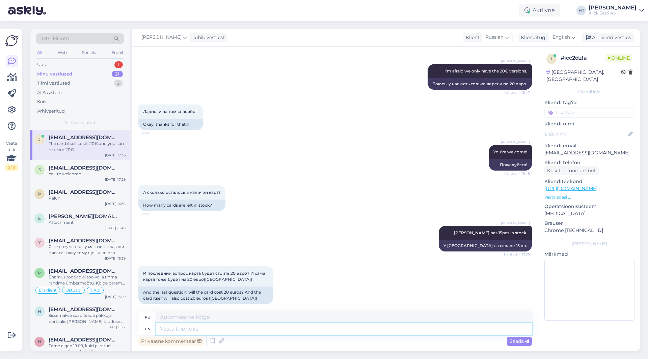
scroll to position [388, 0]
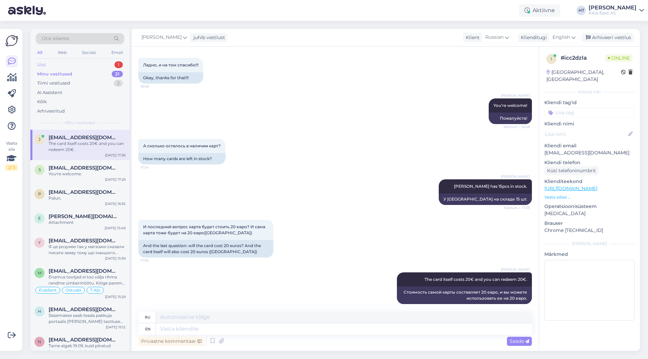
click at [107, 65] on div "Uus 1" at bounding box center [80, 64] width 88 height 9
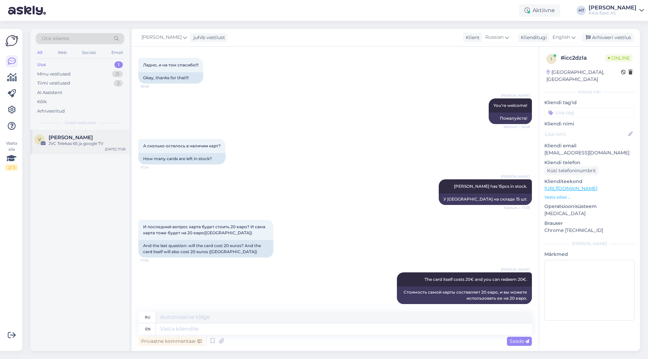
click at [86, 145] on div "JVC Telekas 65 ja google TV" at bounding box center [87, 144] width 77 height 6
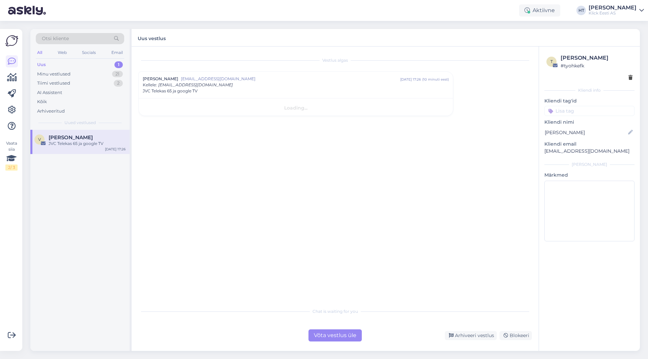
scroll to position [0, 0]
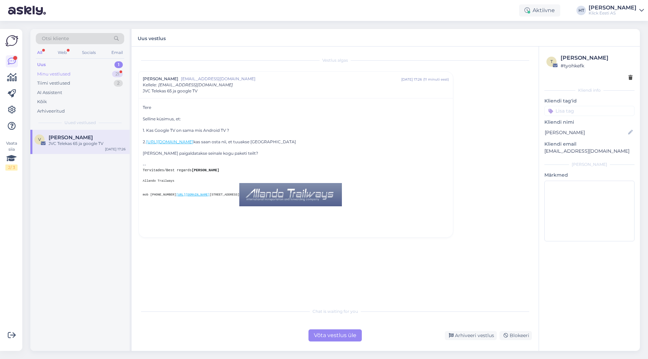
click at [86, 74] on div "Minu vestlused 21" at bounding box center [80, 73] width 88 height 9
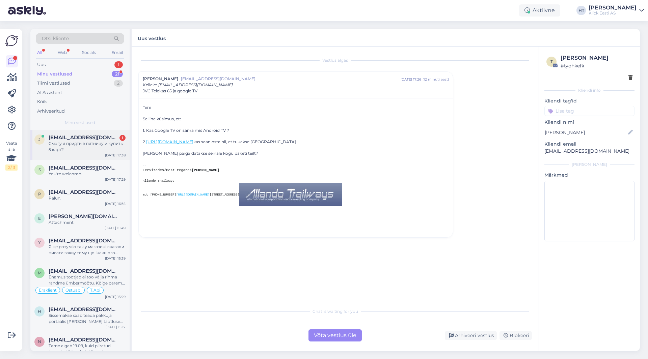
click at [94, 149] on div "Смогу я придти в пятницу и купить 5 карт?" at bounding box center [87, 147] width 77 height 12
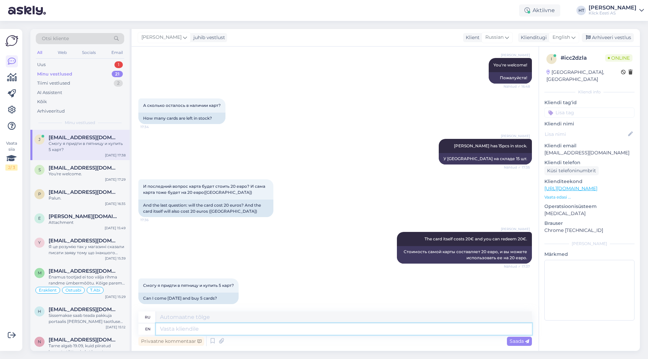
click at [263, 331] on textarea at bounding box center [344, 328] width 376 height 11
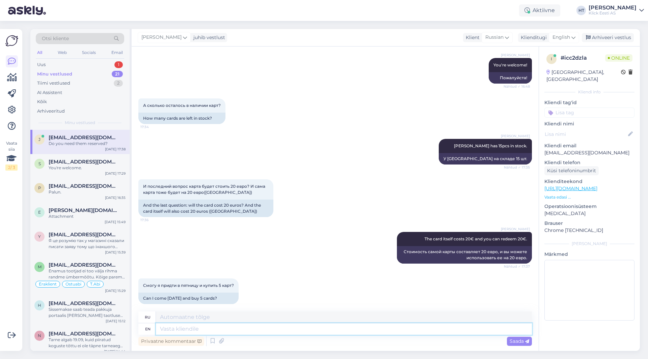
scroll to position [469, 0]
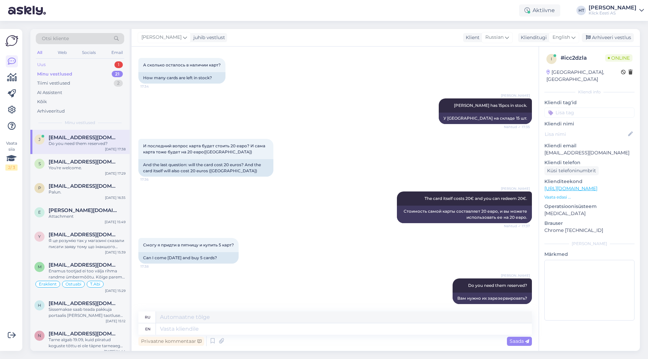
click at [107, 63] on div "Uus 1" at bounding box center [80, 64] width 88 height 9
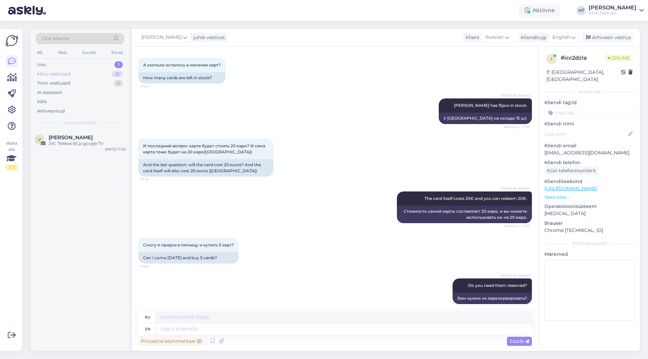
click at [98, 73] on div "Minu vestlused 21" at bounding box center [80, 73] width 88 height 9
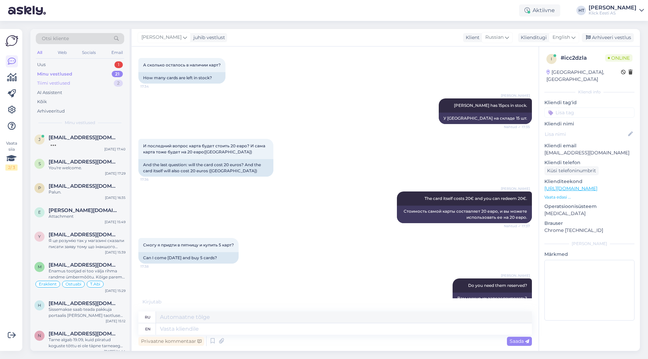
scroll to position [509, 0]
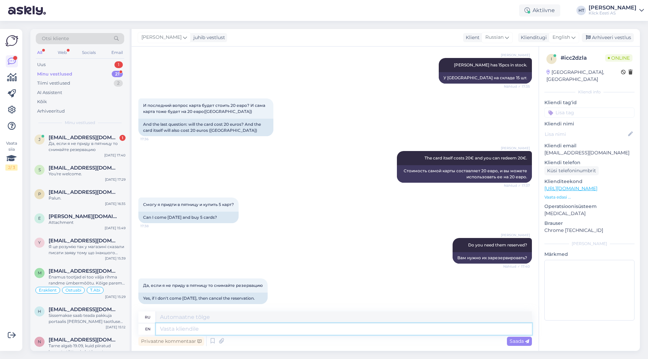
click at [257, 328] on textarea at bounding box center [344, 328] width 376 height 11
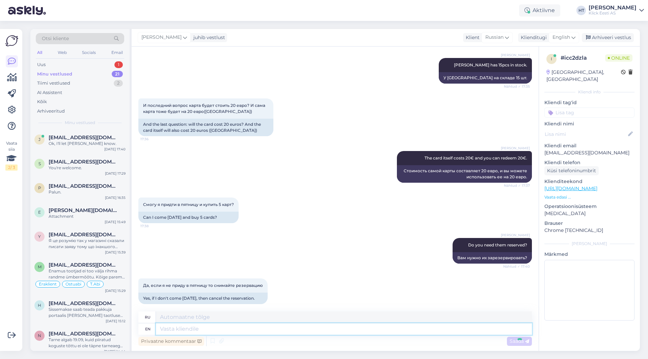
scroll to position [550, 0]
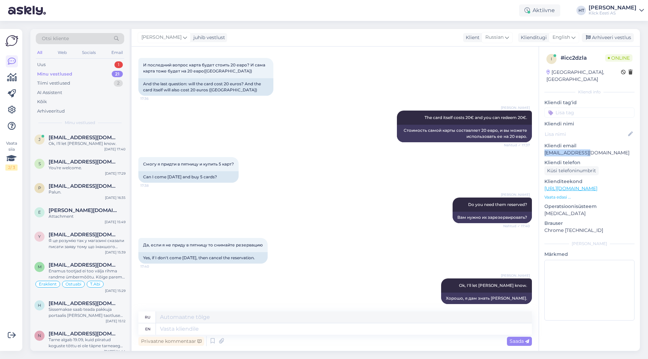
drag, startPoint x: 545, startPoint y: 146, endPoint x: 583, endPoint y: 147, distance: 37.8
click at [583, 149] on p "[EMAIL_ADDRESS][DOMAIN_NAME]" at bounding box center [589, 152] width 90 height 7
copy p "Jegor.[PERSON_NAME]"
click at [323, 190] on div "[PERSON_NAME] Do you need them reserved? Nähtud ✓ 17:40 Вам нужно их зарезервир…" at bounding box center [334, 210] width 393 height 40
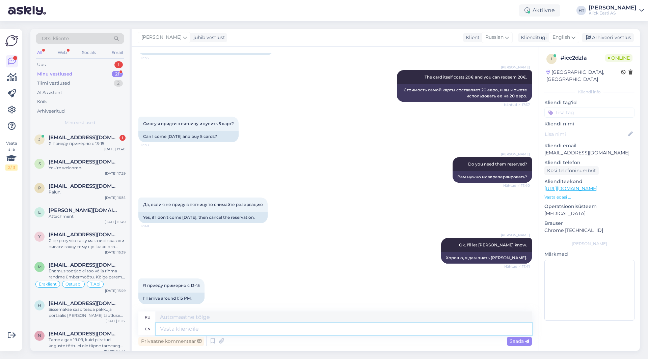
click at [273, 331] on textarea at bounding box center [344, 328] width 376 height 11
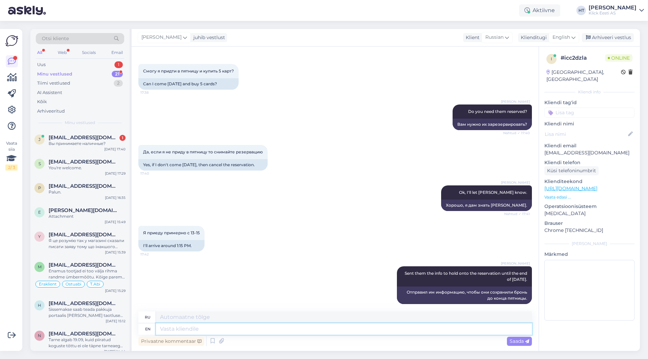
scroll to position [683, 0]
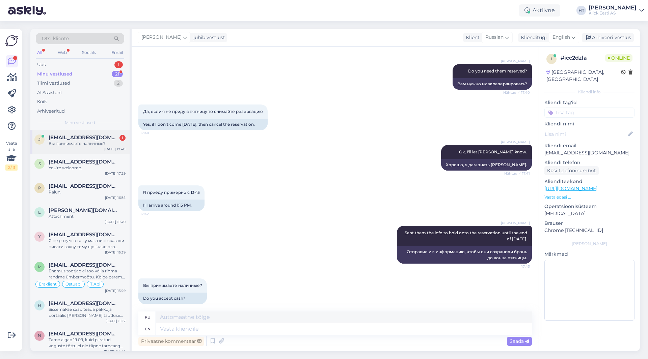
click at [98, 144] on div "Вы принимаете наличные?" at bounding box center [87, 144] width 77 height 6
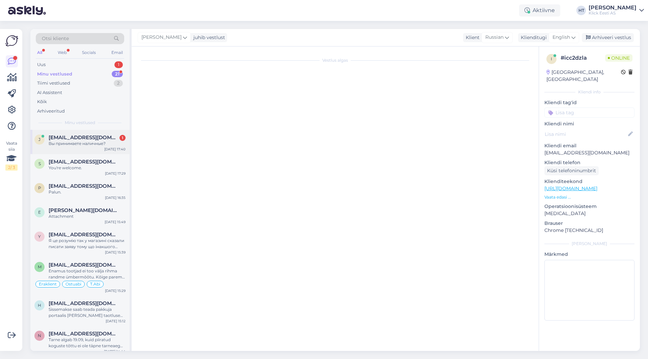
scroll to position [681, 0]
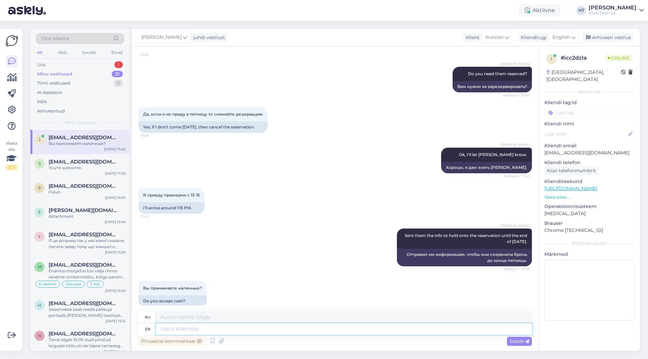
click at [228, 328] on textarea at bounding box center [344, 328] width 376 height 11
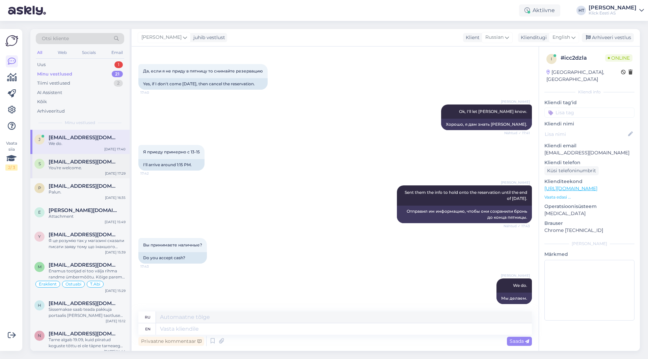
click at [94, 166] on div "You're welcome." at bounding box center [87, 168] width 77 height 6
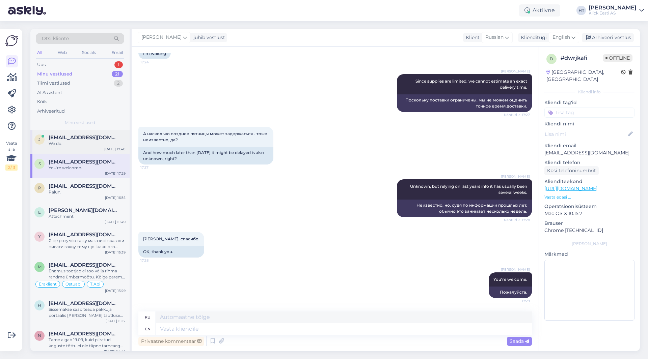
click at [90, 144] on div "We do." at bounding box center [87, 144] width 77 height 6
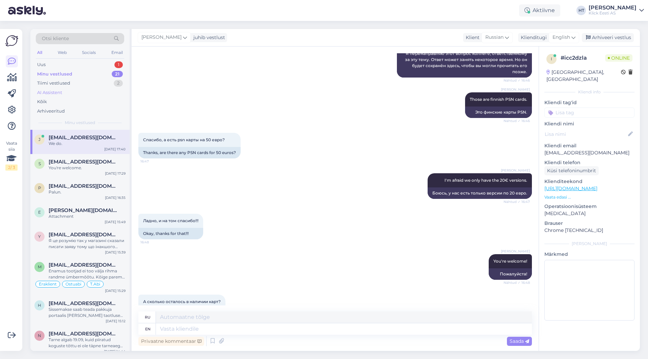
scroll to position [681, 0]
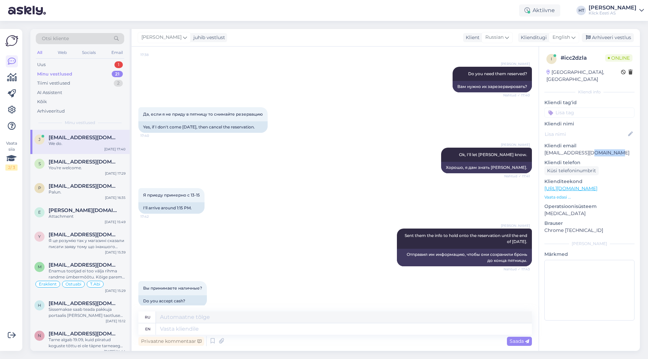
drag, startPoint x: 588, startPoint y: 146, endPoint x: 612, endPoint y: 146, distance: 24.3
click at [612, 149] on p "[EMAIL_ADDRESS][DOMAIN_NAME]" at bounding box center [589, 152] width 90 height 7
drag, startPoint x: 612, startPoint y: 146, endPoint x: 585, endPoint y: 146, distance: 27.3
click at [585, 149] on p "[EMAIL_ADDRESS][DOMAIN_NAME]" at bounding box center [589, 152] width 90 height 7
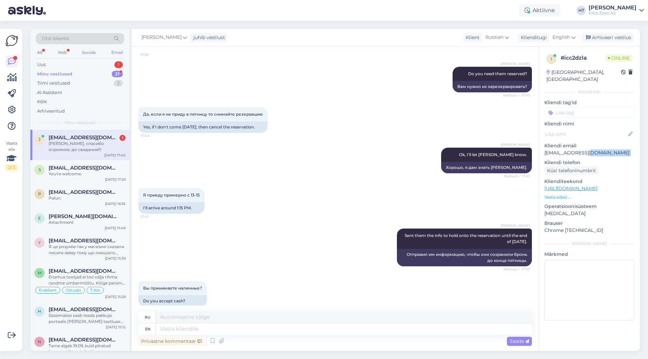
scroll to position [764, 0]
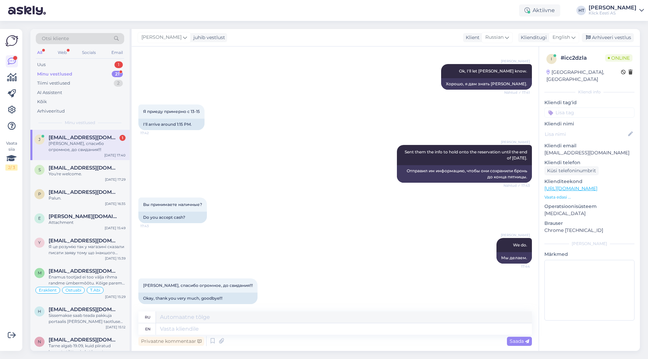
click at [101, 158] on div "[PERSON_NAME] [PERSON_NAME][EMAIL_ADDRESS][DOMAIN_NAME] 1 Хорошо, спасибо огром…" at bounding box center [79, 145] width 99 height 30
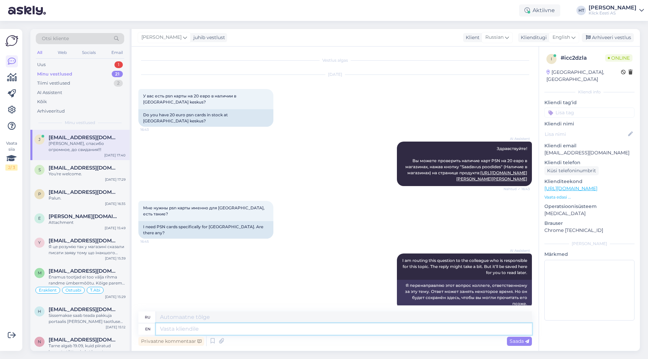
click at [200, 331] on textarea at bounding box center [344, 328] width 376 height 11
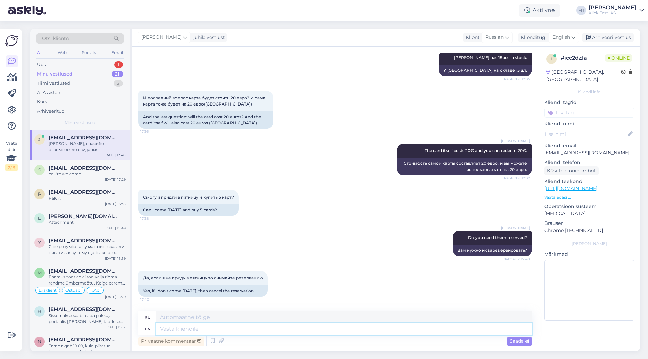
scroll to position [764, 0]
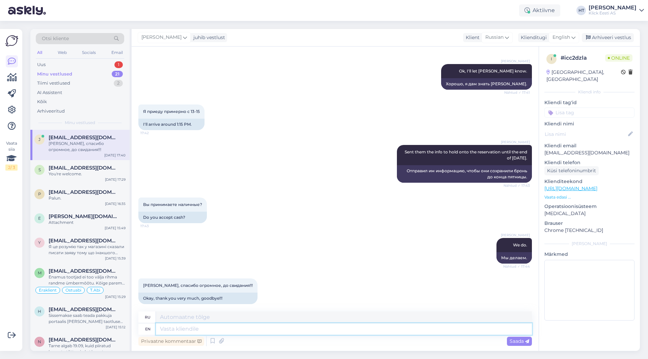
click at [240, 328] on textarea at bounding box center [344, 328] width 376 height 11
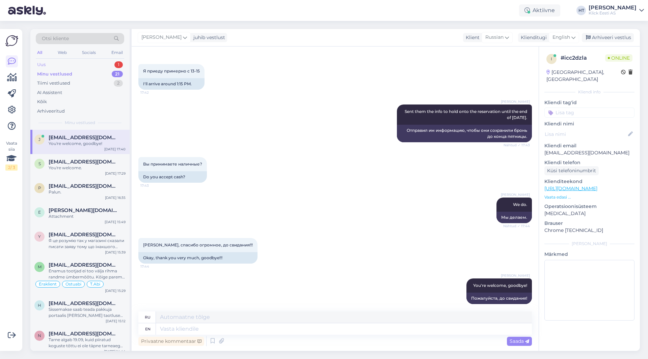
click at [116, 64] on div "1" at bounding box center [118, 64] width 8 height 7
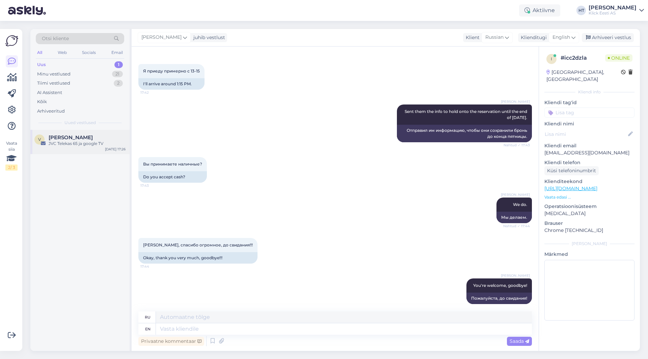
click at [105, 151] on div "v vahur [PERSON_NAME] JVC Telekas 65 ja google TV [DATE] 17:26" at bounding box center [79, 142] width 99 height 24
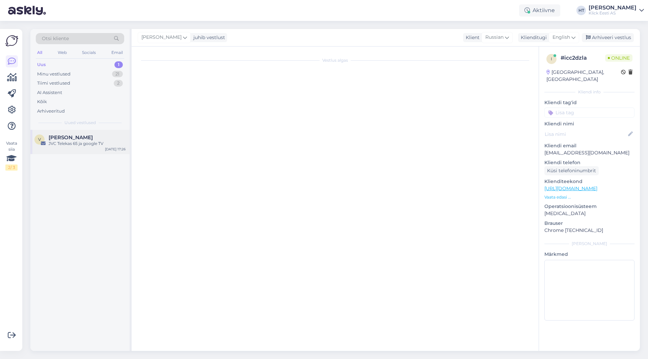
scroll to position [0, 0]
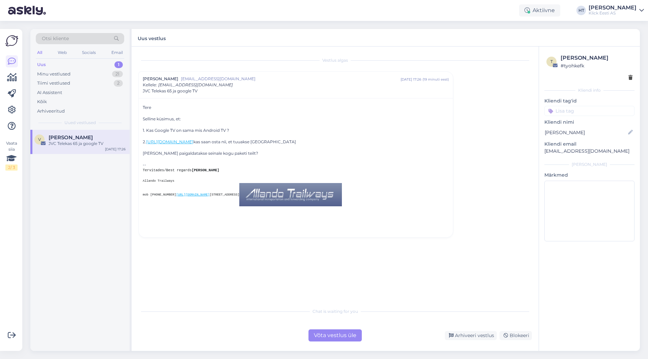
click at [343, 336] on div "Võta vestlus üle" at bounding box center [334, 336] width 53 height 12
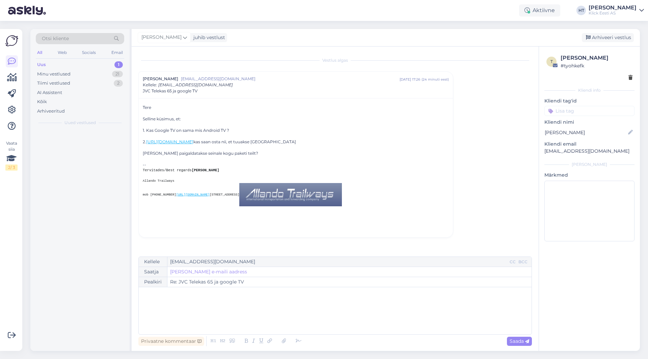
scroll to position [10, 0]
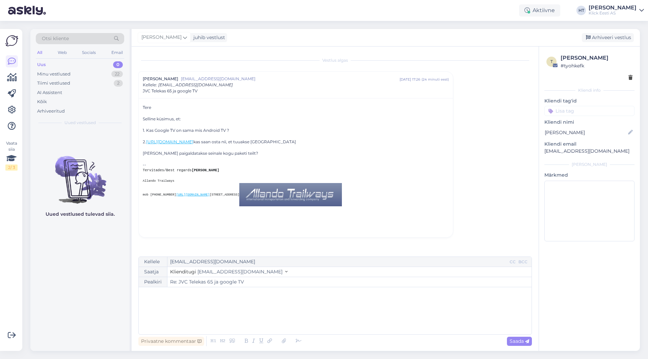
click at [276, 299] on div "﻿" at bounding box center [335, 311] width 386 height 40
click at [202, 312] on p "GoogleTV" at bounding box center [335, 308] width 386 height 7
click at [253, 309] on p "GoogleTV on liides AndroidTV jaoks." at bounding box center [335, 308] width 386 height 7
drag, startPoint x: 304, startPoint y: 310, endPoint x: 238, endPoint y: 310, distance: 66.1
click at [238, 310] on p "GoogleTV on liides AndroidTV jaoks, ehk põhineb Androidi pealt" at bounding box center [335, 308] width 386 height 7
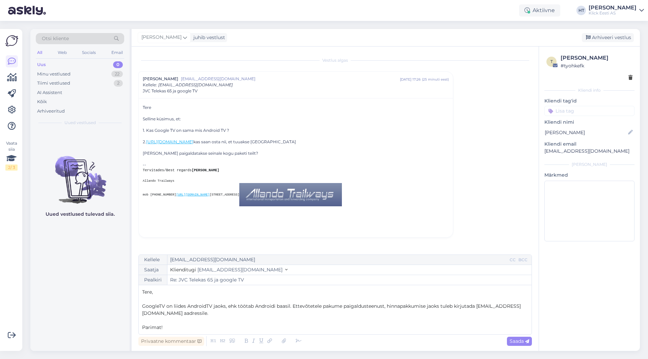
click at [289, 305] on span "GoogleTV on liides AndroidTV jaoks, ehk töötab Androidi baasil. Ettevõtetele pa…" at bounding box center [331, 309] width 378 height 13
click at [214, 313] on p "GoogleTV on liides AndroidTV jaoks, ehk töötab Androidi baasil. Ettevõtetele pa…" at bounding box center [335, 310] width 386 height 14
click at [289, 306] on span "GoogleTV on liides AndroidTV jaoks, ehk töötab Androidi baasil. Ettevõtetele pa…" at bounding box center [331, 309] width 378 height 13
click at [308, 306] on span "GoogleTV on liides AndroidTV jaoks, ehk töötab Androidi baasil, kuid erneb UI j…" at bounding box center [335, 309] width 387 height 13
click at [312, 317] on p "﻿" at bounding box center [335, 320] width 386 height 7
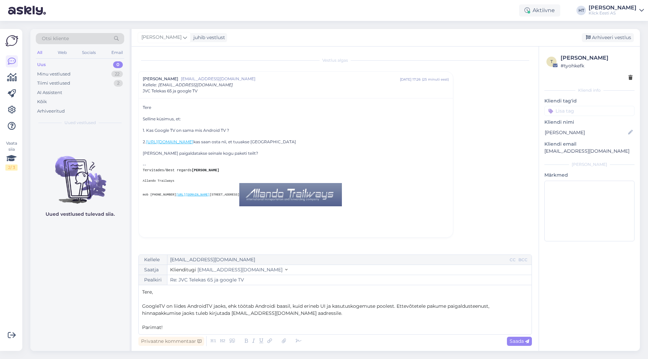
click at [312, 315] on p "GoogleTV on liides AndroidTV jaoks, ehk töötab Androidi baasil, kuid erineb UI …" at bounding box center [335, 310] width 386 height 14
drag, startPoint x: 230, startPoint y: 305, endPoint x: 226, endPoint y: 307, distance: 4.3
click at [226, 307] on span "GoogleTV on liides AndroidTV jaoks, ehk töötab Androidi baasil, kuid erineb UI …" at bounding box center [316, 309] width 348 height 13
click at [313, 314] on p "GoogleTV on liides AndroidTV jaoks. Ehk töötab Androidi baasil, kuid erineb UI …" at bounding box center [335, 310] width 386 height 14
click at [522, 342] on span "Saada" at bounding box center [519, 341] width 20 height 6
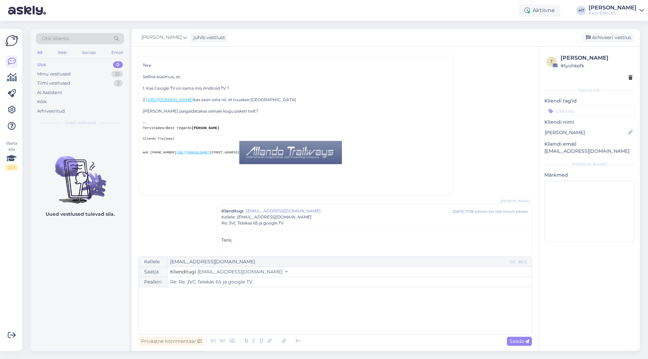
scroll to position [98, 0]
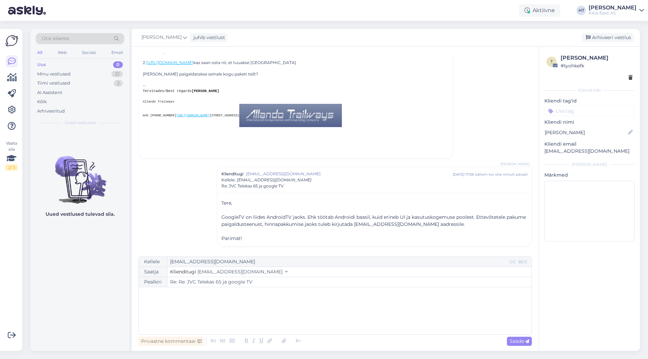
click at [579, 107] on input at bounding box center [589, 111] width 90 height 10
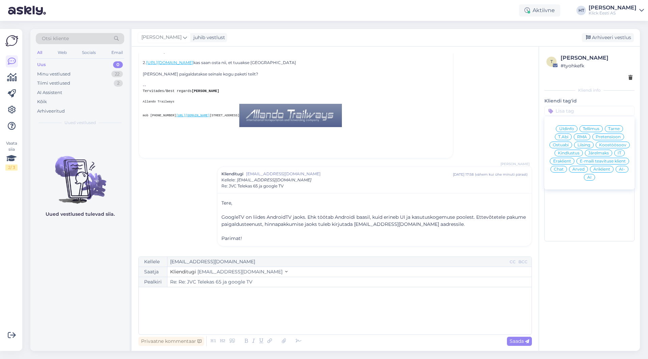
click at [567, 143] on span "Ostuabi" at bounding box center [560, 145] width 16 height 4
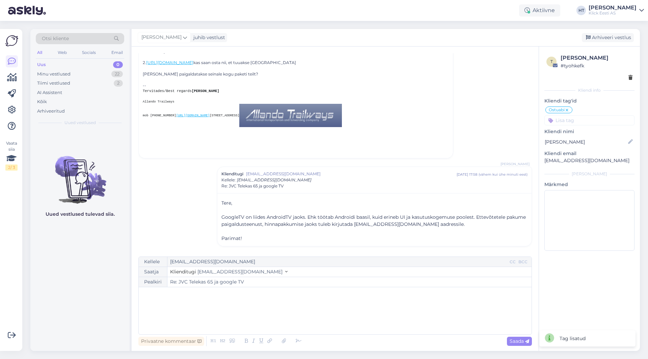
click at [568, 121] on input at bounding box center [589, 120] width 90 height 10
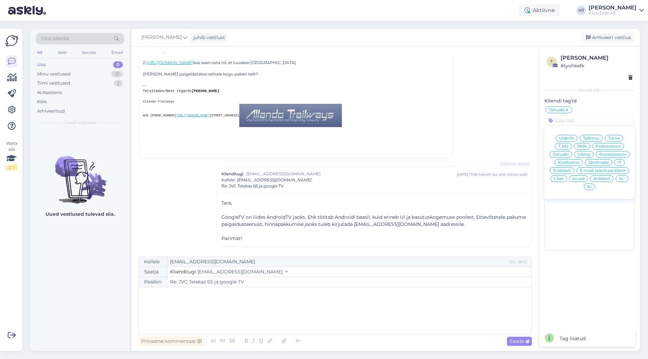
click at [605, 176] on div "Äriklient" at bounding box center [602, 178] width 24 height 7
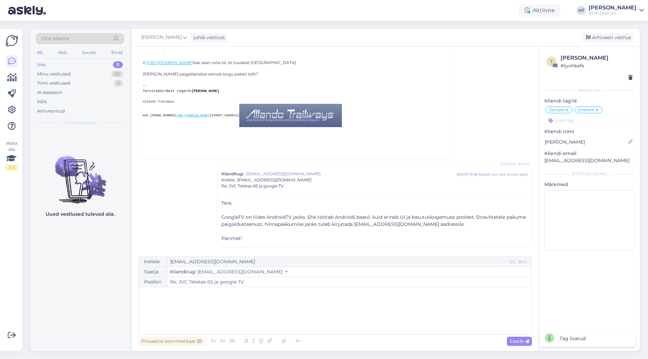
click at [488, 111] on div "Vestlus algas vahur [PERSON_NAME] [EMAIL_ADDRESS][DOMAIN_NAME] [DATE] 17:26 ( 3…" at bounding box center [337, 151] width 399 height 197
click at [588, 41] on div "Arhiveeri vestlus" at bounding box center [608, 37] width 52 height 9
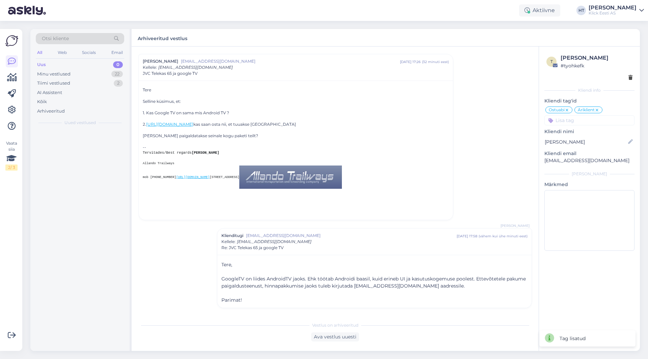
scroll to position [37, 0]
click at [103, 74] on div "Minu vestlused 21" at bounding box center [80, 73] width 88 height 9
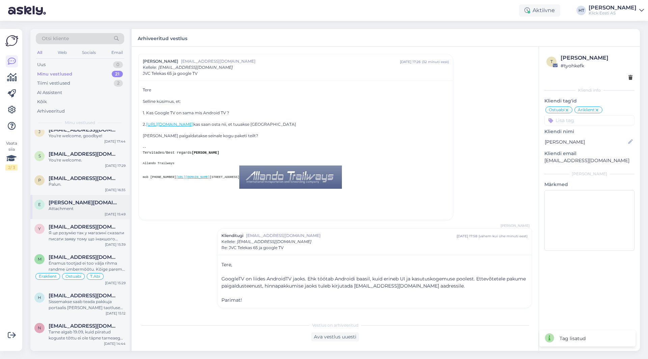
scroll to position [0, 0]
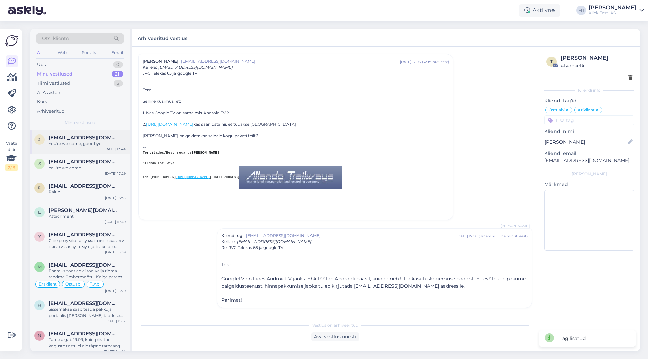
click at [82, 141] on div "You're welcome, goodbye!" at bounding box center [87, 144] width 77 height 6
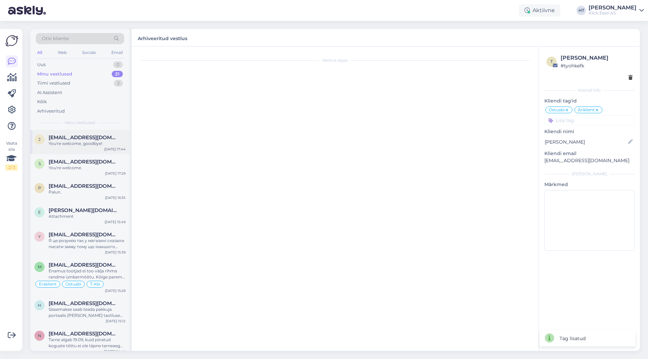
scroll to position [805, 0]
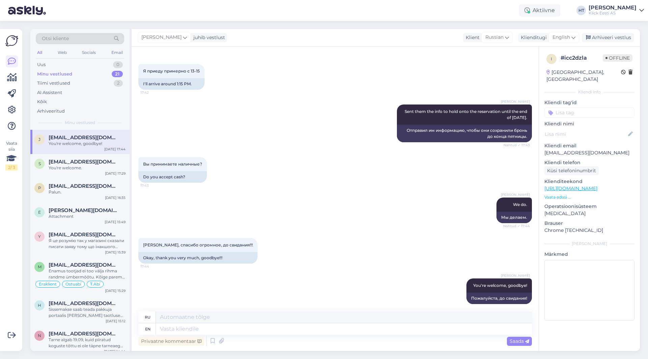
click at [590, 108] on input at bounding box center [589, 113] width 90 height 10
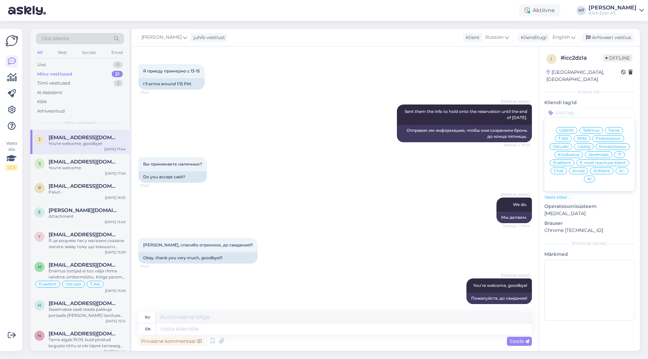
click at [570, 143] on div "Ostuabi" at bounding box center [560, 146] width 23 height 7
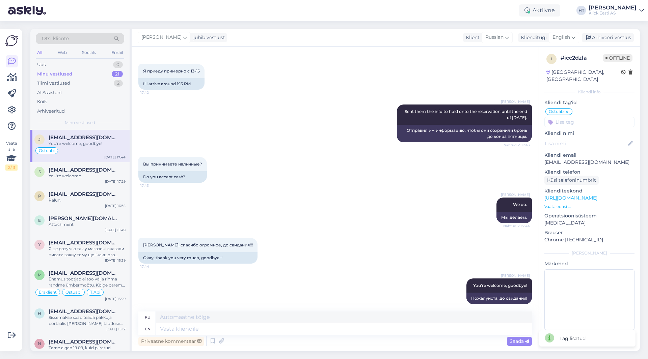
click at [577, 121] on div "i # icc2dzla Offline [GEOGRAPHIC_DATA], [GEOGRAPHIC_DATA] Kliendi info Kliendi …" at bounding box center [589, 194] width 101 height 294
click at [577, 118] on input at bounding box center [589, 122] width 90 height 10
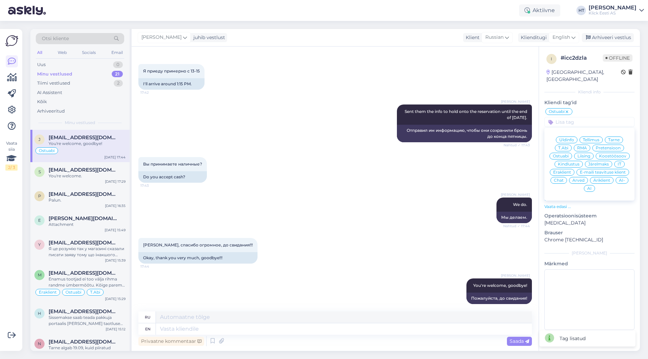
click at [566, 170] on span "Eraklient" at bounding box center [562, 172] width 18 height 4
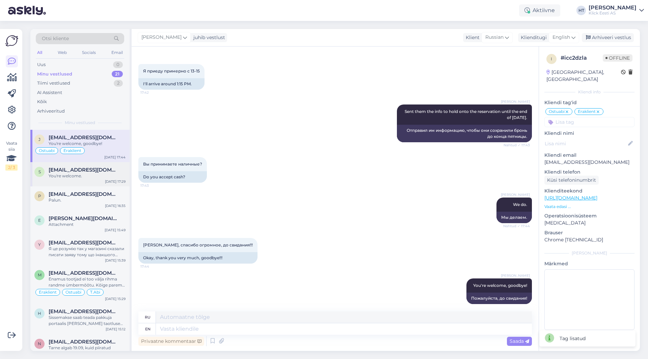
click at [94, 168] on span "[EMAIL_ADDRESS][DOMAIN_NAME]" at bounding box center [84, 170] width 70 height 6
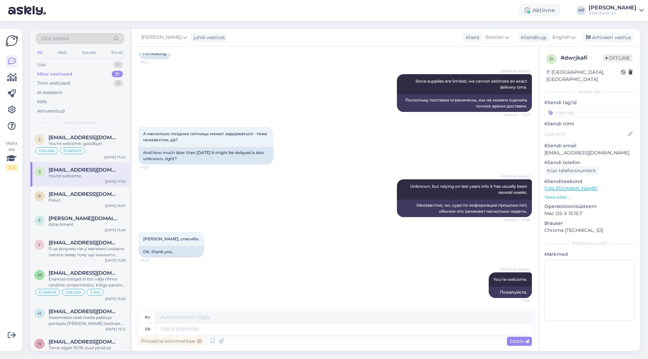
click at [584, 108] on input at bounding box center [589, 113] width 90 height 10
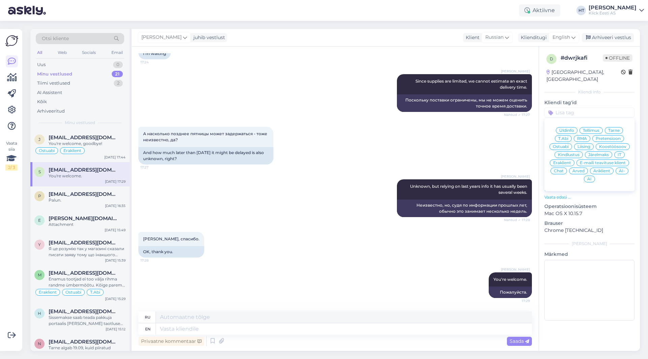
click at [565, 145] on span "Ostuabi" at bounding box center [560, 147] width 16 height 4
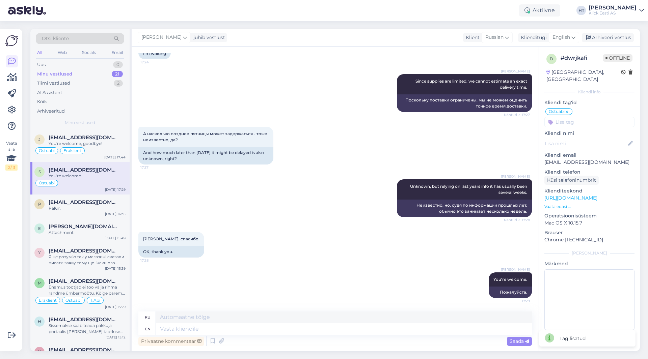
click at [588, 109] on div "Ostuabi Üldinfo Tellimus Tarne T.Abi RMA Pretensioon Ostuabi Liising Koostöösoo…" at bounding box center [589, 118] width 90 height 20
click at [588, 117] on input at bounding box center [589, 122] width 90 height 10
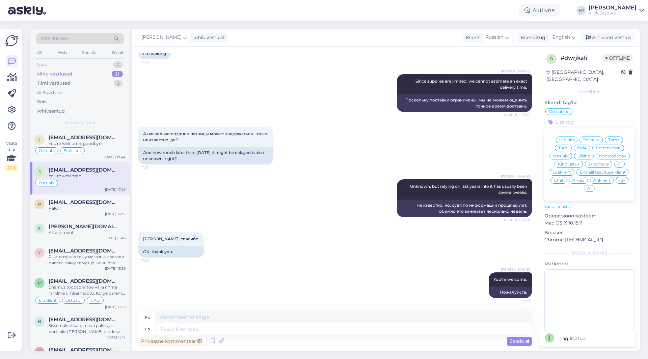
click at [568, 169] on div "Eraklient" at bounding box center [561, 172] width 25 height 7
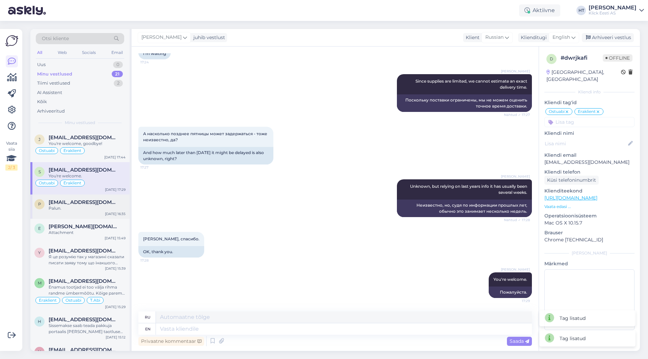
click at [92, 199] on span "[EMAIL_ADDRESS][DOMAIN_NAME]" at bounding box center [84, 202] width 70 height 6
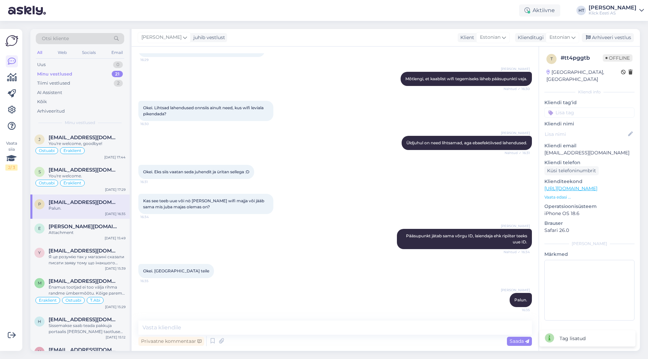
click at [591, 108] on input at bounding box center [589, 113] width 90 height 10
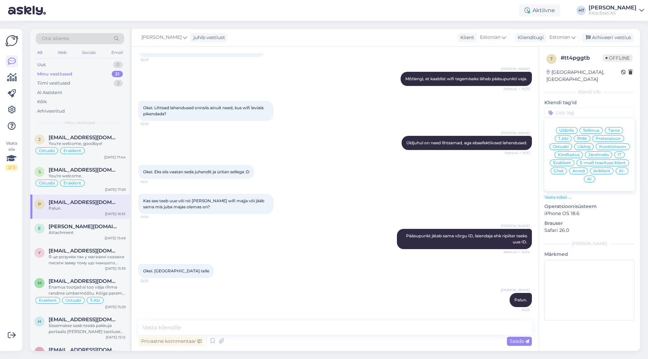
click at [562, 137] on span "T.Abi" at bounding box center [563, 139] width 10 height 4
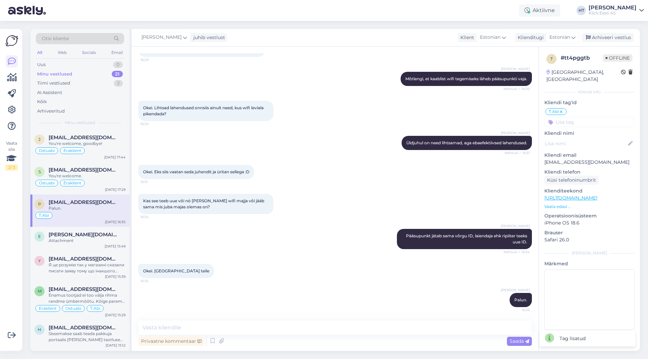
click at [572, 117] on input at bounding box center [589, 122] width 90 height 10
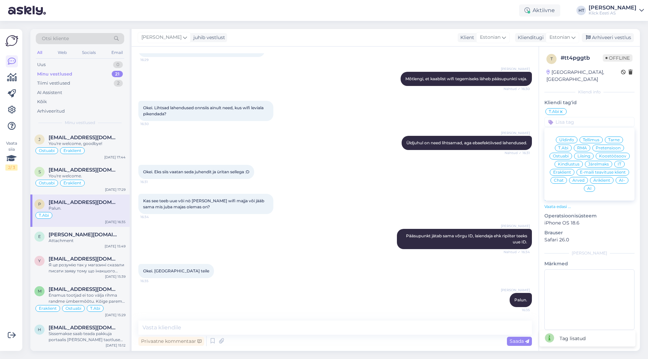
click at [558, 154] on span "Ostuabi" at bounding box center [560, 156] width 16 height 4
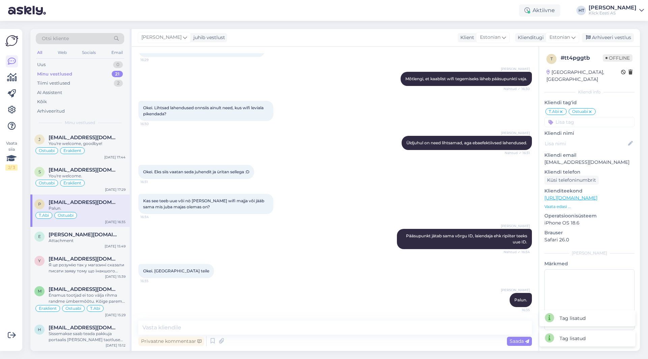
click at [572, 117] on input at bounding box center [589, 122] width 90 height 10
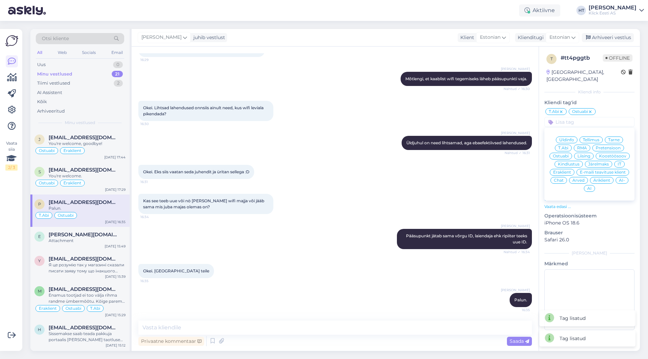
click at [564, 170] on span "Eraklient" at bounding box center [562, 172] width 18 height 4
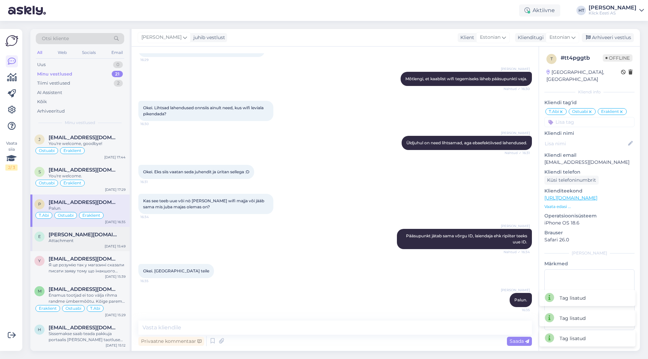
click at [40, 242] on div "E" at bounding box center [39, 237] width 10 height 10
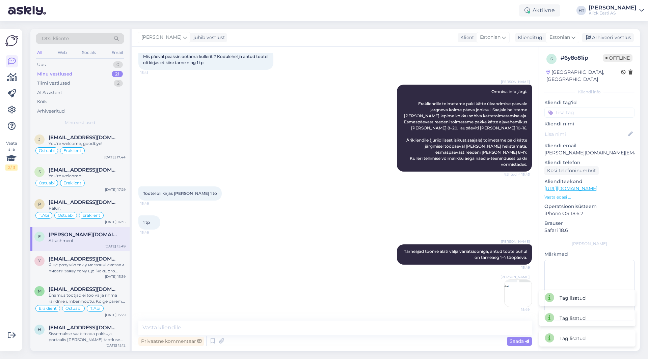
scroll to position [333, 0]
click at [568, 109] on input at bounding box center [589, 113] width 90 height 10
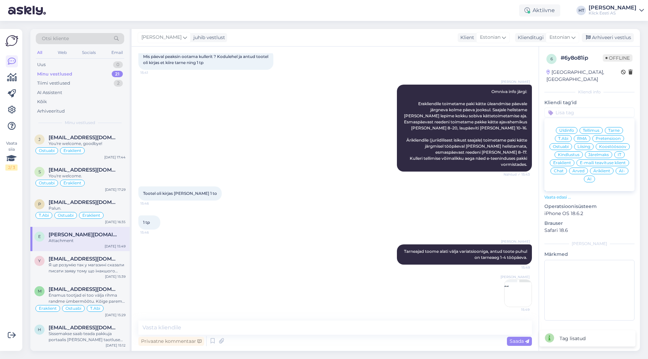
click at [608, 129] on span "Tarne" at bounding box center [613, 131] width 11 height 4
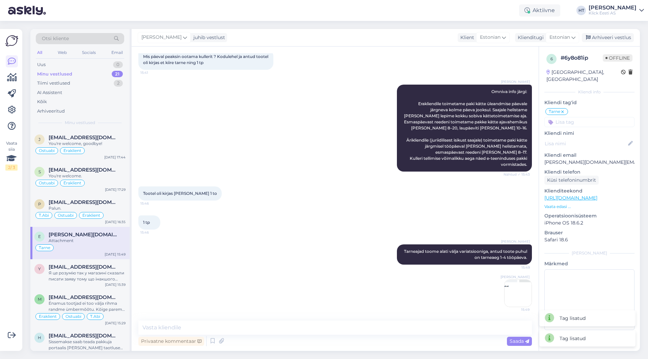
click at [601, 117] on input at bounding box center [589, 122] width 90 height 10
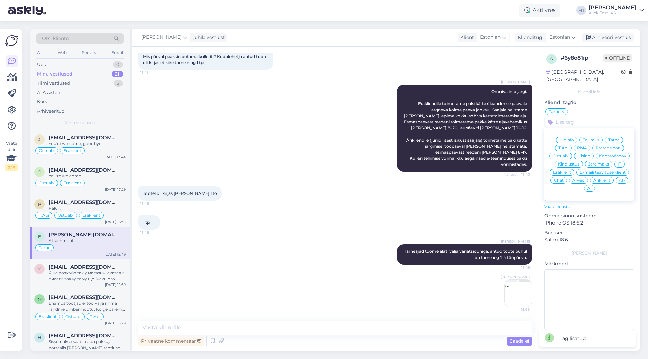
click at [601, 178] on span "Äriklient" at bounding box center [601, 180] width 17 height 4
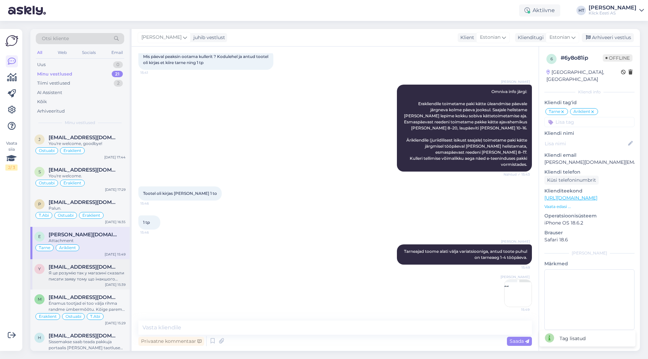
click at [80, 278] on div "Я це розумію так у магазині сказали писати заяву тому що інакшого способу немає…" at bounding box center [87, 276] width 77 height 12
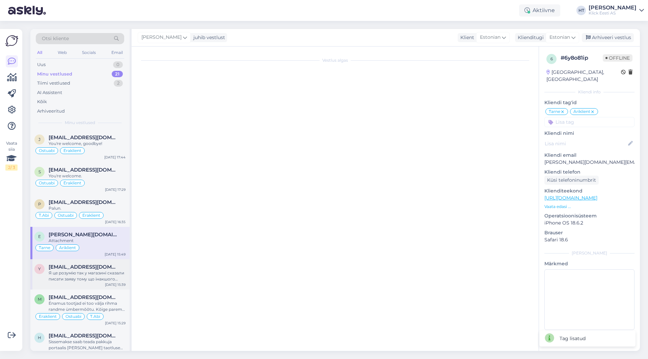
scroll to position [427, 0]
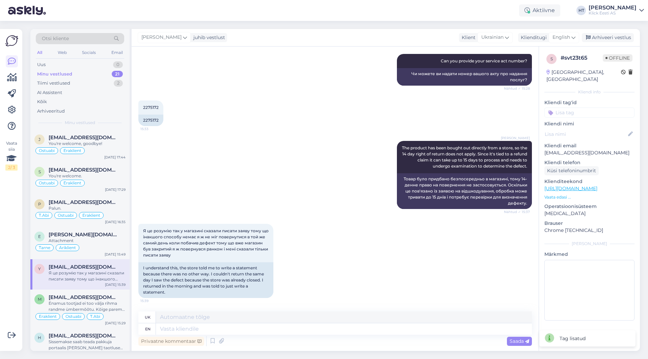
click at [580, 108] on input at bounding box center [589, 113] width 90 height 10
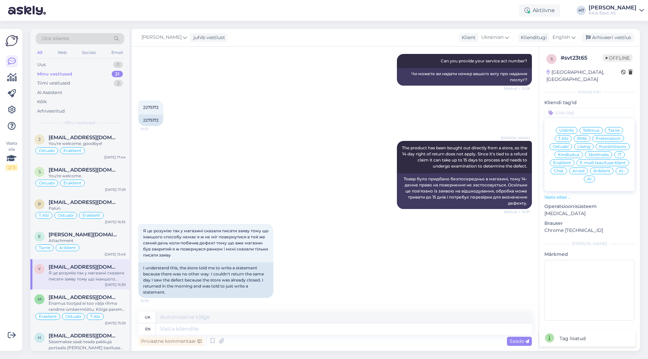
click at [608, 137] on span "Pretensioon" at bounding box center [607, 139] width 25 height 4
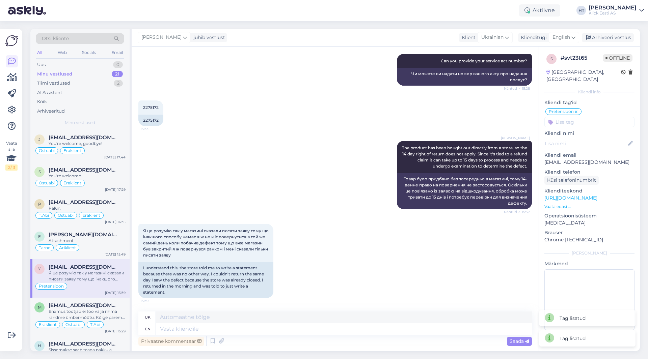
click at [599, 117] on input at bounding box center [589, 122] width 90 height 10
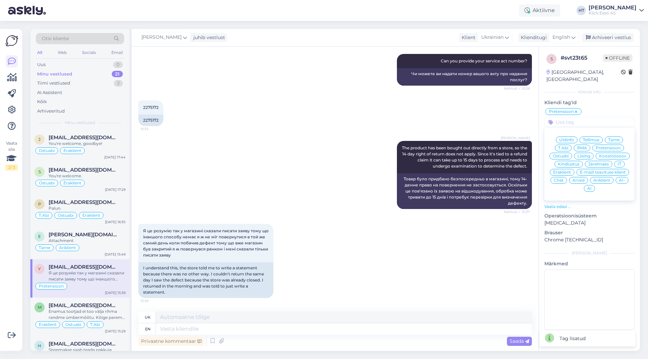
click at [565, 169] on div "Eraklient" at bounding box center [561, 172] width 25 height 7
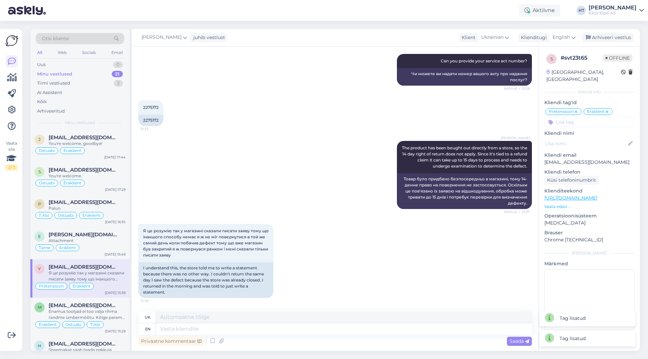
click at [586, 117] on input at bounding box center [589, 122] width 90 height 10
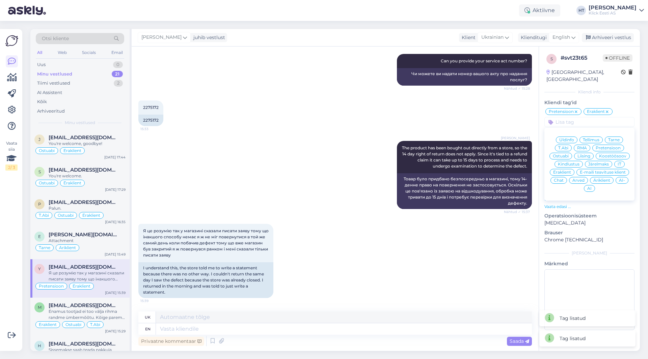
click at [586, 146] on span "RMA" at bounding box center [582, 148] width 10 height 4
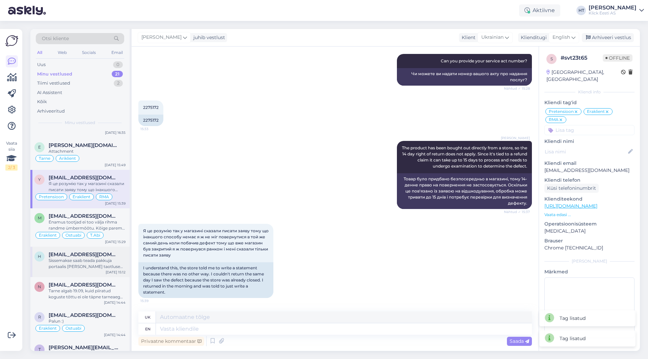
scroll to position [101, 0]
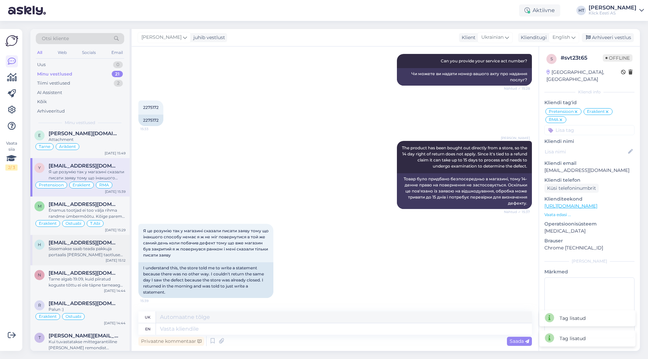
click at [84, 258] on div "h [EMAIL_ADDRESS][DOMAIN_NAME] Sissemakse saab teada pakkuja portaalis [PERSON_…" at bounding box center [79, 250] width 99 height 30
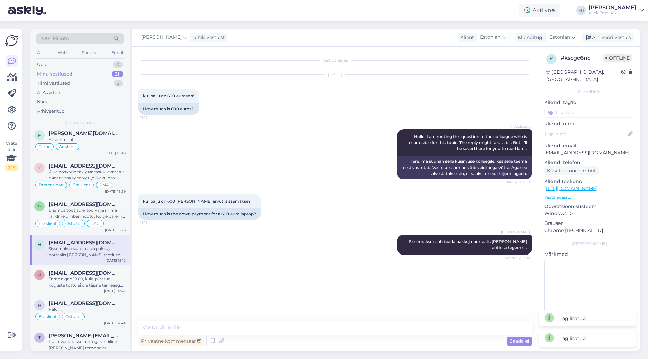
scroll to position [0, 0]
click at [590, 108] on input at bounding box center [589, 113] width 90 height 10
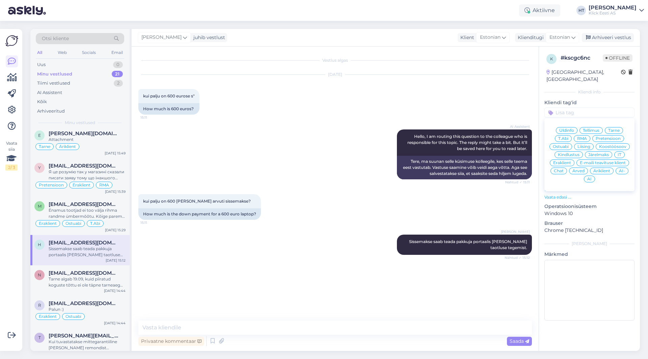
click at [595, 153] on span "Järelmaks" at bounding box center [598, 155] width 21 height 4
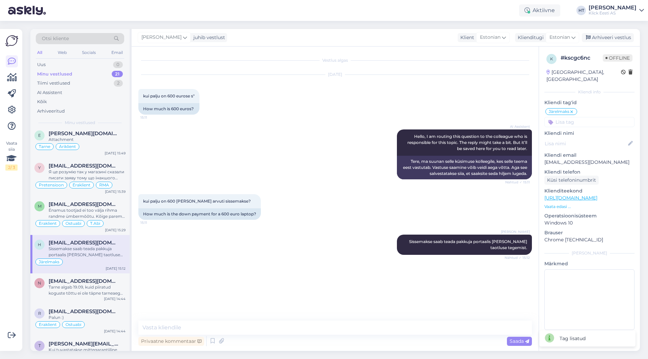
click at [589, 117] on input at bounding box center [589, 122] width 90 height 10
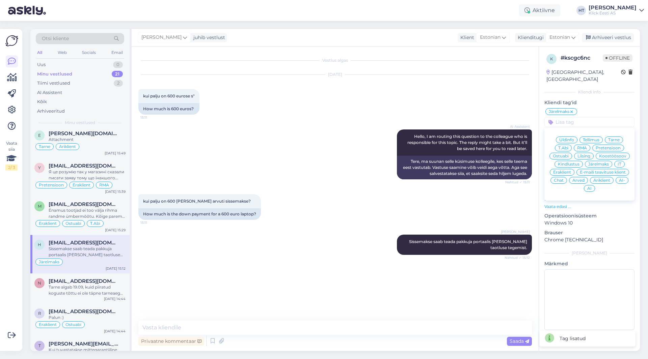
click at [568, 169] on div "Eraklient" at bounding box center [561, 172] width 25 height 7
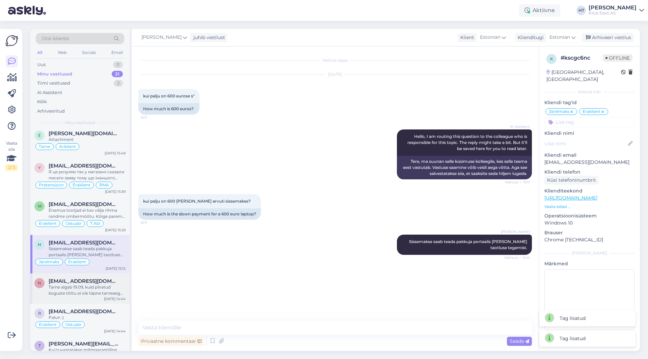
click at [60, 297] on div "n [EMAIL_ADDRESS][DOMAIN_NAME] Tarne algab 19.09, kuid piiratud koguste tõttu e…" at bounding box center [79, 289] width 99 height 30
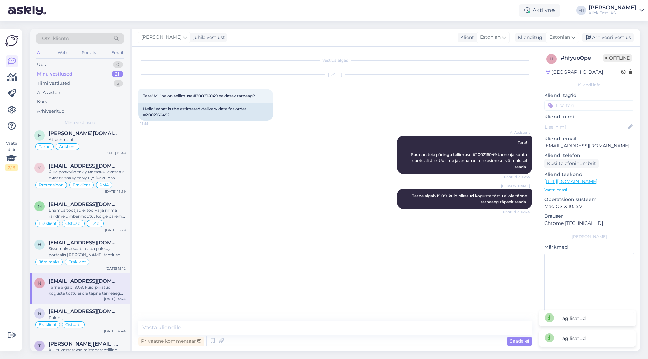
click at [576, 106] on input at bounding box center [589, 106] width 90 height 10
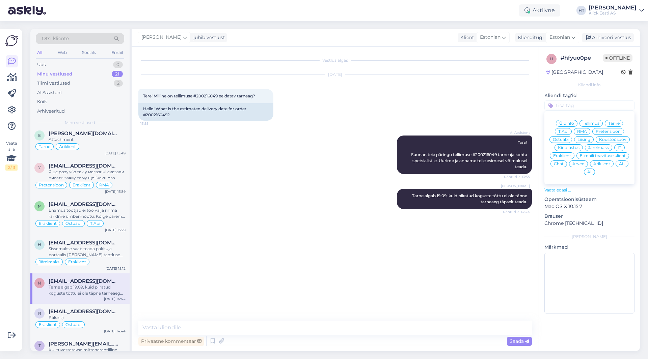
click at [569, 140] on div "Ostuabi" at bounding box center [560, 139] width 23 height 7
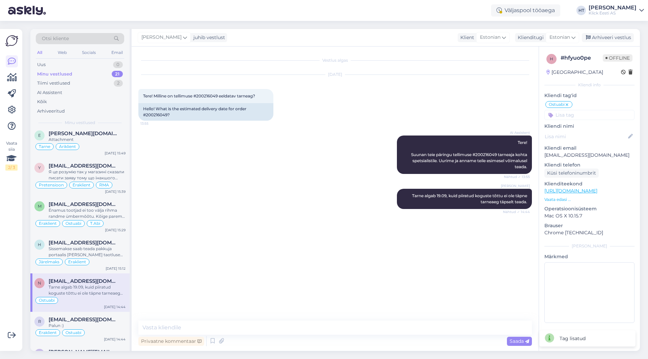
click at [577, 119] on input at bounding box center [589, 115] width 90 height 10
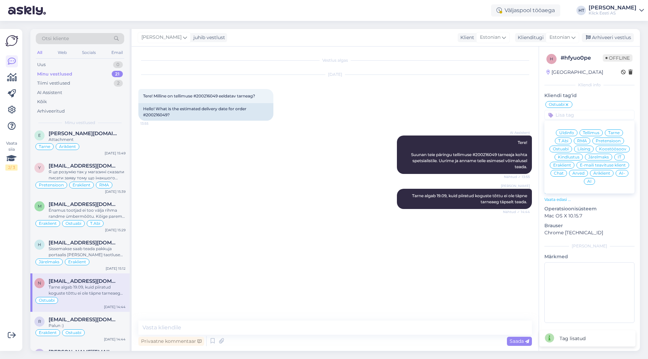
click at [602, 173] on span "Äriklient" at bounding box center [601, 173] width 17 height 4
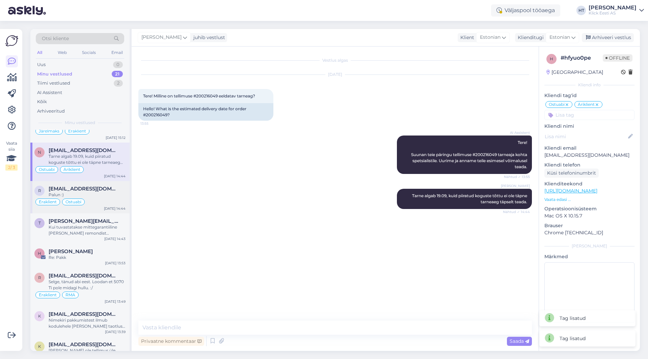
scroll to position [236, 0]
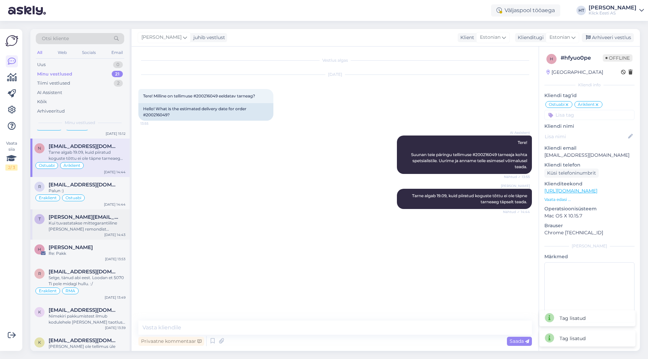
click at [89, 212] on div "t [PERSON_NAME][EMAIL_ADDRESS][DOMAIN_NAME] Kui tuvastatakse mittegarantiiline …" at bounding box center [79, 224] width 99 height 30
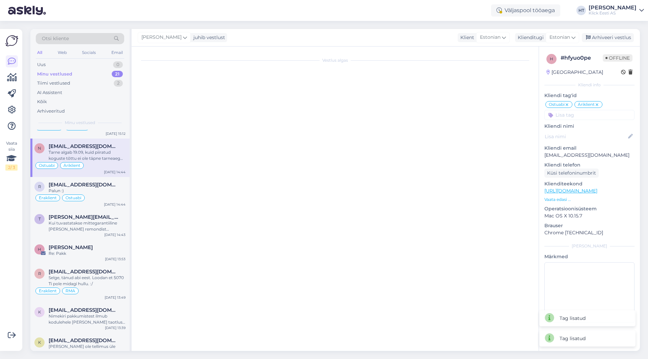
scroll to position [187, 0]
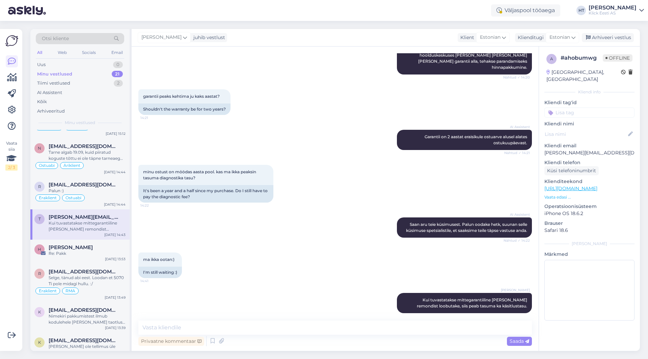
click at [571, 108] on input at bounding box center [589, 113] width 90 height 10
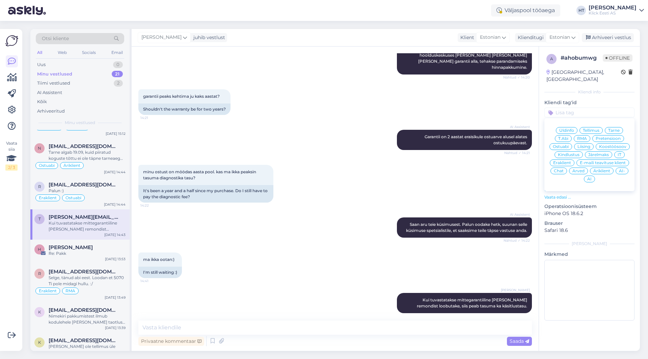
click at [584, 137] on span "RMA" at bounding box center [582, 139] width 10 height 4
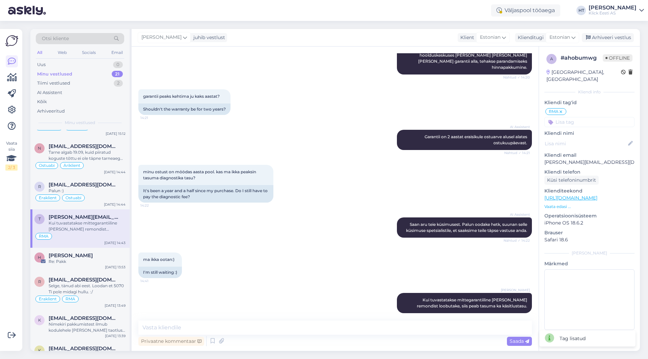
click at [584, 117] on input at bounding box center [589, 122] width 90 height 10
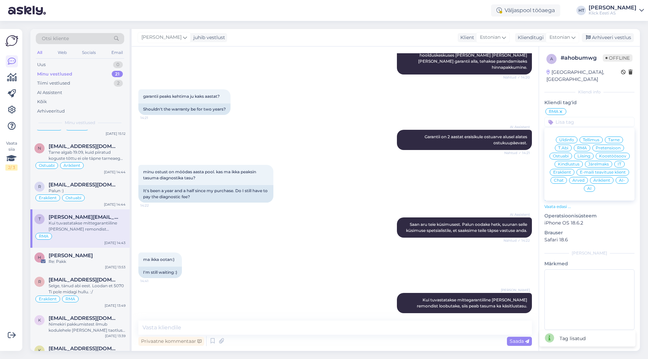
click at [567, 170] on span "Eraklient" at bounding box center [562, 172] width 18 height 4
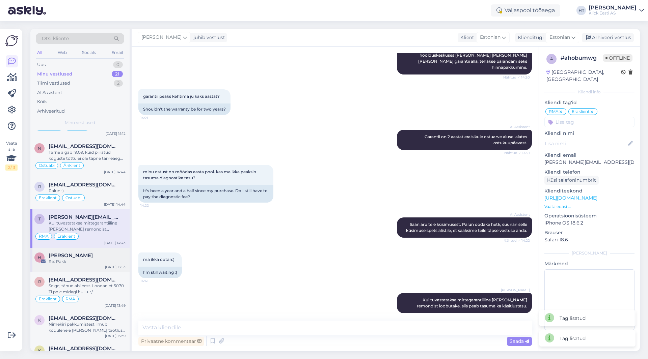
click at [89, 268] on div "H [PERSON_NAME] Re: Pakk [DATE] 13:53" at bounding box center [79, 260] width 99 height 24
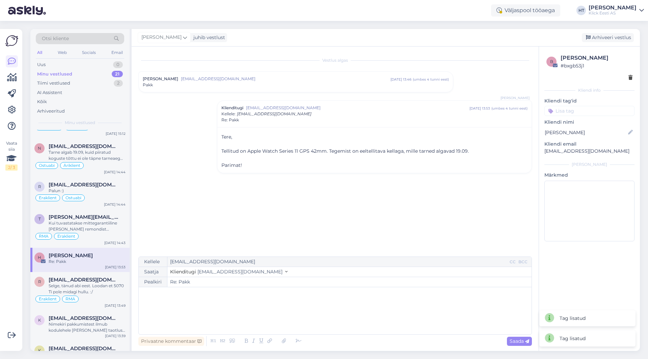
click at [588, 110] on input at bounding box center [589, 111] width 90 height 10
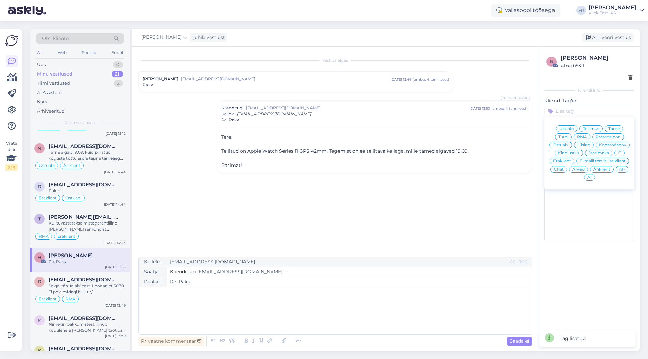
click at [617, 129] on span "Tarne" at bounding box center [613, 129] width 11 height 4
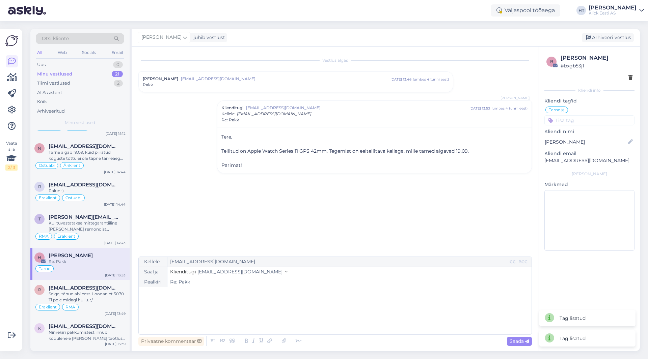
click at [581, 117] on input at bounding box center [589, 120] width 90 height 10
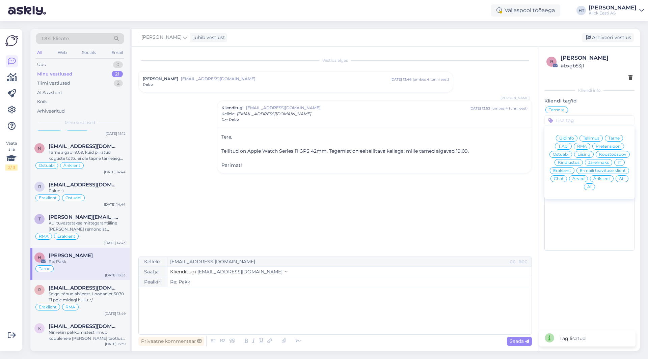
click at [562, 169] on span "Eraklient" at bounding box center [562, 171] width 18 height 4
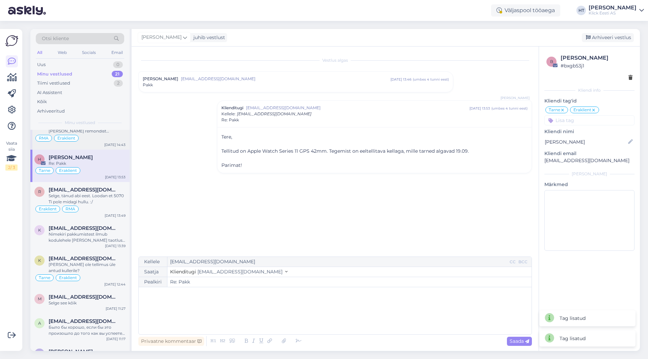
scroll to position [337, 0]
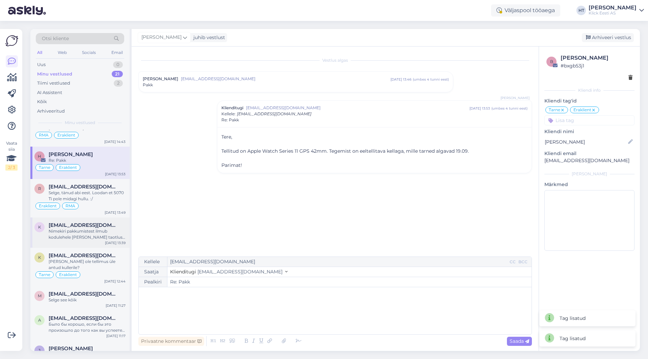
click at [90, 223] on span "[EMAIL_ADDRESS][DOMAIN_NAME]" at bounding box center [84, 225] width 70 height 6
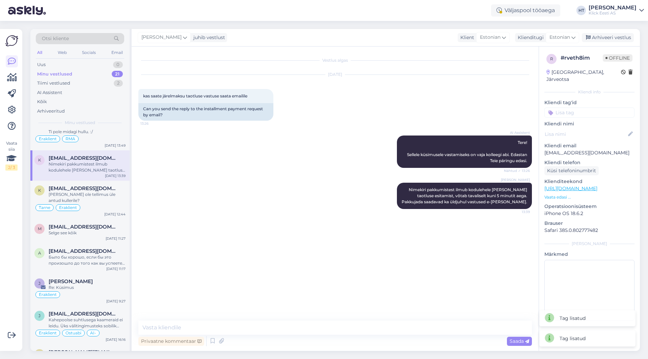
scroll to position [405, 0]
click at [576, 108] on input at bounding box center [589, 113] width 90 height 10
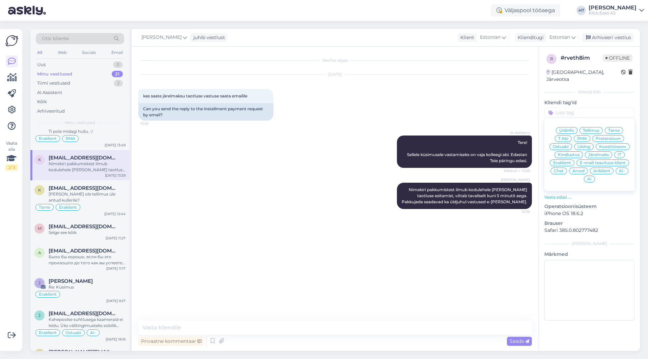
click at [594, 153] on span "Järelmaks" at bounding box center [598, 155] width 21 height 4
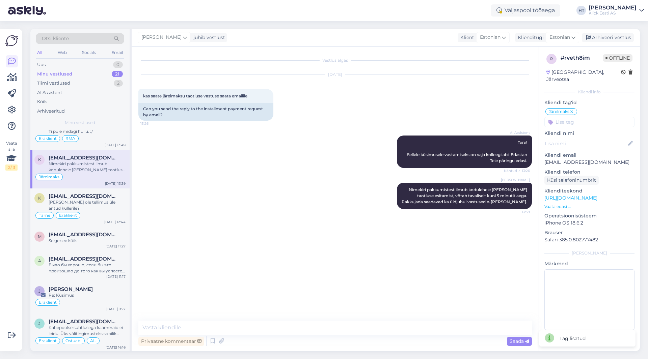
click at [587, 117] on input at bounding box center [589, 122] width 90 height 10
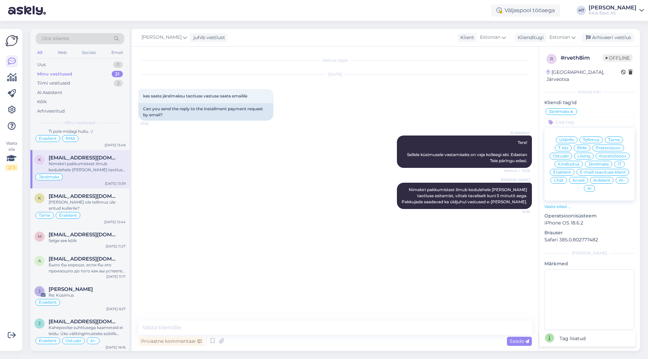
click at [565, 169] on div "Eraklient" at bounding box center [561, 172] width 25 height 7
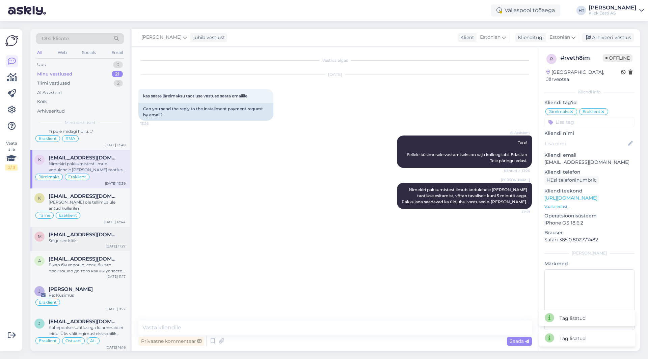
click at [95, 229] on div "m [EMAIL_ADDRESS][DOMAIN_NAME] Selge see kõik [DATE] 11:27" at bounding box center [79, 239] width 99 height 24
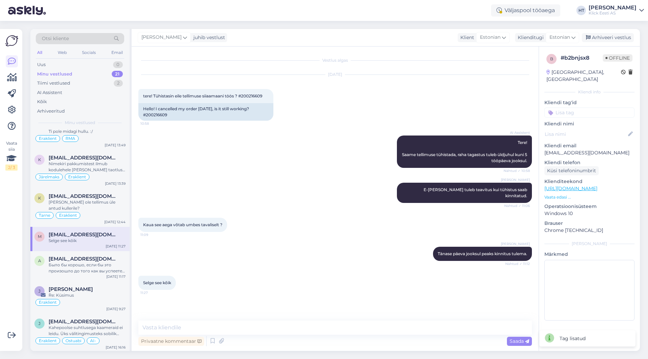
click at [571, 108] on input at bounding box center [589, 113] width 90 height 10
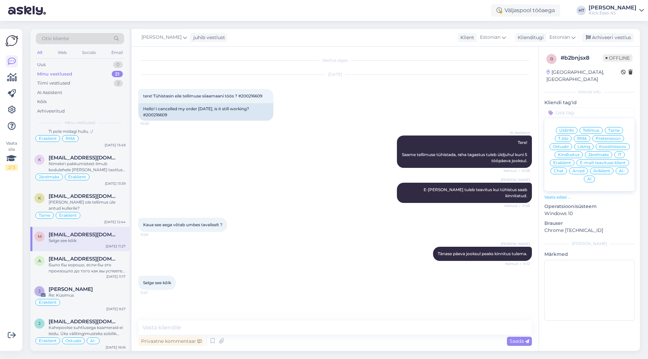
click at [594, 129] on span "Tellimus" at bounding box center [591, 131] width 17 height 4
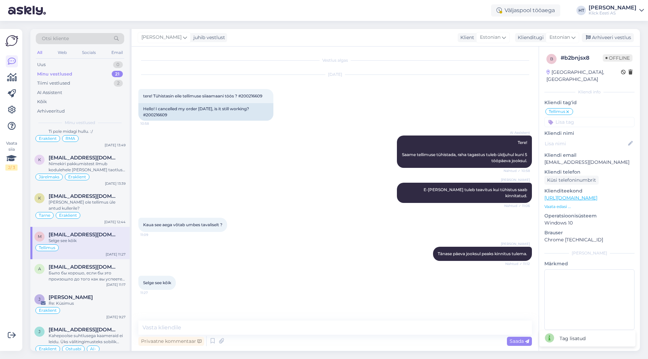
click at [588, 117] on input at bounding box center [589, 122] width 90 height 10
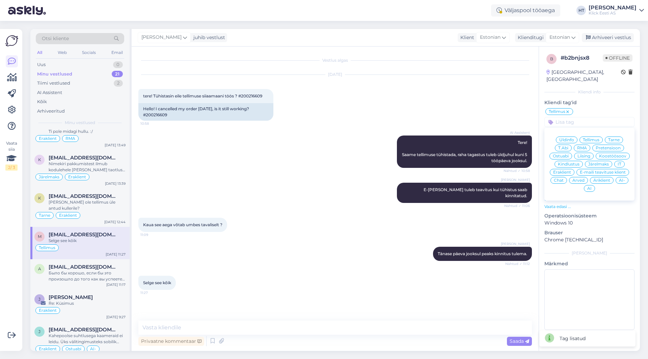
click at [558, 170] on span "Eraklient" at bounding box center [562, 172] width 18 height 4
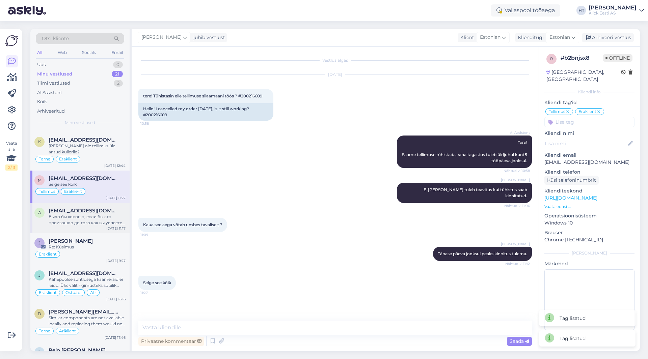
scroll to position [472, 0]
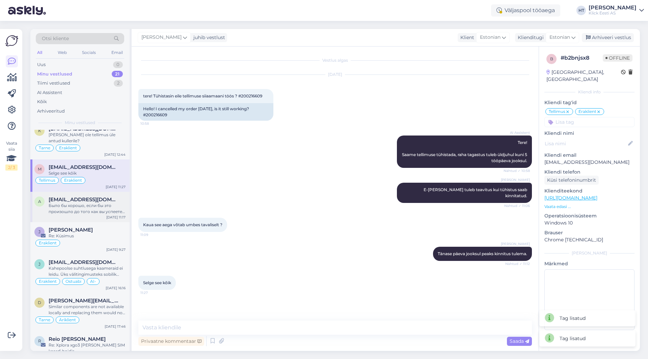
click at [95, 210] on div "Было бы хорошо, если бы это произошло до того как вы успеете выслать мой заказ.…" at bounding box center [87, 209] width 77 height 12
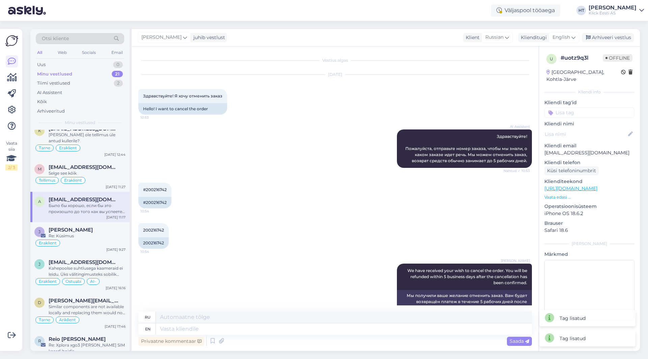
scroll to position [341, 0]
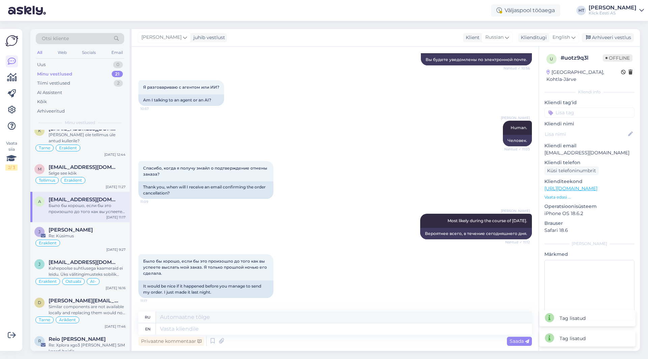
click at [585, 108] on input at bounding box center [589, 113] width 90 height 10
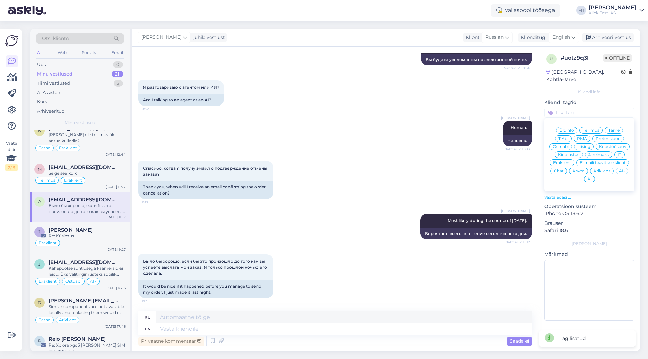
click at [593, 129] on span "Tellimus" at bounding box center [591, 131] width 17 height 4
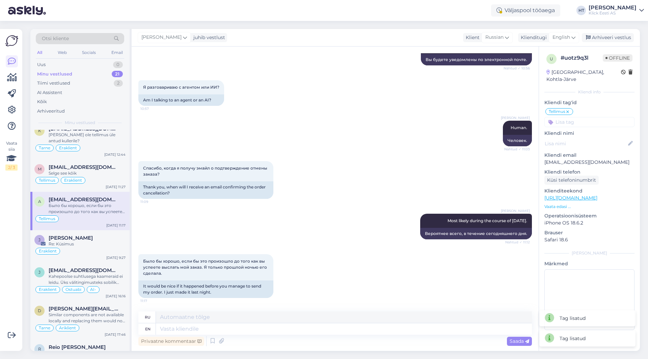
click at [589, 117] on input at bounding box center [589, 122] width 90 height 10
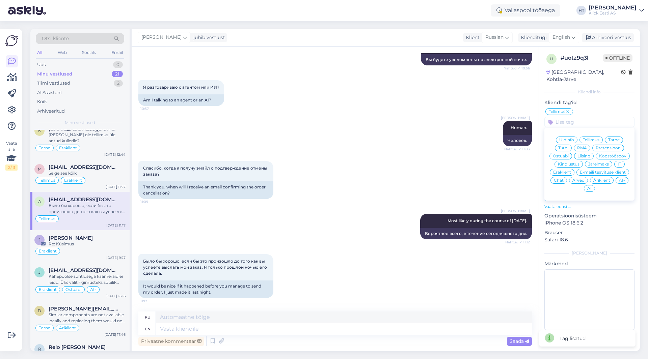
click at [567, 170] on span "Eraklient" at bounding box center [562, 172] width 18 height 4
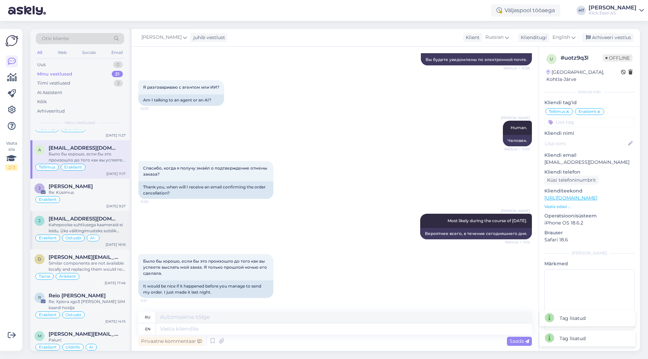
scroll to position [532, 0]
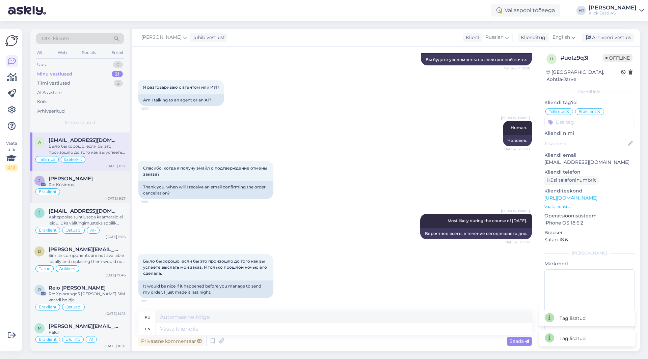
click at [103, 189] on div "Eraklient" at bounding box center [79, 192] width 91 height 8
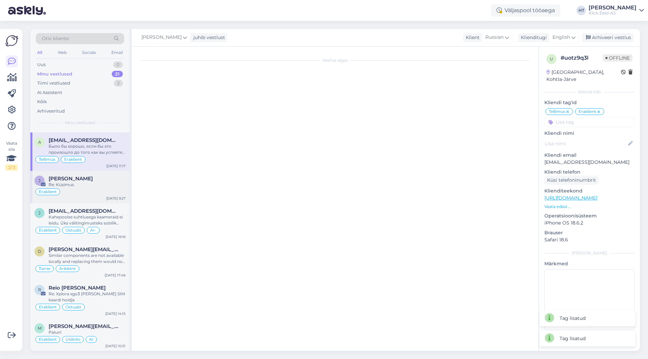
scroll to position [0, 0]
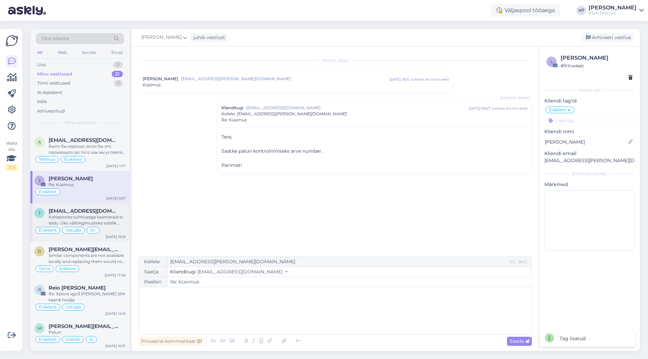
click at [95, 224] on div "Kahepoolse suhtlusega kaameraid ei leidu. Üks välitingimusteks sobilik oleks nä…" at bounding box center [87, 220] width 77 height 12
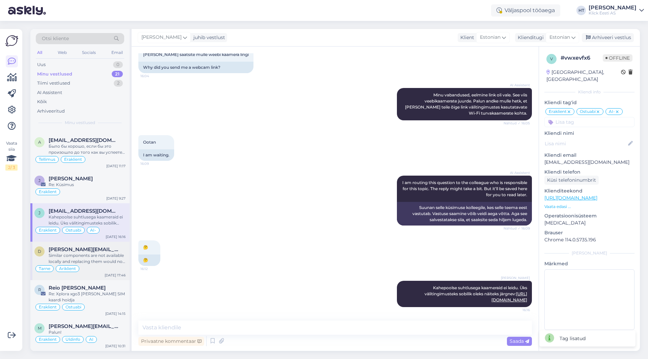
click at [96, 250] on div "[PERSON_NAME][EMAIL_ADDRESS][DOMAIN_NAME]" at bounding box center [87, 250] width 77 height 6
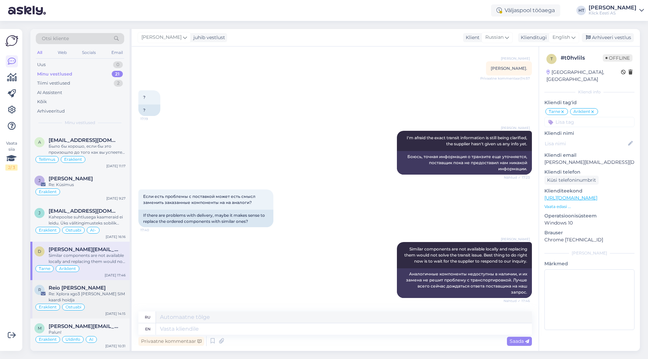
click at [86, 293] on div "Re: Xplora xgo3 [PERSON_NAME] SIM kaardi hoidja" at bounding box center [87, 297] width 77 height 12
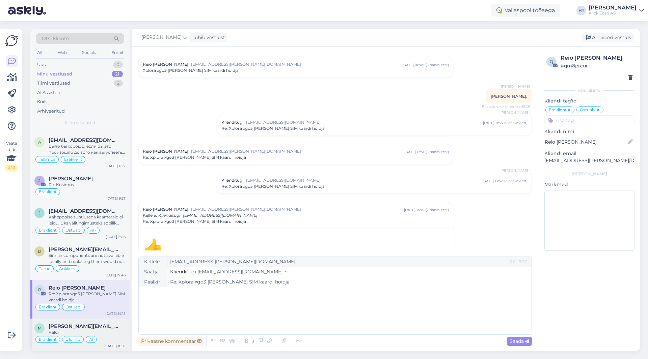
click at [85, 322] on div "[PERSON_NAME] [PERSON_NAME][EMAIL_ADDRESS][DOMAIN_NAME] Palun! Eraklient Üldinf…" at bounding box center [79, 335] width 99 height 32
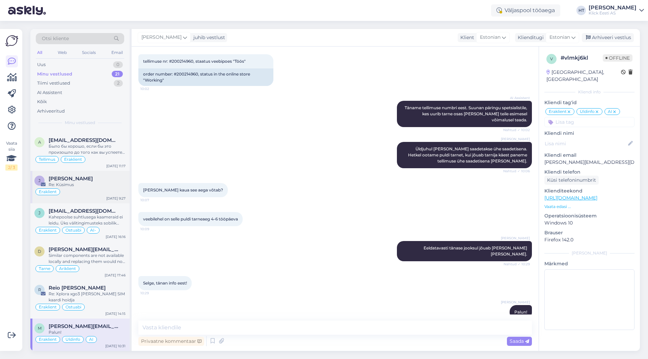
click at [93, 188] on div "Eraklient" at bounding box center [79, 192] width 91 height 8
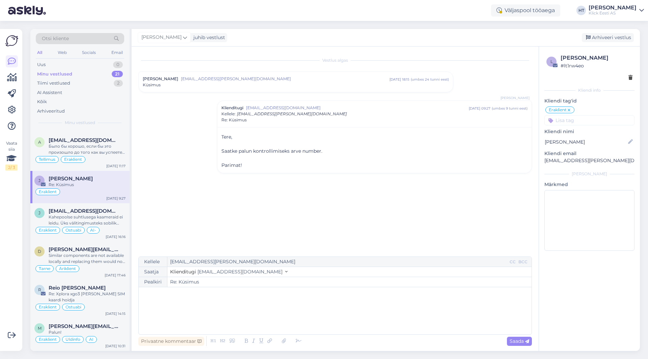
click at [593, 119] on input at bounding box center [589, 120] width 90 height 10
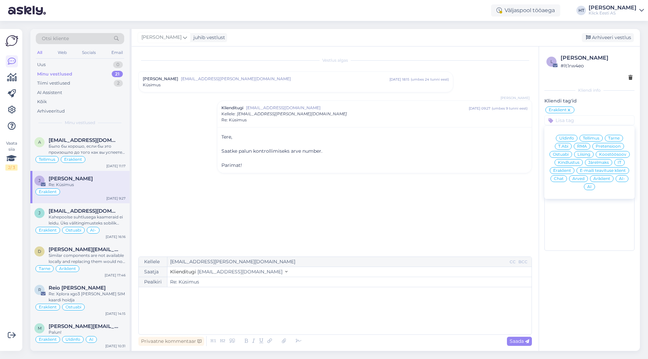
click at [573, 162] on span "Kindlustus" at bounding box center [569, 163] width 22 height 4
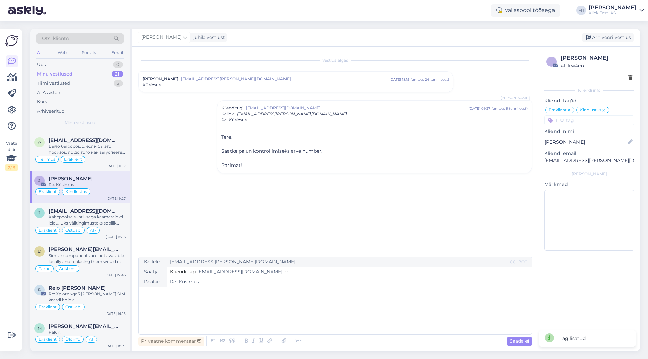
click at [385, 216] on div "Vestlus [PERSON_NAME] Floren [EMAIL_ADDRESS][PERSON_NAME][DOMAIN_NAME] [DATE] 1…" at bounding box center [337, 151] width 399 height 197
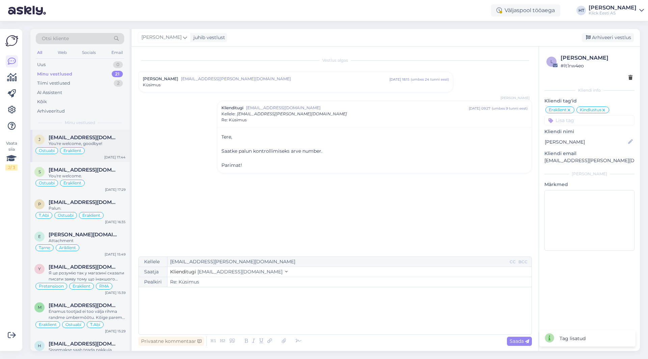
click at [110, 134] on div "[PERSON_NAME] [PERSON_NAME][EMAIL_ADDRESS][DOMAIN_NAME] You're welcome, goodbye…" at bounding box center [79, 146] width 99 height 32
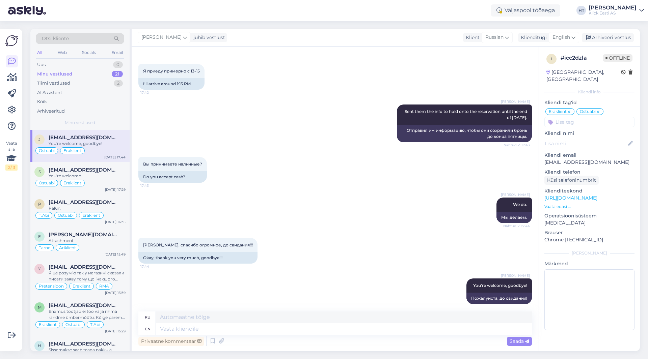
click at [628, 13] on div "Klick Eesti AS" at bounding box center [612, 12] width 48 height 5
click at [602, 56] on div "Logi välja" at bounding box center [583, 58] width 120 height 12
